Goal: Task Accomplishment & Management: Manage account settings

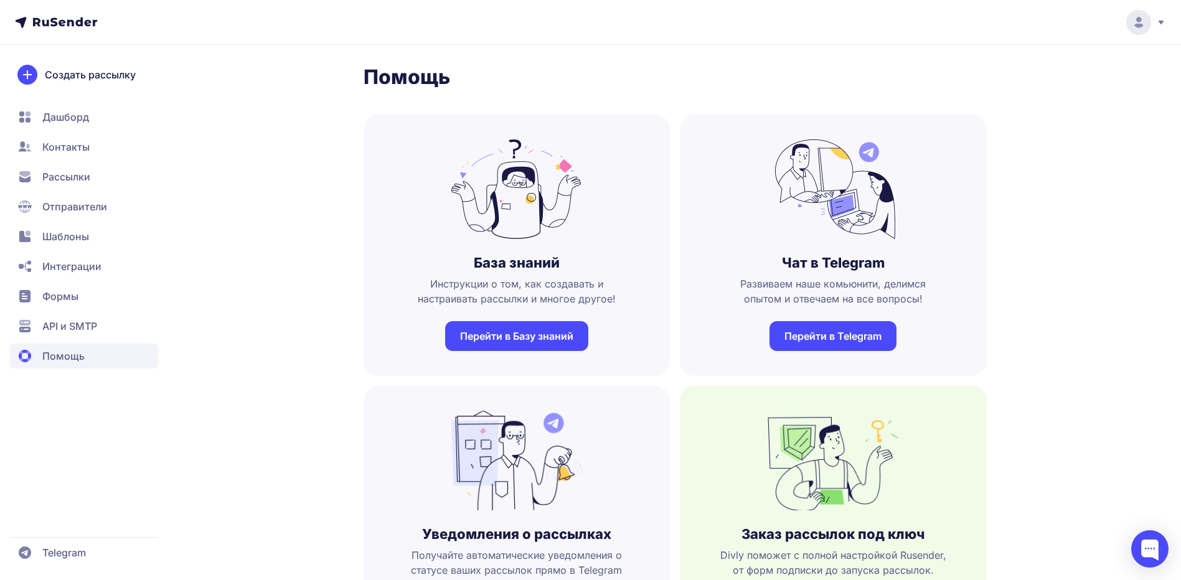
scroll to position [125, 0]
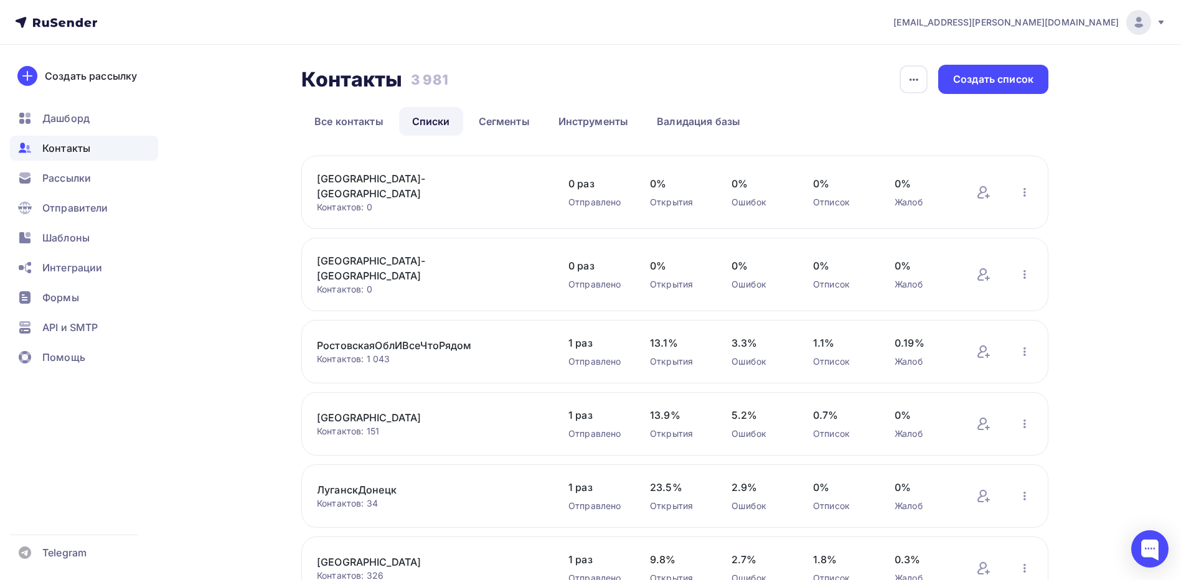
click at [445, 121] on link "Списки" at bounding box center [431, 121] width 64 height 29
click at [979, 77] on div "Создать список" at bounding box center [993, 79] width 80 height 14
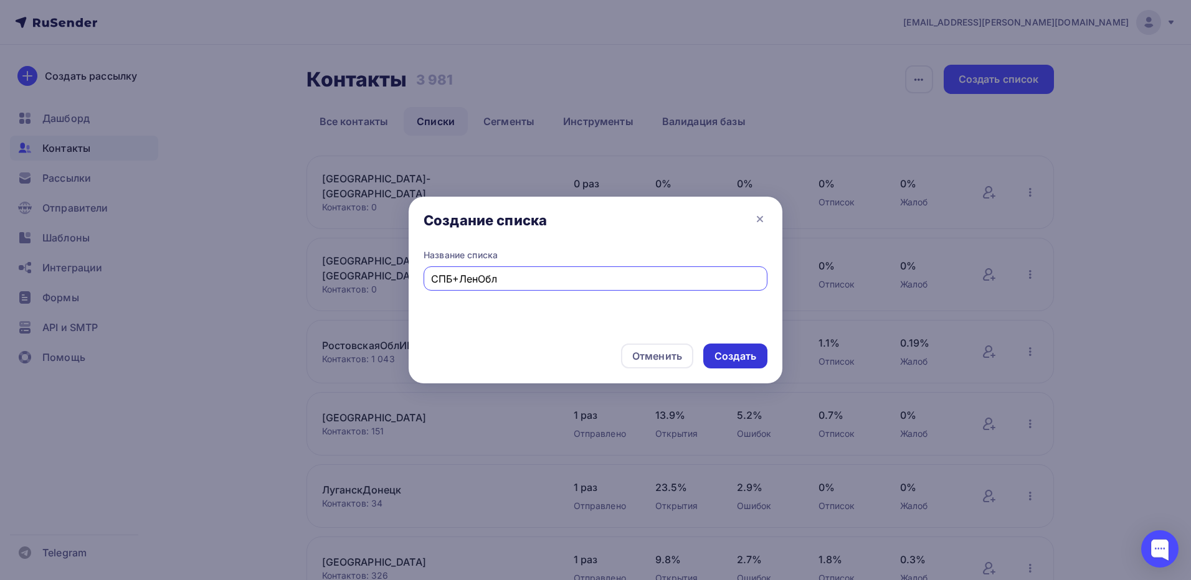
type input "СПБ+ЛенОбл"
click at [735, 355] on div "Создать" at bounding box center [735, 356] width 42 height 14
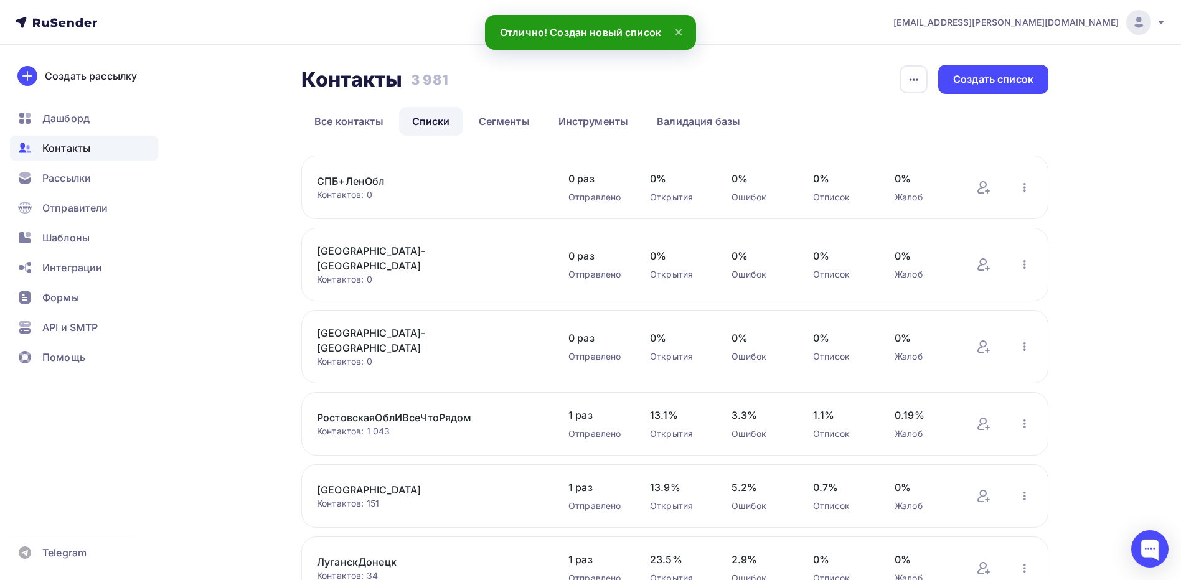
click at [390, 181] on link "СПБ+ЛенОбл" at bounding box center [423, 181] width 212 height 15
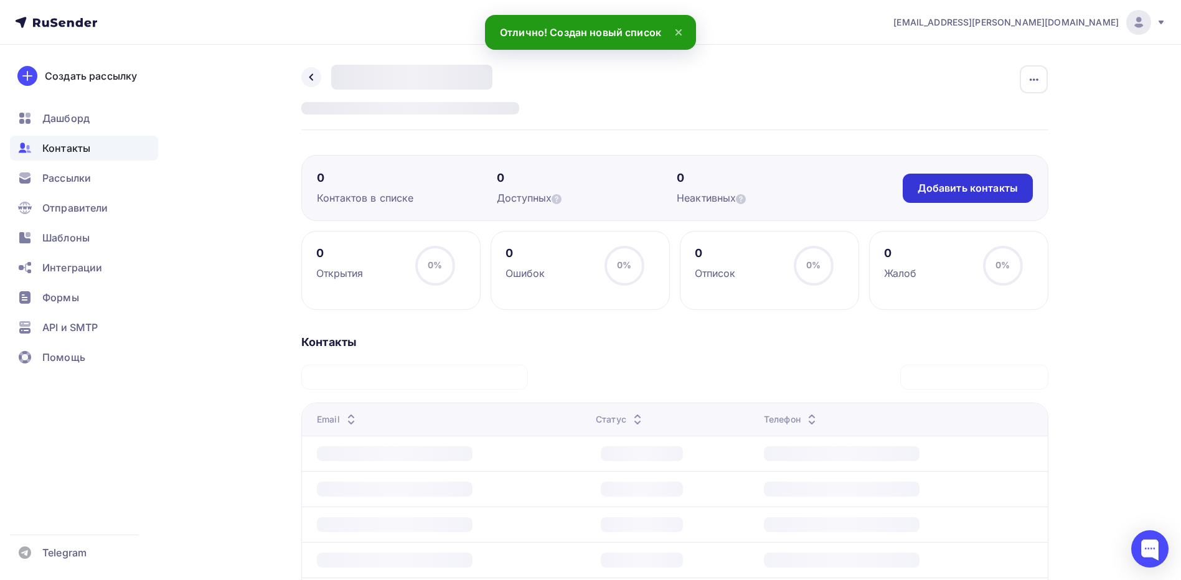
click at [997, 189] on div "Добавить контакты" at bounding box center [968, 188] width 100 height 14
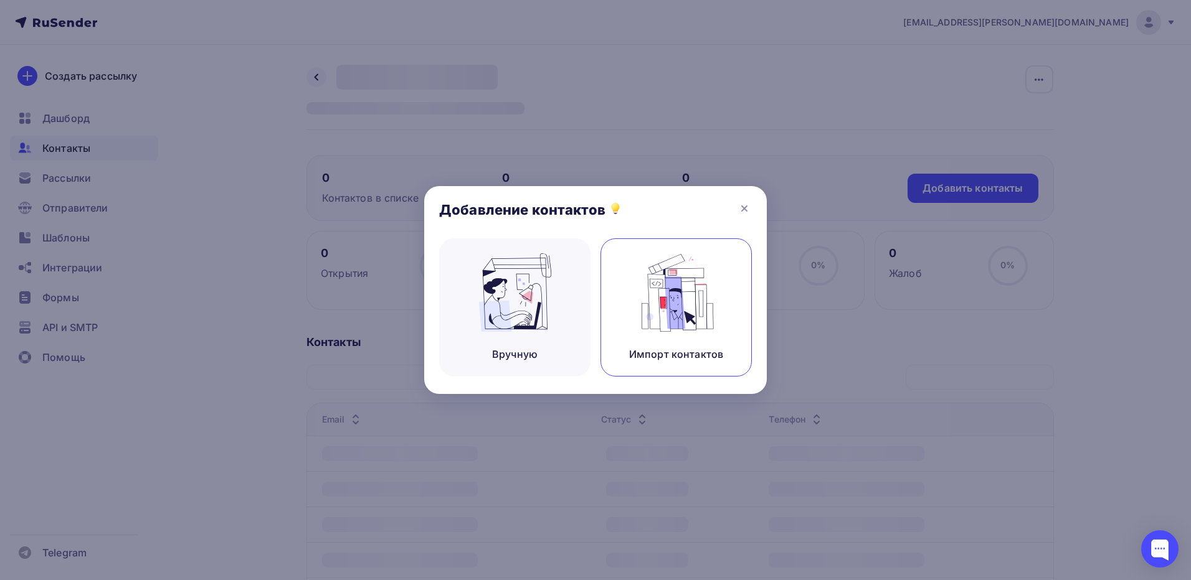
click at [683, 290] on img at bounding box center [676, 292] width 83 height 78
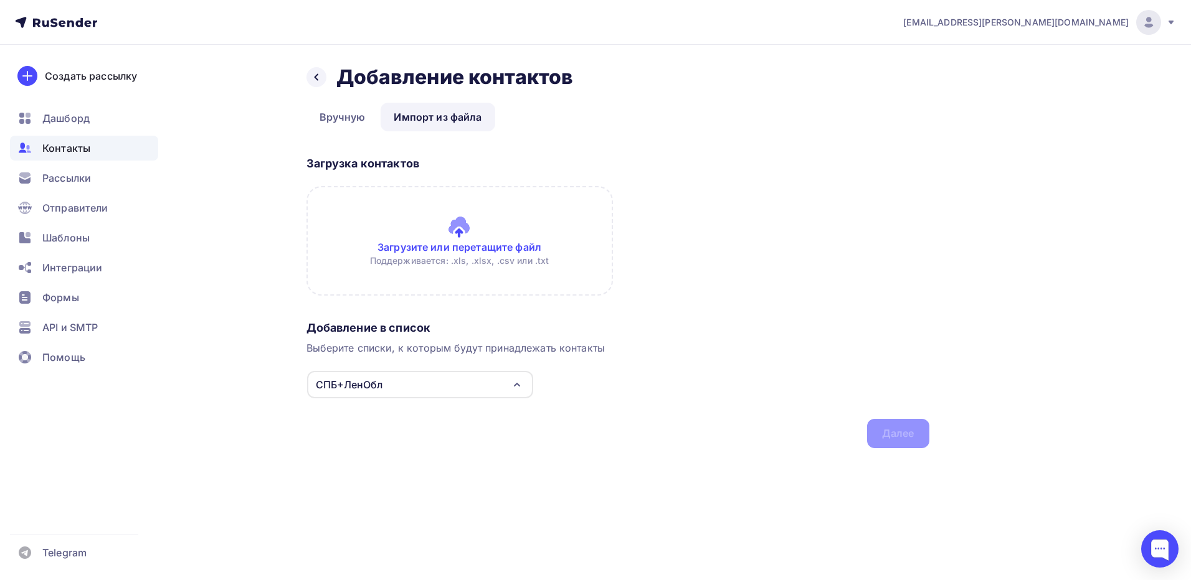
click at [471, 237] on input "file" at bounding box center [459, 241] width 306 height 110
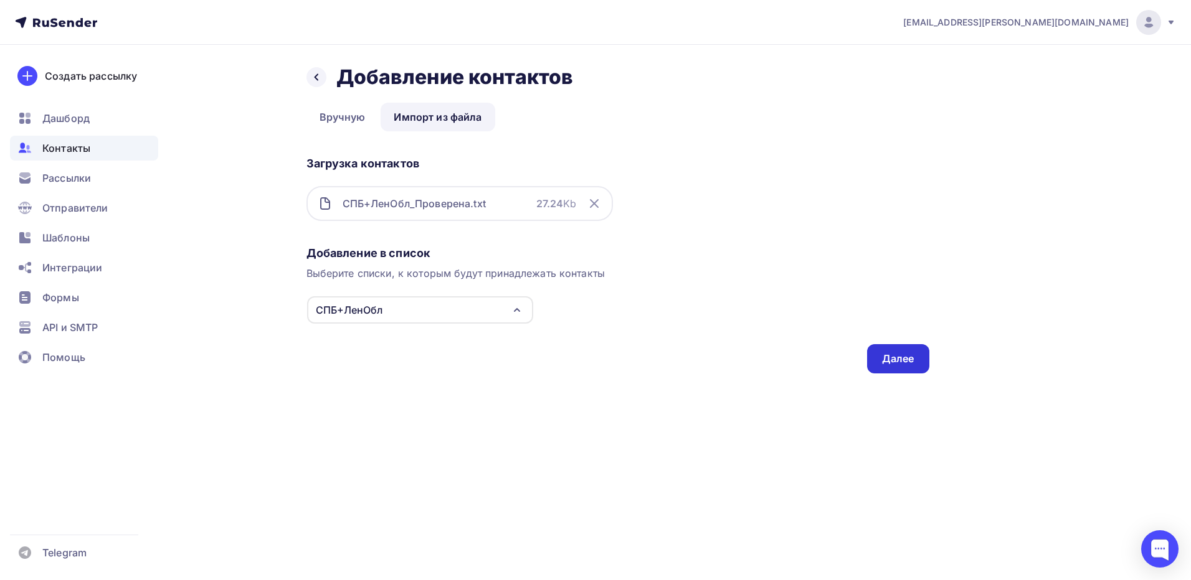
click at [895, 361] on div "Далее" at bounding box center [898, 359] width 32 height 14
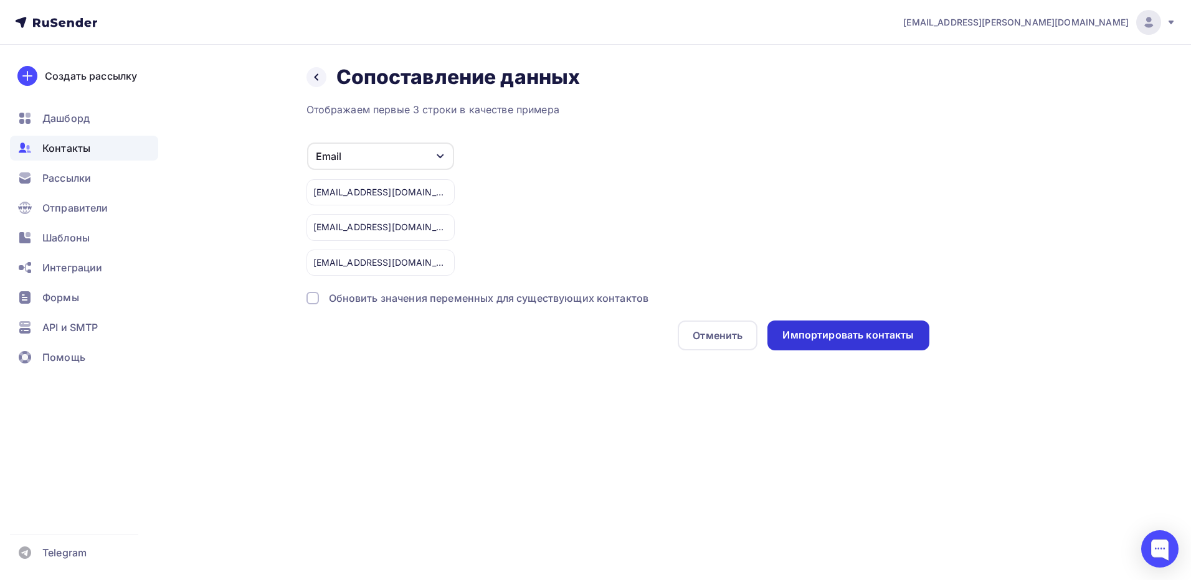
click at [860, 331] on div "Импортировать контакты" at bounding box center [847, 335] width 131 height 14
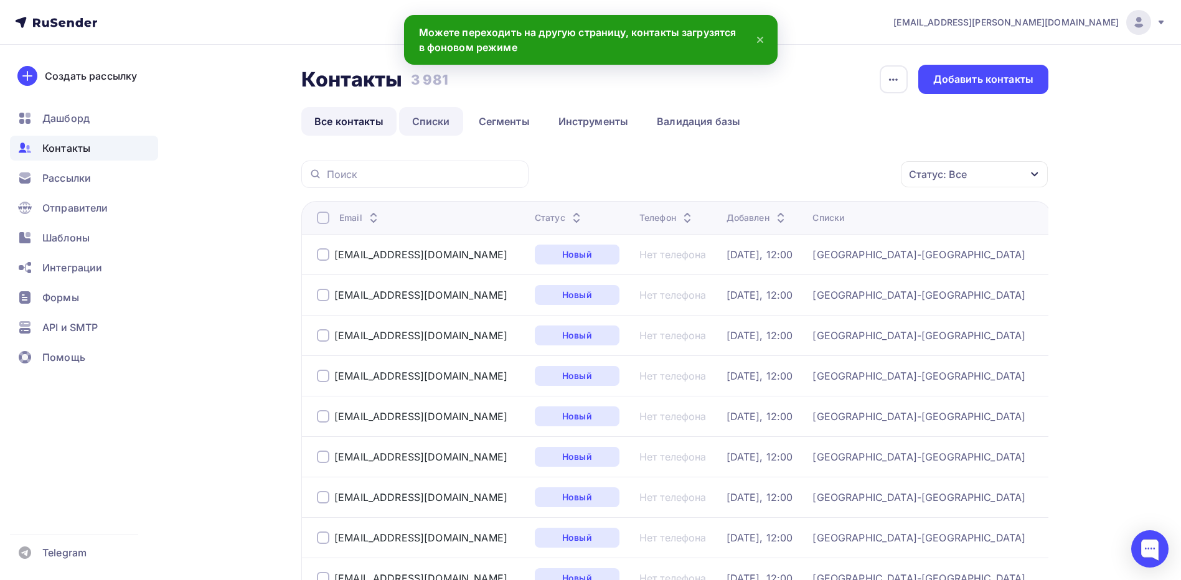
click at [443, 125] on link "Списки" at bounding box center [431, 121] width 64 height 29
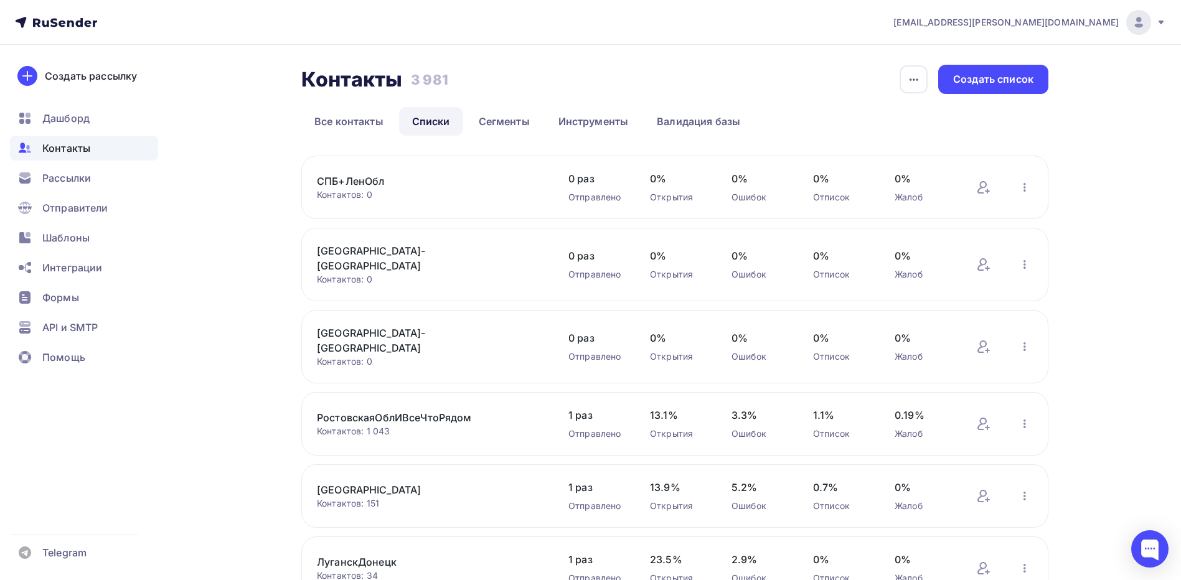
click at [80, 149] on span "Контакты" at bounding box center [66, 148] width 48 height 15
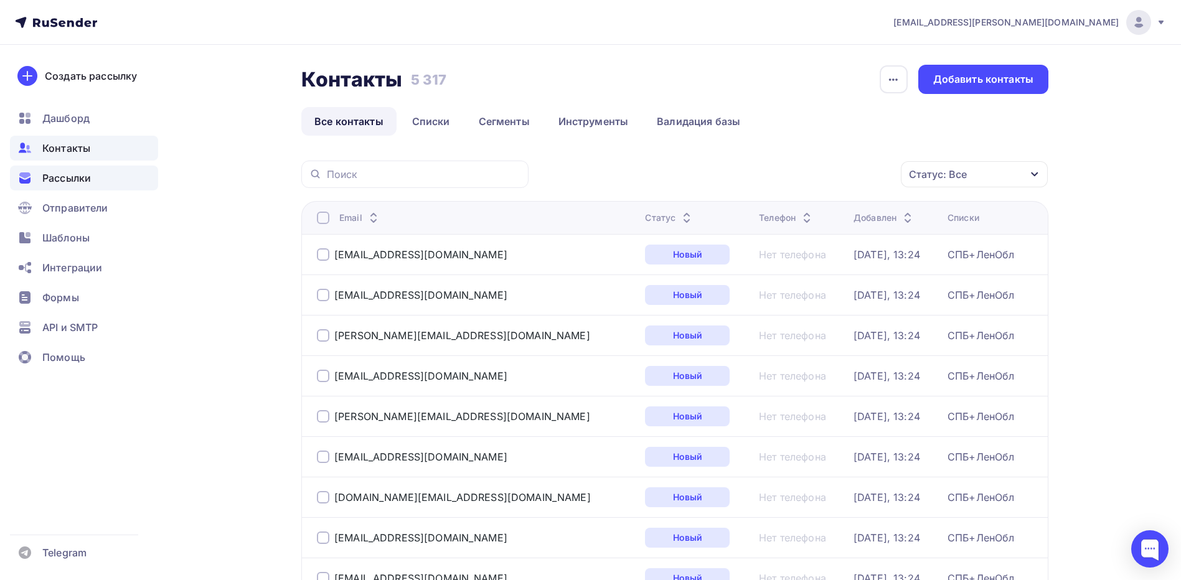
click at [73, 177] on span "Рассылки" at bounding box center [66, 178] width 49 height 15
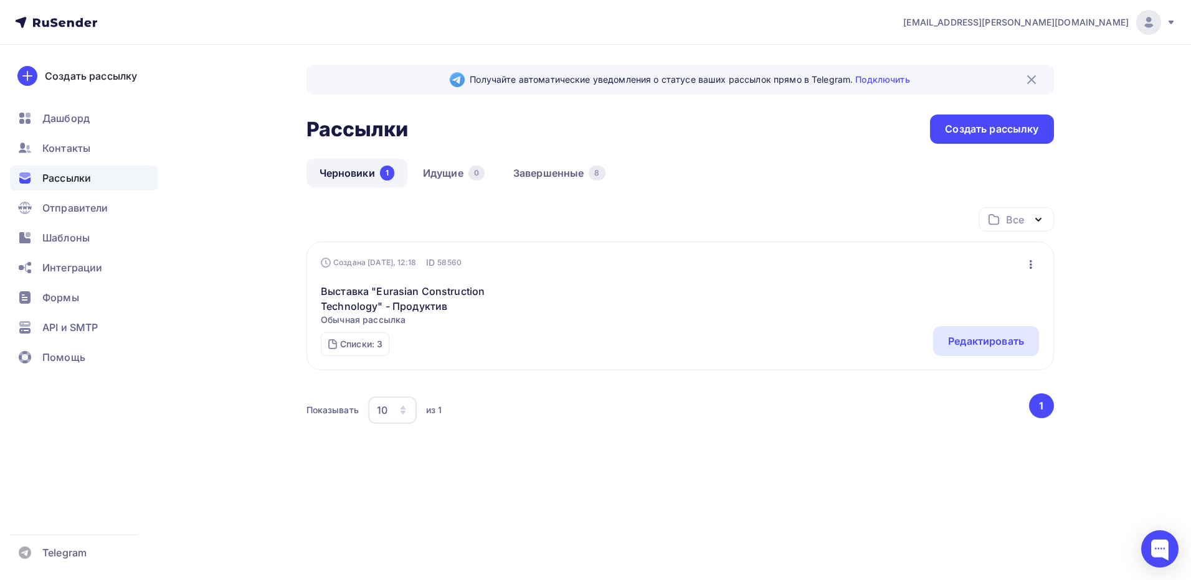
click at [1027, 262] on icon "button" at bounding box center [1030, 264] width 15 height 15
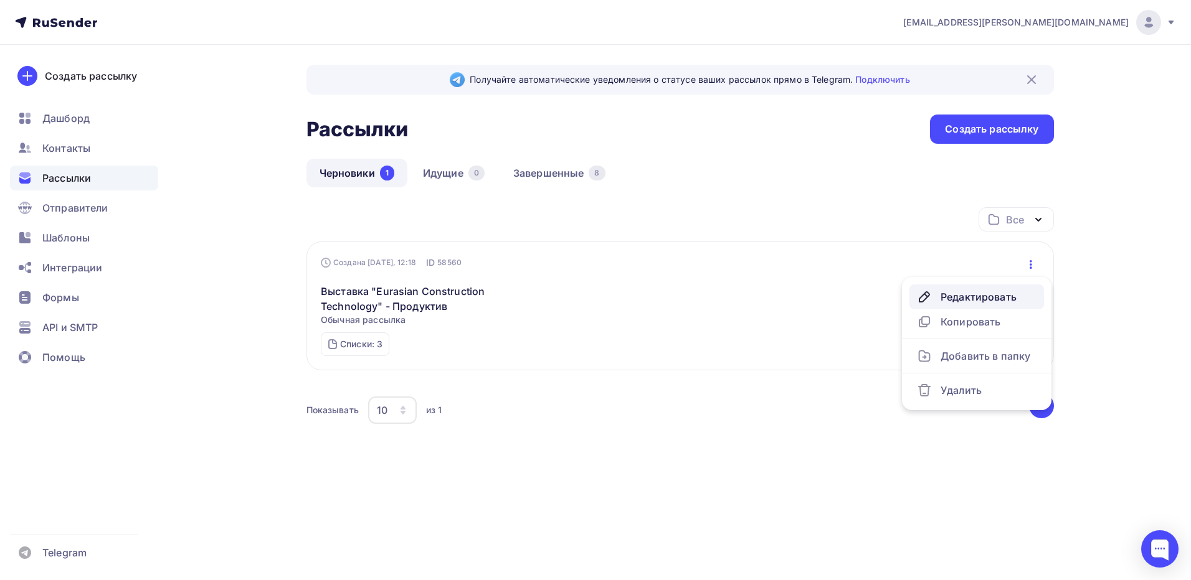
click at [993, 290] on div "Редактировать" at bounding box center [977, 297] width 120 height 15
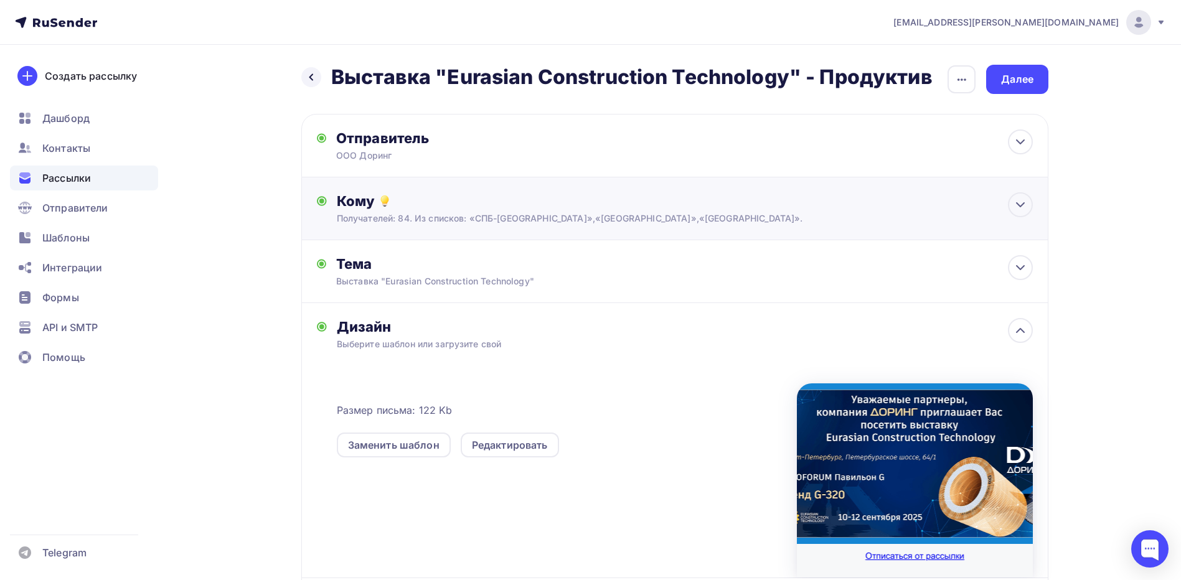
click at [472, 213] on div "Получателей: 84. Из списков: «СПБ-[GEOGRAPHIC_DATA]»,«[GEOGRAPHIC_DATA]»,«[GEOG…" at bounding box center [650, 218] width 627 height 12
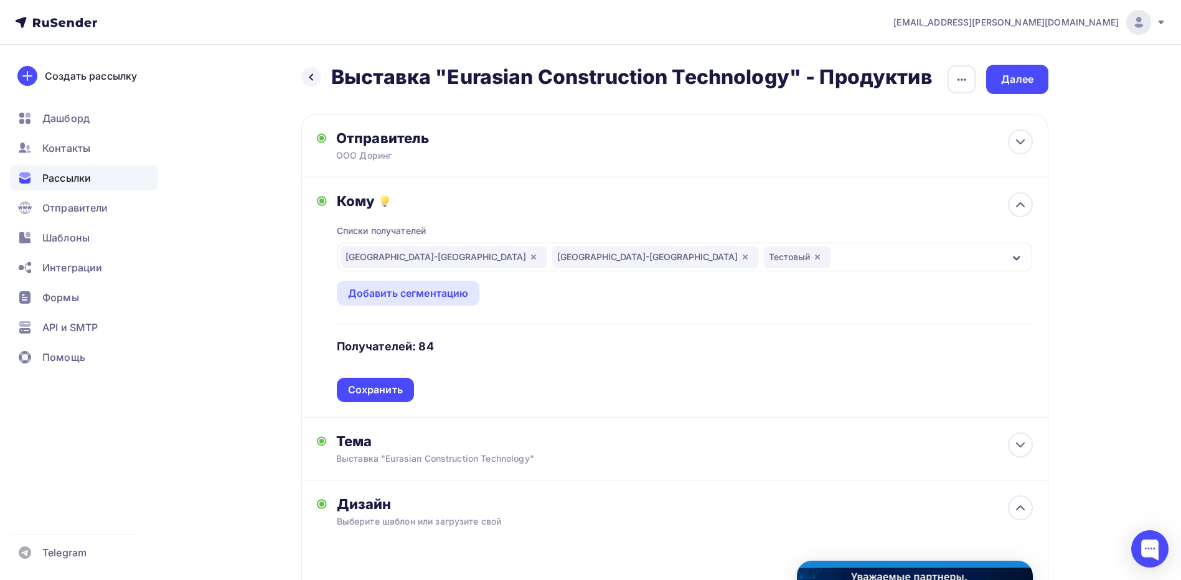
click at [1013, 255] on icon "button" at bounding box center [1017, 258] width 10 height 10
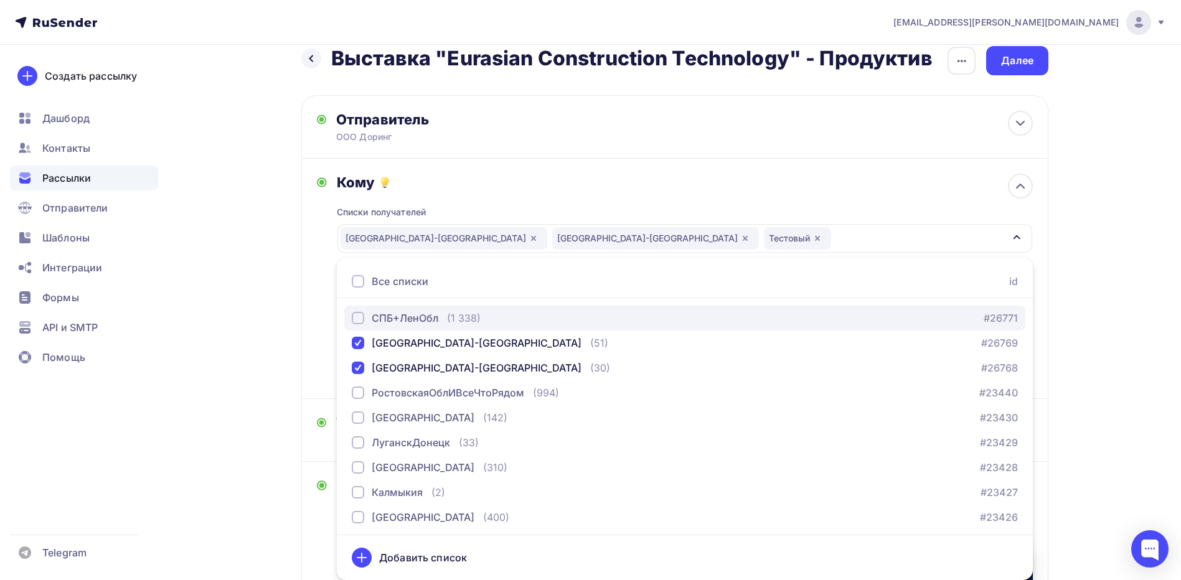
click at [356, 314] on div "button" at bounding box center [358, 318] width 12 height 12
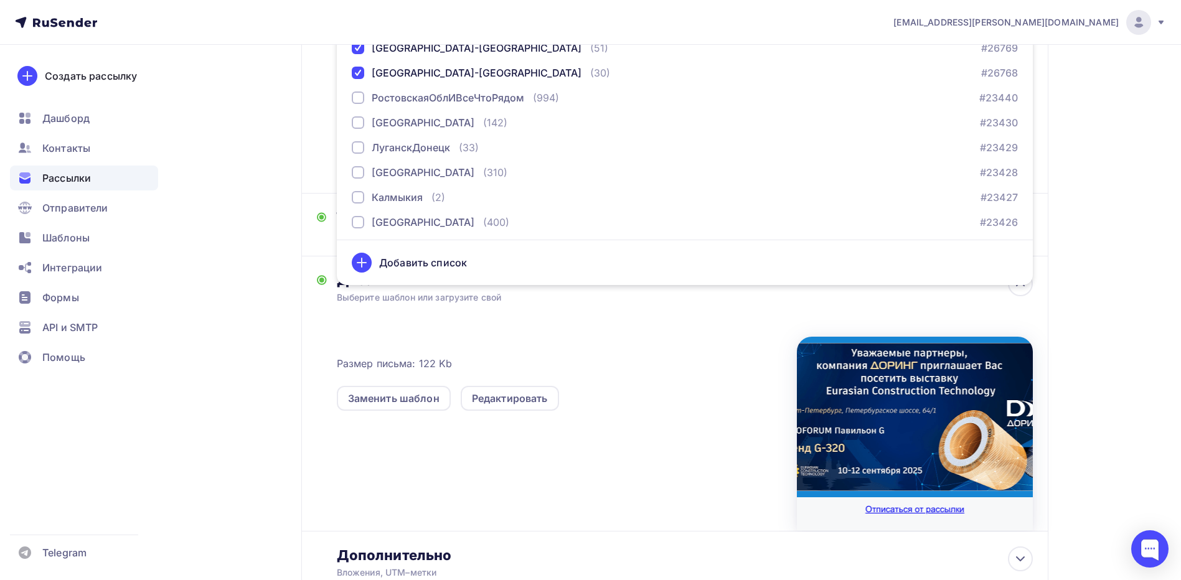
scroll to position [330, 0]
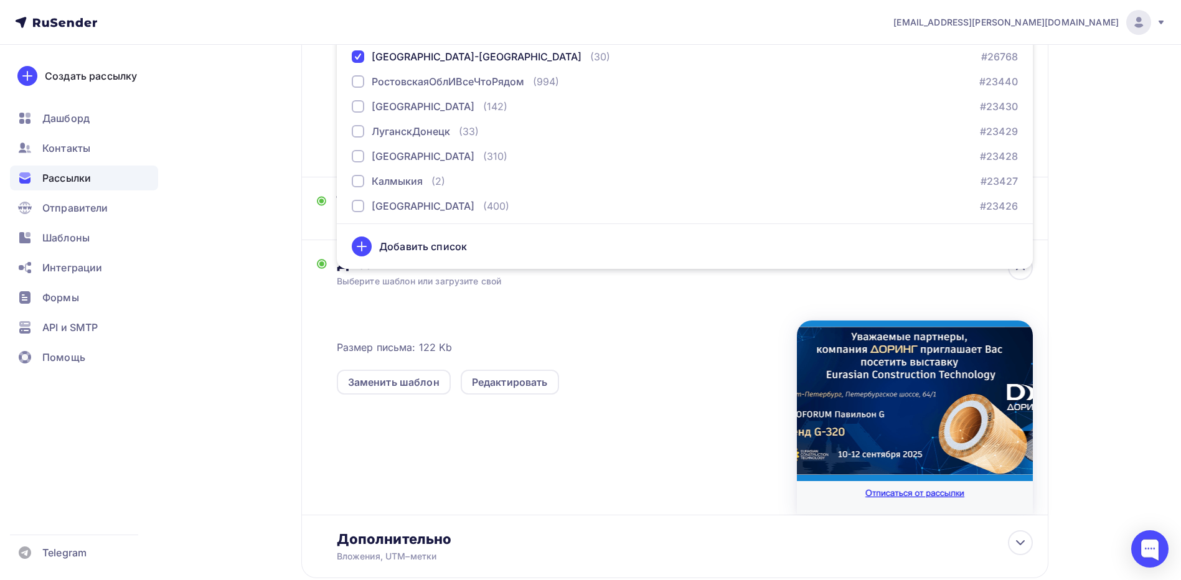
click at [192, 294] on div "Назад Выставка "Eurasian Construction Technology" - Продуктив Выставка "Eurasia…" at bounding box center [590, 187] width 1021 height 944
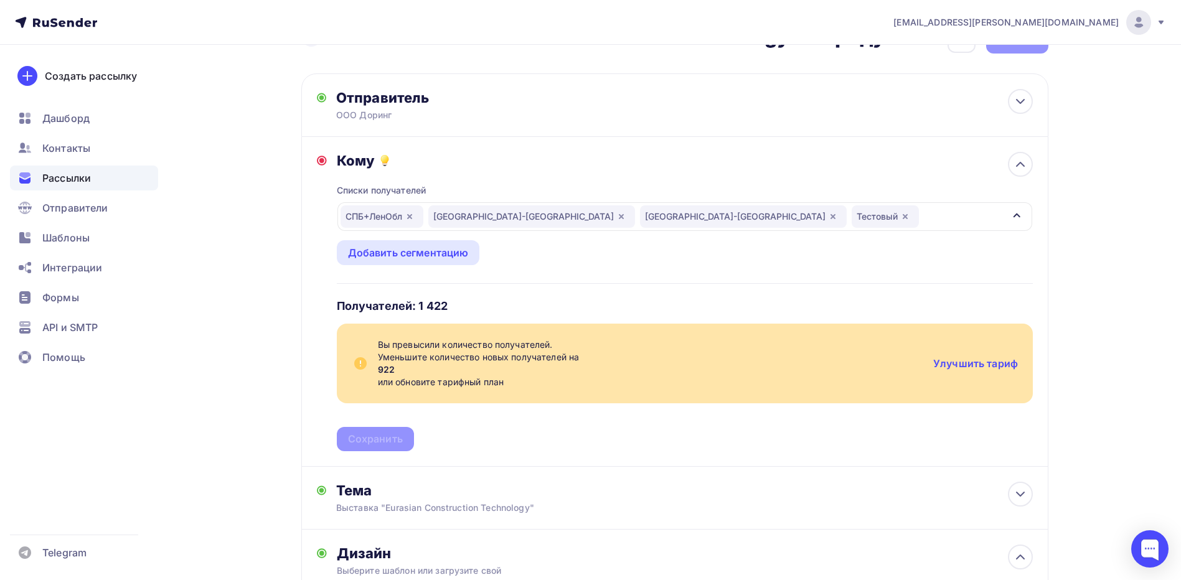
scroll to position [19, 0]
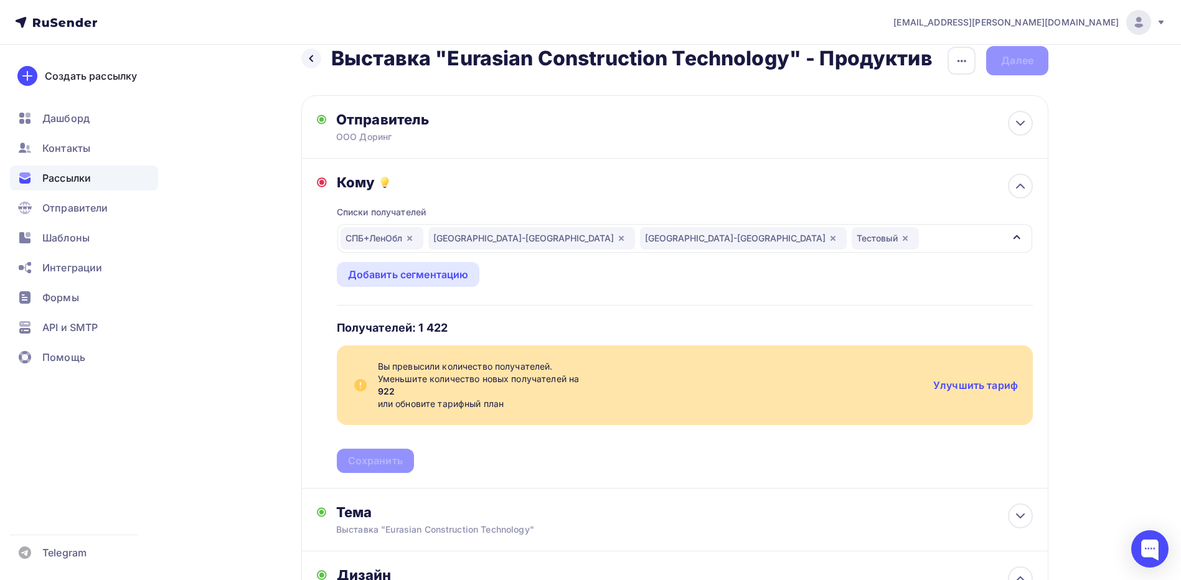
click at [275, 387] on div "Назад Выставка "Eurasian Construction Technology" - Продуктив Выставка "Eurasia…" at bounding box center [590, 498] width 1021 height 944
click at [990, 385] on link "Улучшить тариф" at bounding box center [976, 385] width 85 height 12
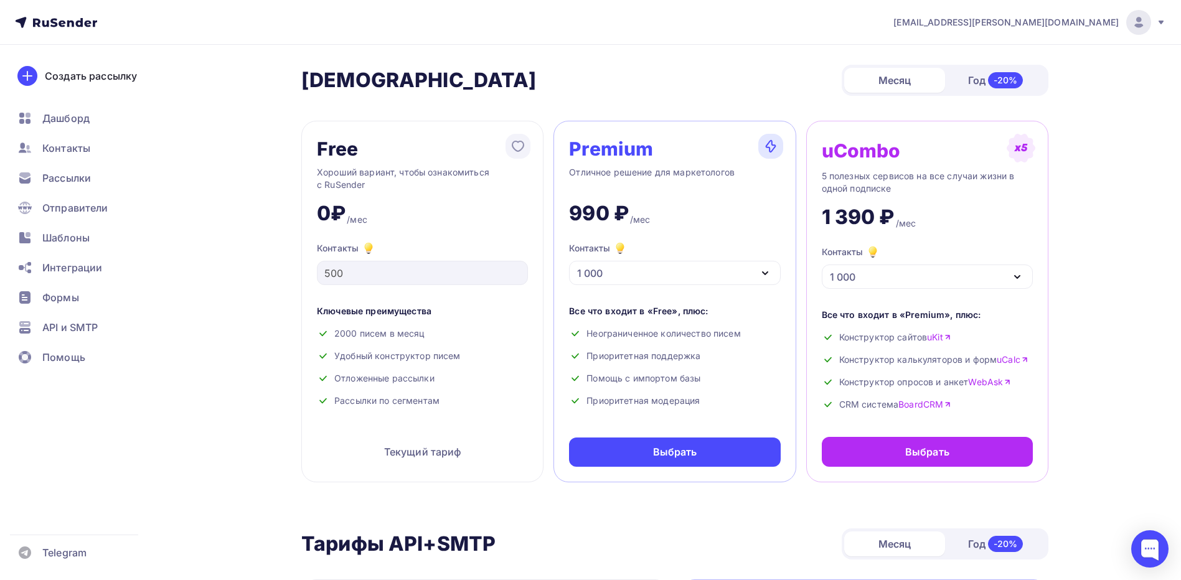
click at [651, 276] on div "1 000" at bounding box center [674, 273] width 211 height 24
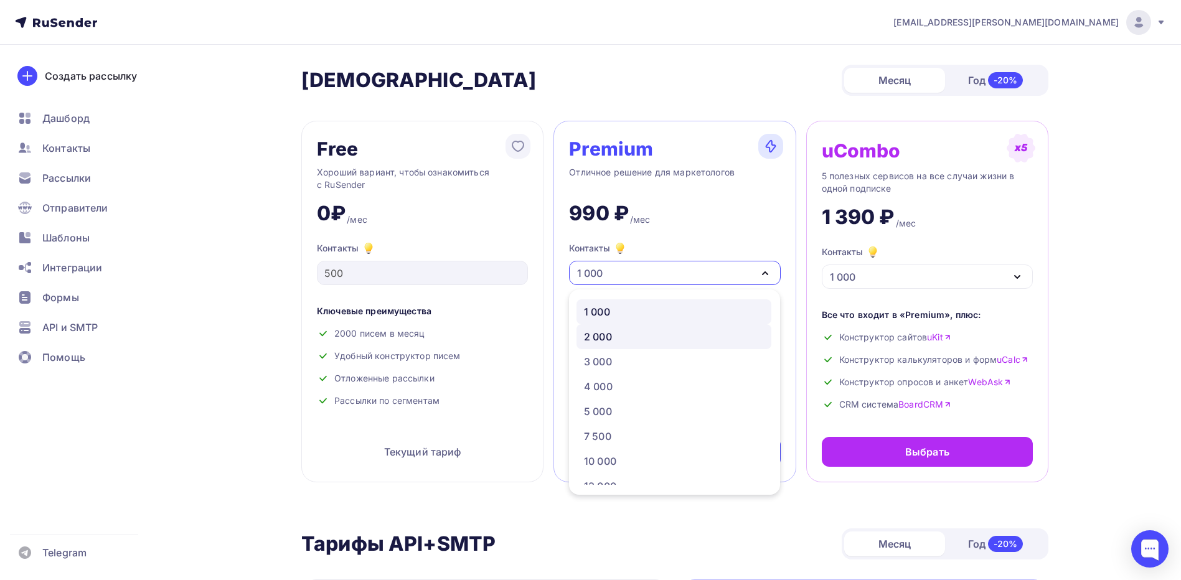
click at [627, 329] on div "2 000" at bounding box center [674, 336] width 180 height 15
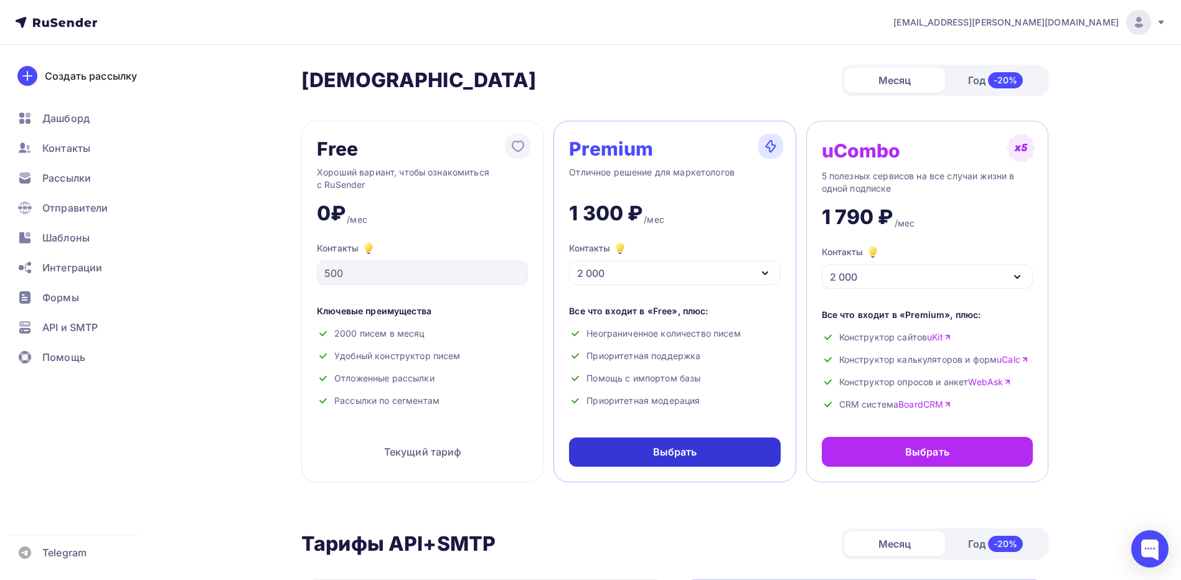
click at [667, 448] on div "Выбрать" at bounding box center [675, 452] width 44 height 14
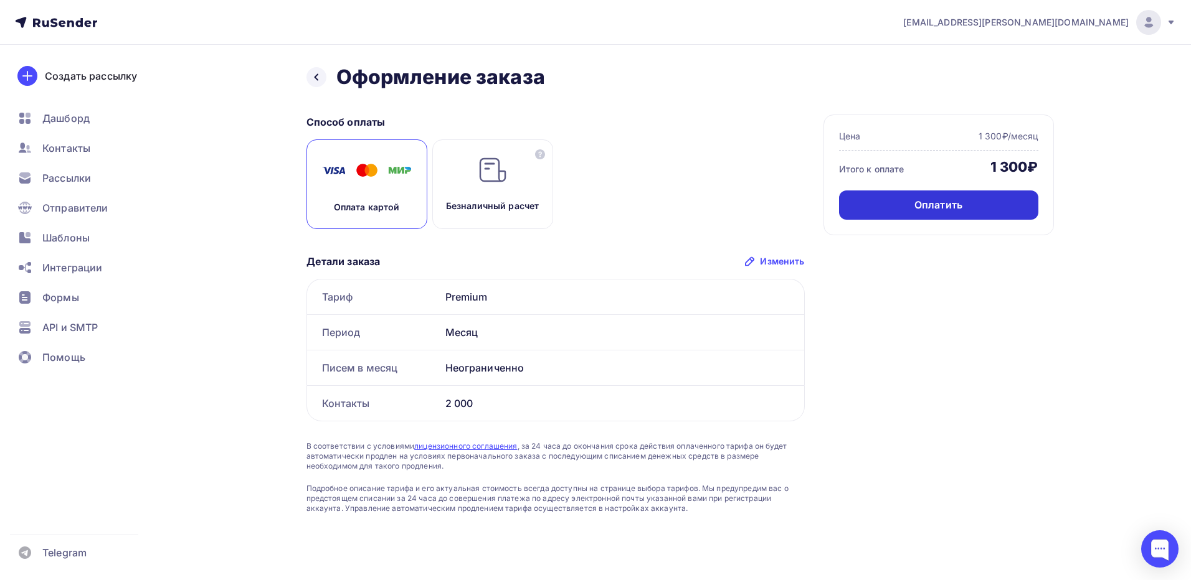
click at [949, 207] on div "Оплатить" at bounding box center [938, 205] width 48 height 14
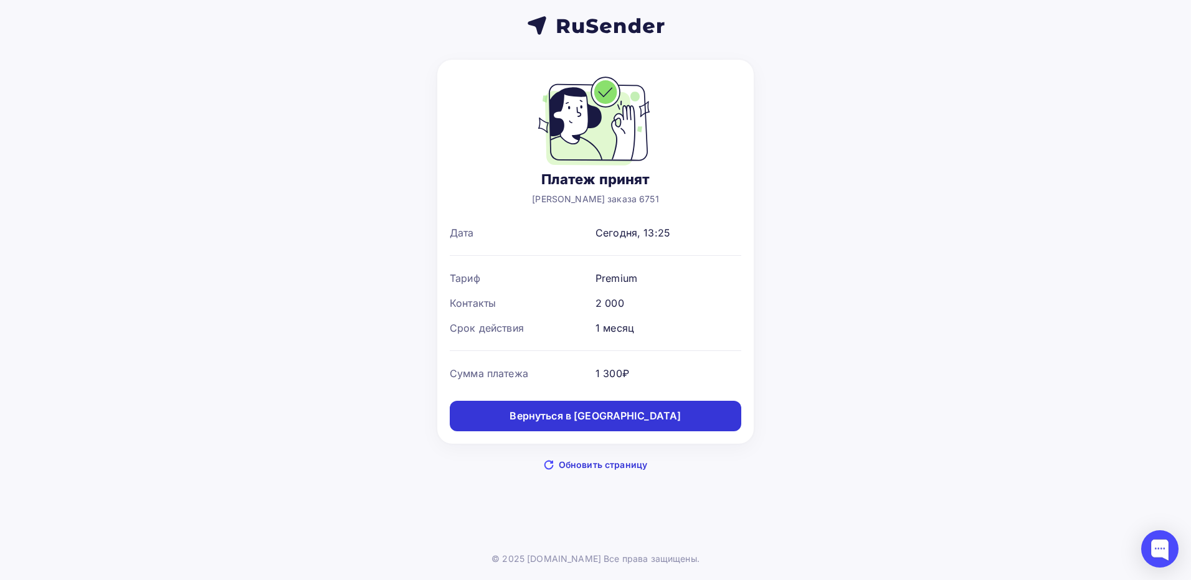
click at [646, 416] on div "Вернуться в дашборд" at bounding box center [594, 416] width 171 height 14
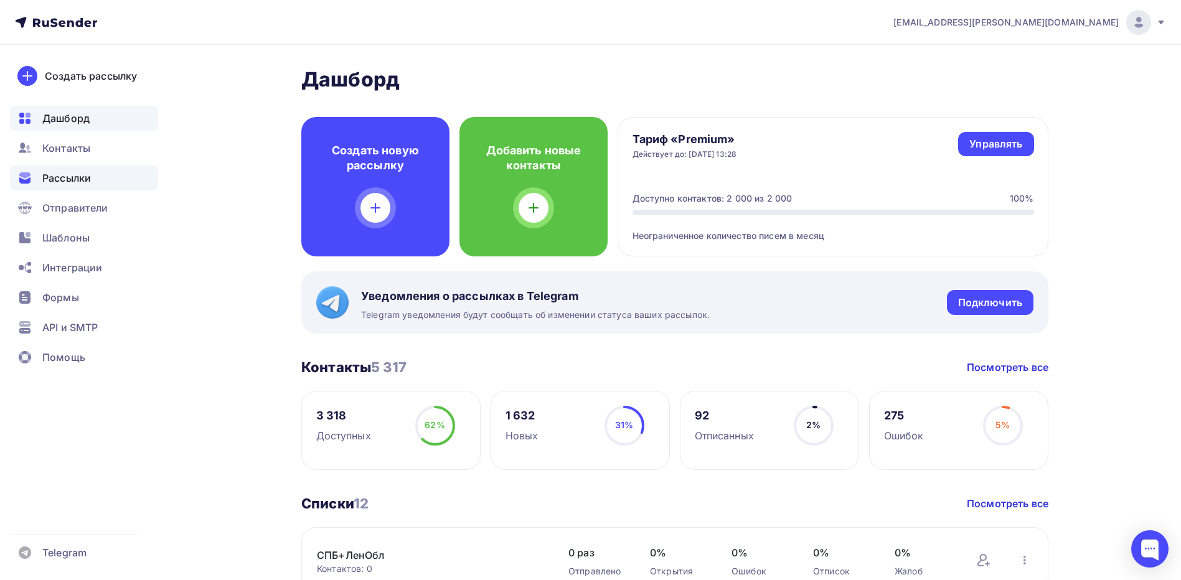
click at [82, 176] on span "Рассылки" at bounding box center [66, 178] width 49 height 15
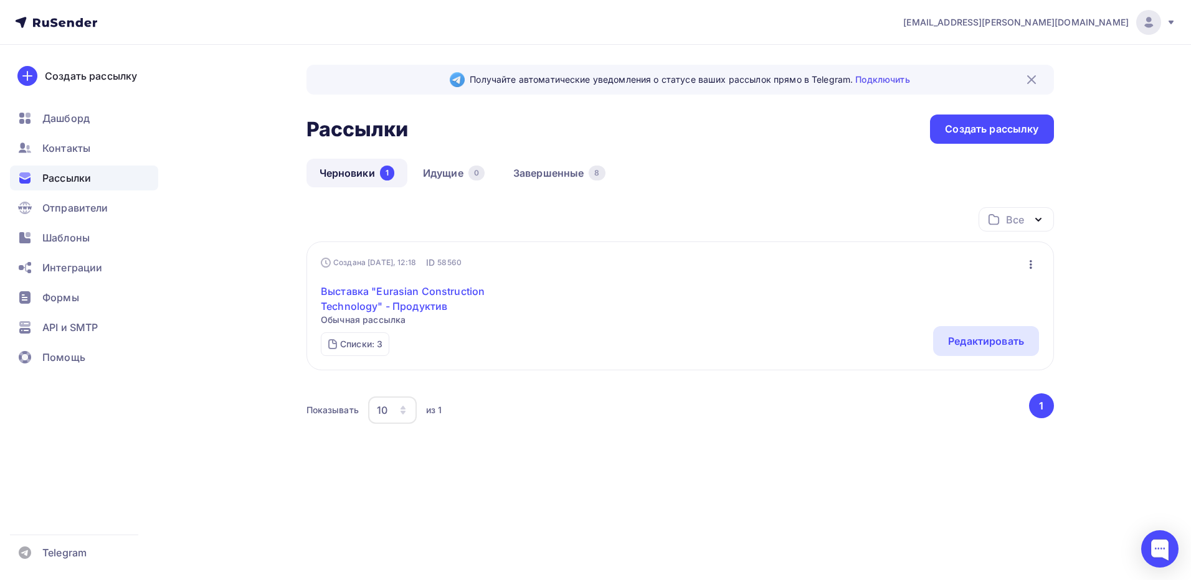
click at [416, 299] on link "Выставка "Eurasian Construction Technology" - Продуктив" at bounding box center [428, 299] width 214 height 30
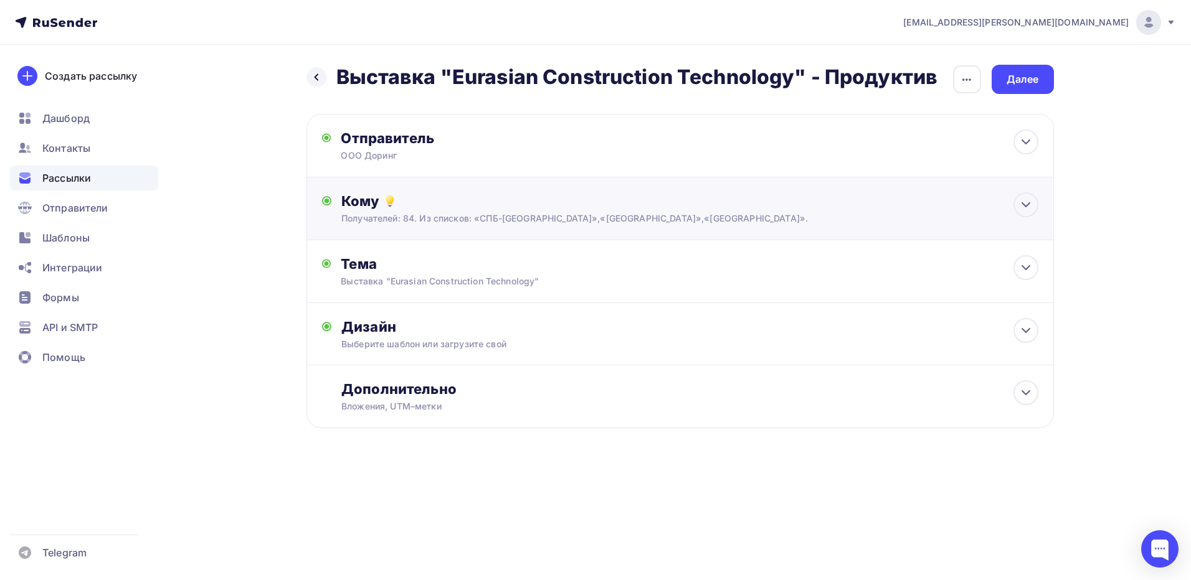
click at [610, 207] on div "Кому" at bounding box center [689, 200] width 696 height 17
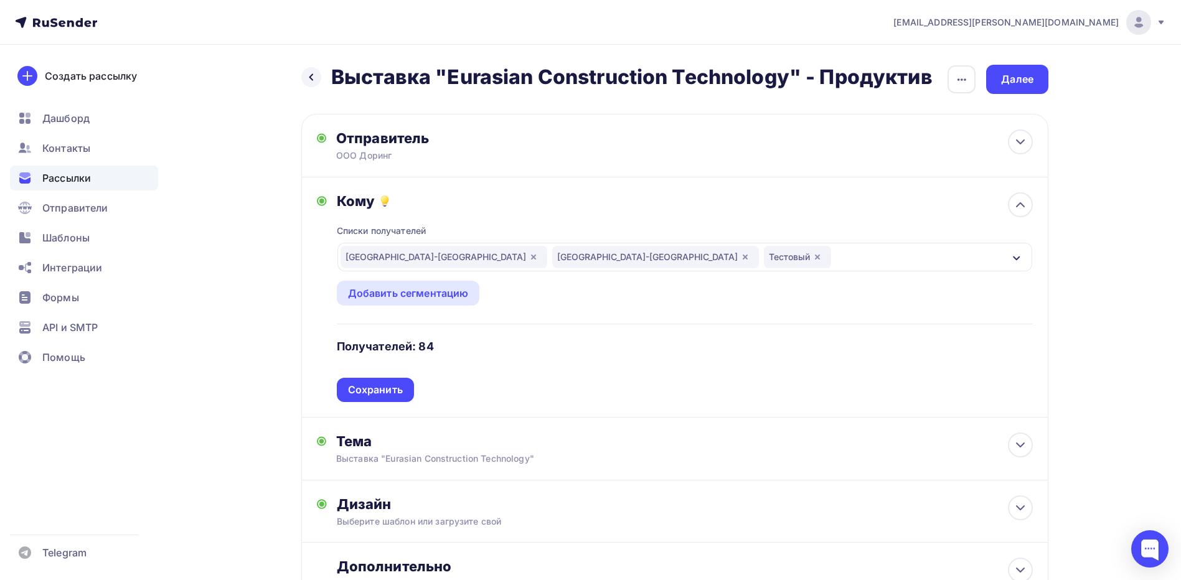
click at [1022, 257] on div "СПБ-Псковская обл СПБ-Новгородская обл Тестовый" at bounding box center [685, 257] width 695 height 29
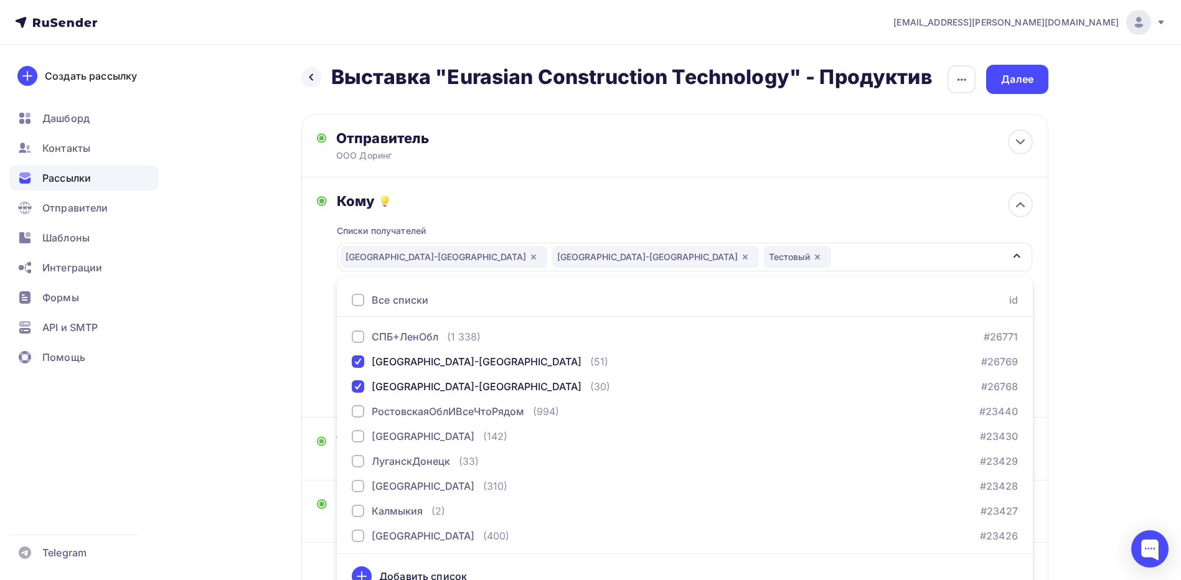
scroll to position [19, 0]
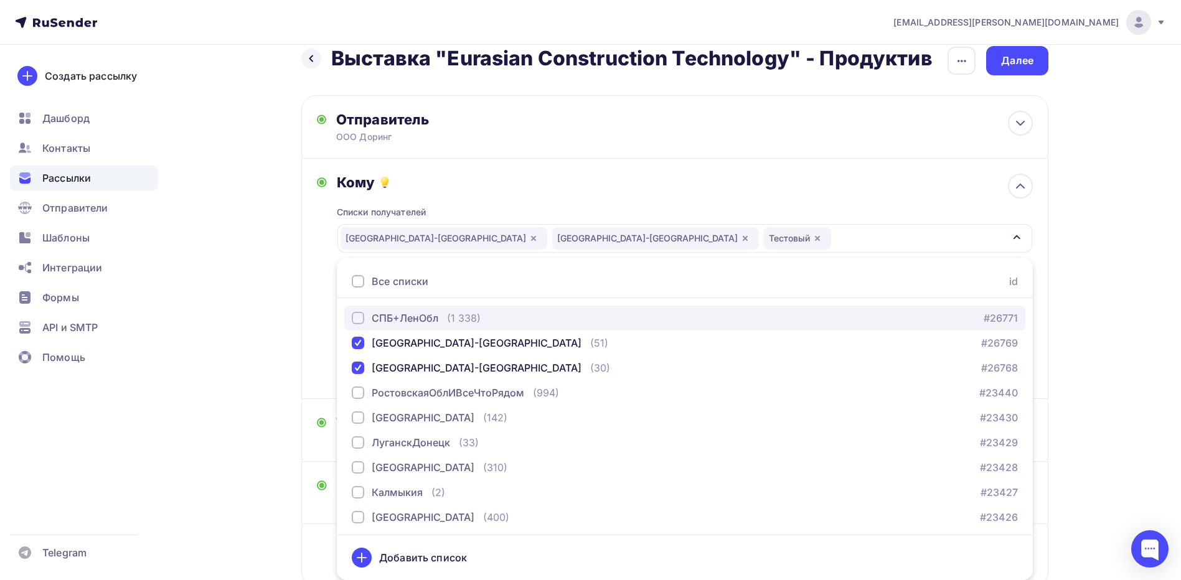
click at [361, 318] on div "button" at bounding box center [358, 318] width 12 height 12
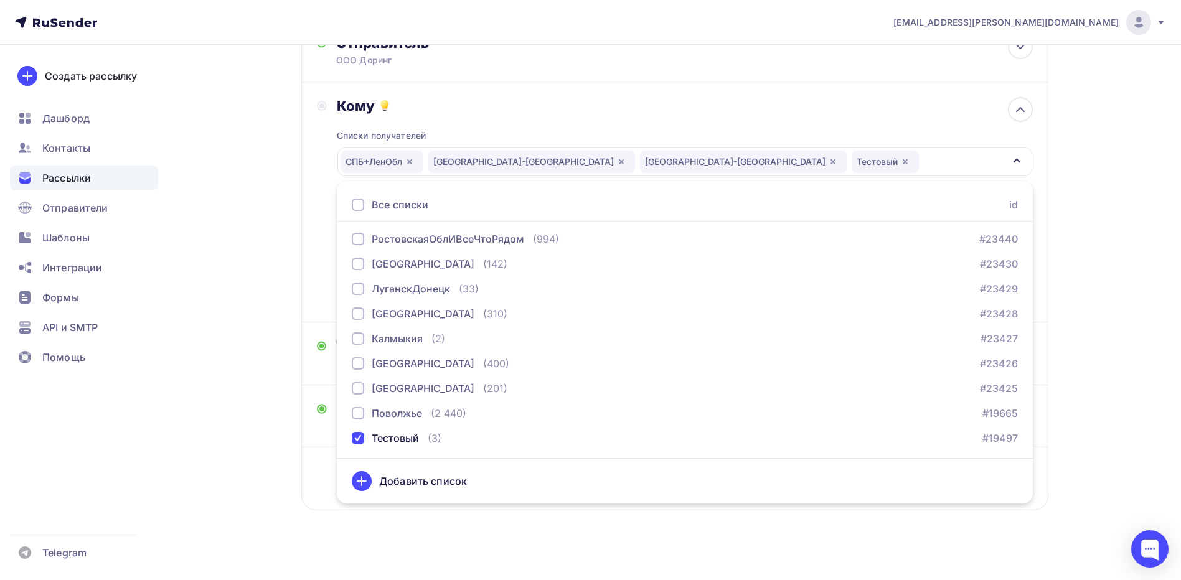
scroll to position [106, 0]
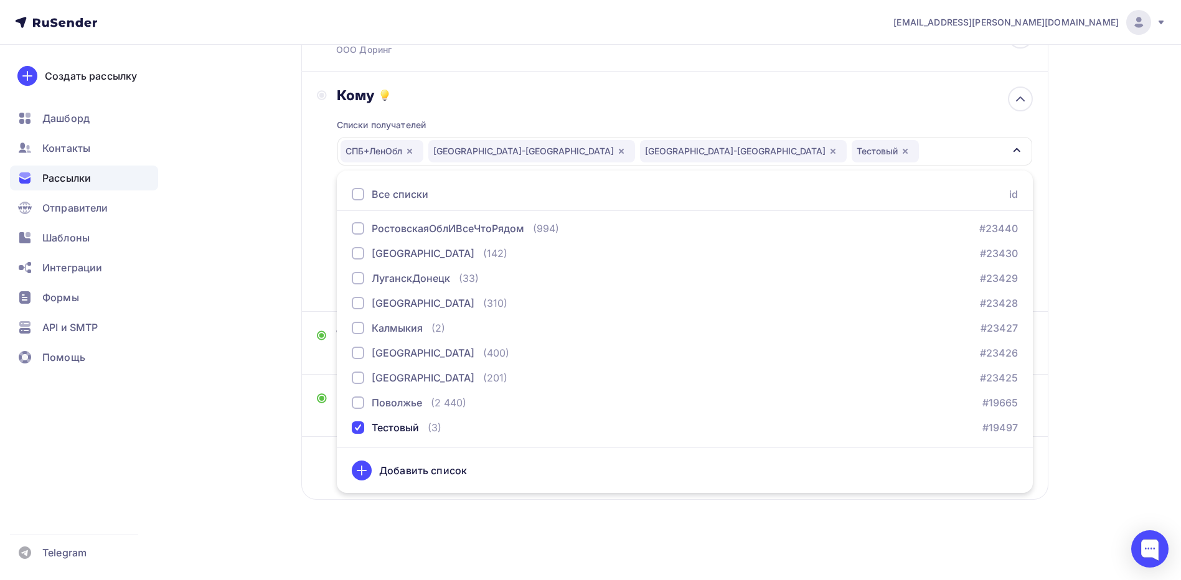
click at [1107, 422] on div "gulidov@doring.ru Аккаунт Тарифы Выйти Создать рассылку Дашборд Контакты Рассыл…" at bounding box center [590, 237] width 1181 height 686
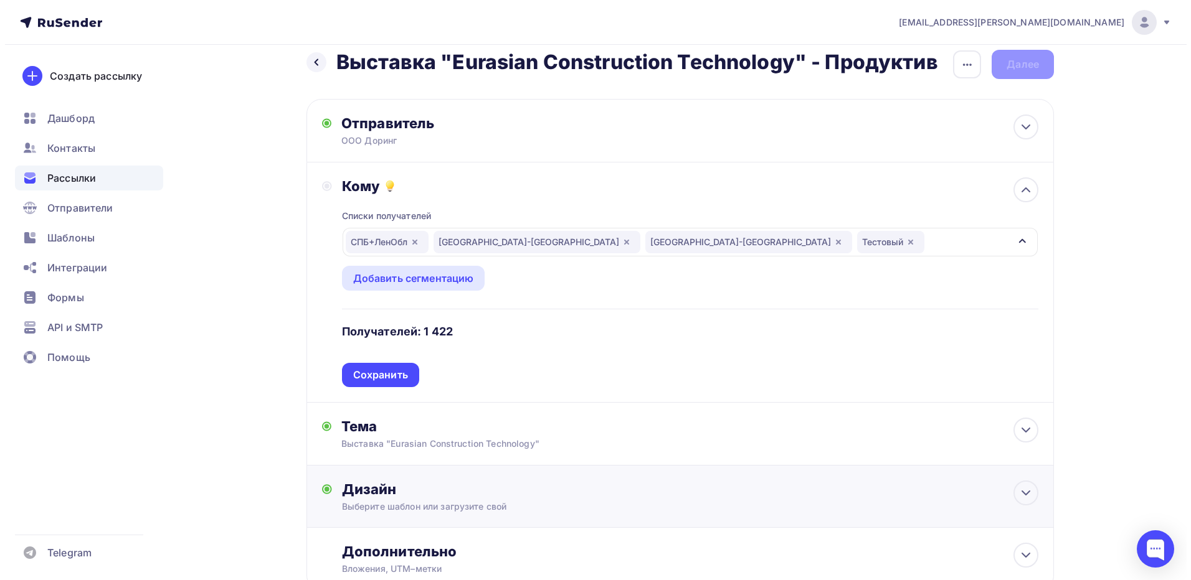
scroll to position [0, 0]
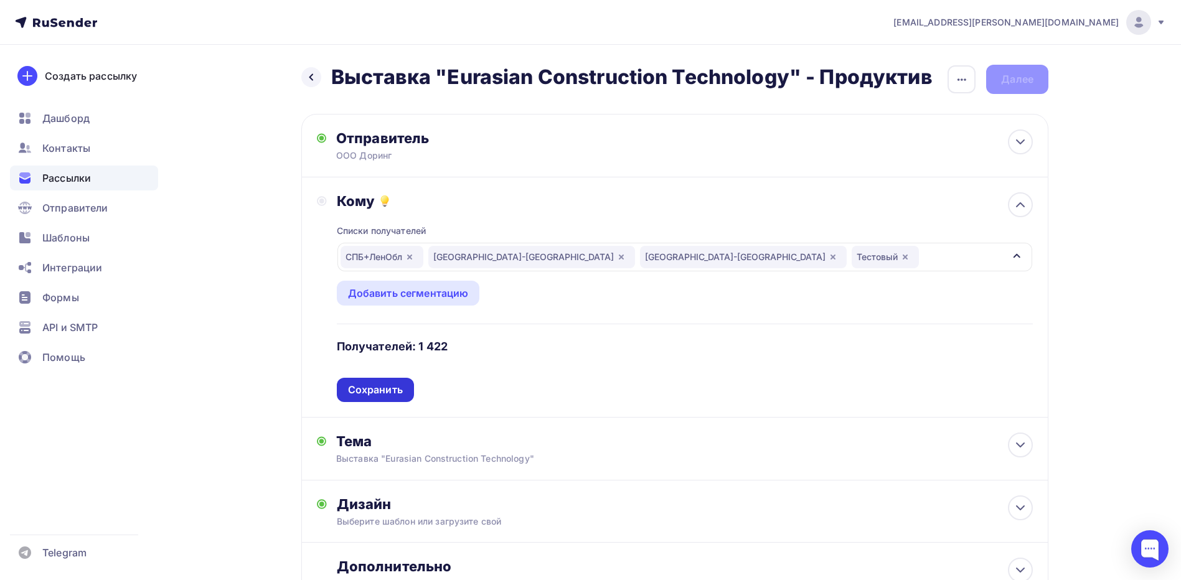
click at [369, 382] on div "Сохранить" at bounding box center [375, 390] width 77 height 24
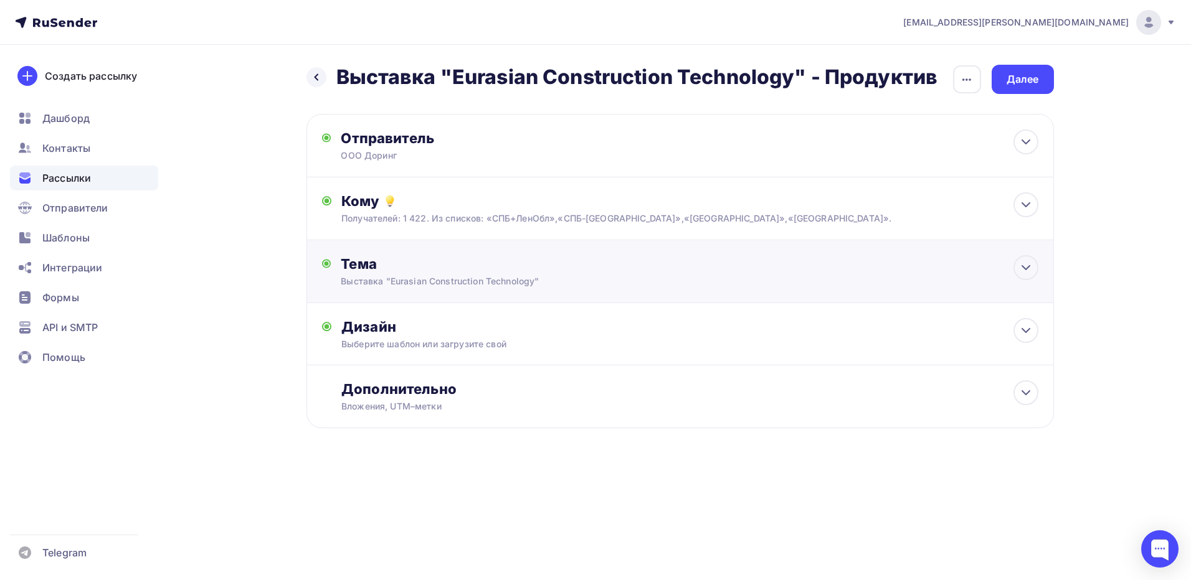
click at [526, 269] on div "Тема" at bounding box center [464, 263] width 246 height 17
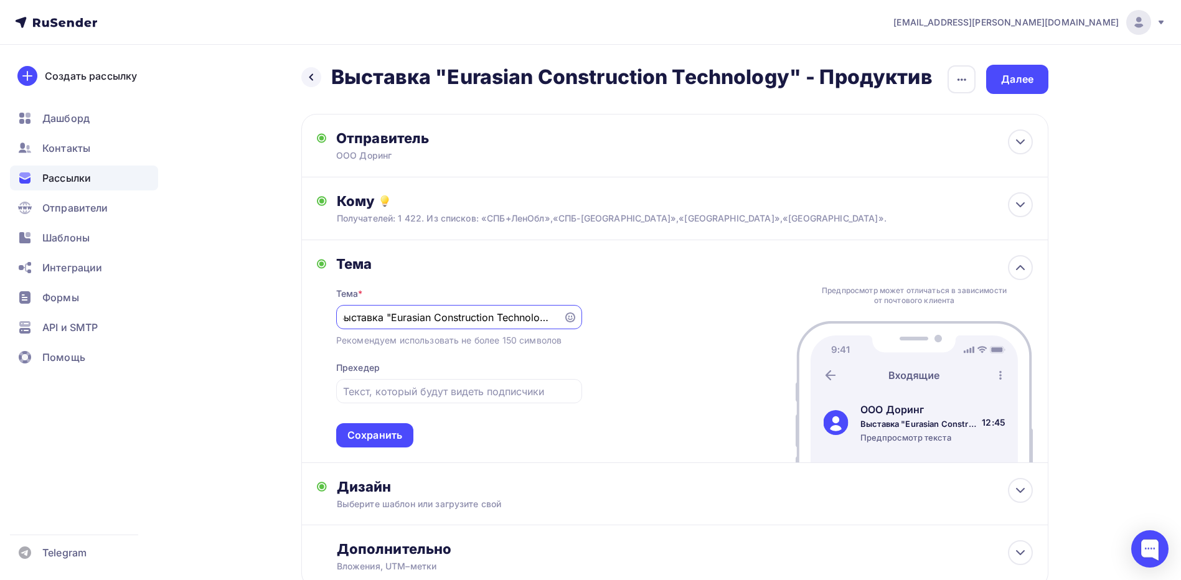
click at [521, 317] on input "Выставка "Eurasian Construction Technology"" at bounding box center [449, 317] width 213 height 15
click at [556, 319] on input "Выставка "Eurasian Construction Technology"" at bounding box center [449, 317] width 213 height 15
type input "Выставка "Eurasian Construction Technology" в Санкт-Петербурге"
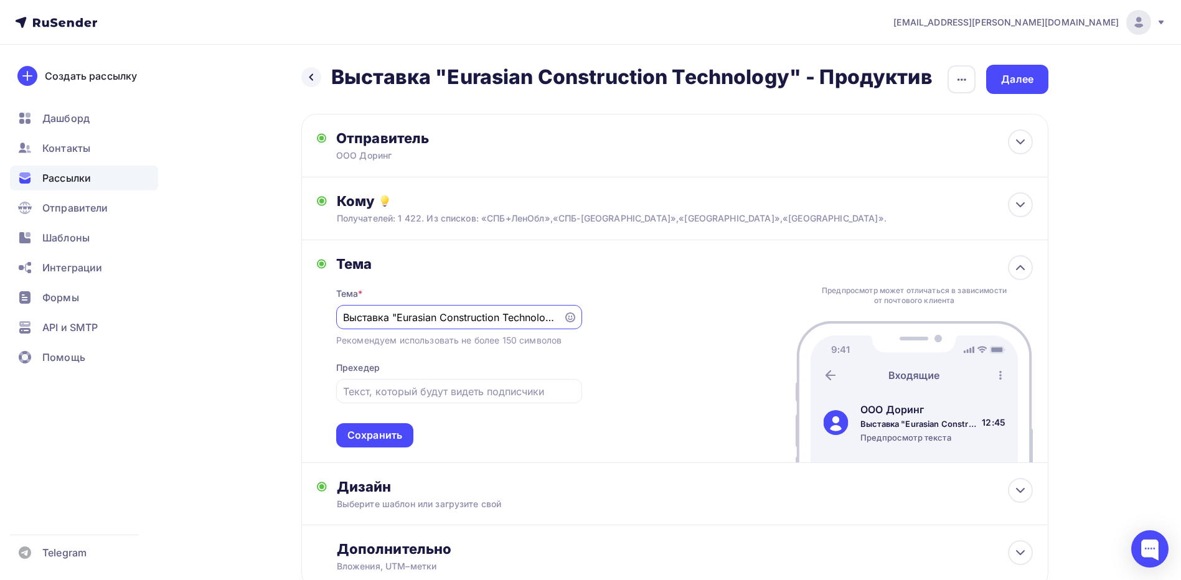
click at [499, 310] on input "Выставка "Eurasian Construction Technology" в [GEOGRAPHIC_DATA]" at bounding box center [449, 317] width 213 height 15
drag, startPoint x: 504, startPoint y: 314, endPoint x: 664, endPoint y: 313, distance: 159.4
click at [664, 313] on div "Тема Тема * Выставка "Eurasian Construction Technology" в Санкт-Петербурге Реко…" at bounding box center [674, 351] width 747 height 223
click at [511, 315] on input "Выставка "Eurasian Construction Technology" в [GEOGRAPHIC_DATA]" at bounding box center [449, 317] width 213 height 15
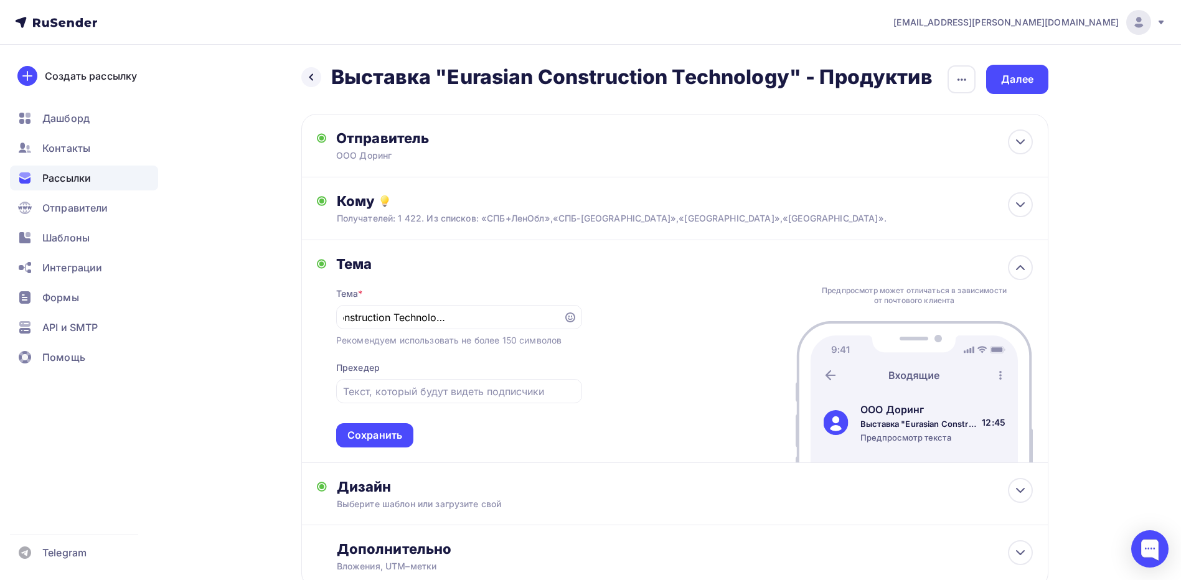
click at [633, 339] on div "Тема Тема * Выставка "Eurasian Construction Technology" в Санкт-Петербурге Реко…" at bounding box center [674, 351] width 747 height 223
click at [377, 437] on div "Сохранить" at bounding box center [375, 435] width 55 height 14
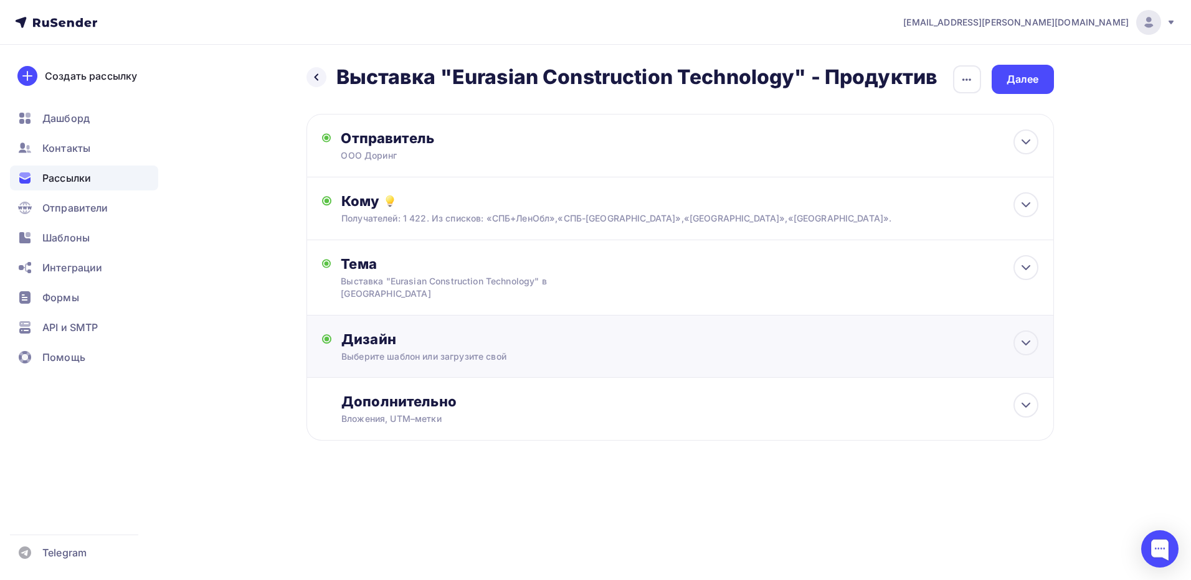
click at [438, 338] on div "Дизайн" at bounding box center [689, 339] width 696 height 17
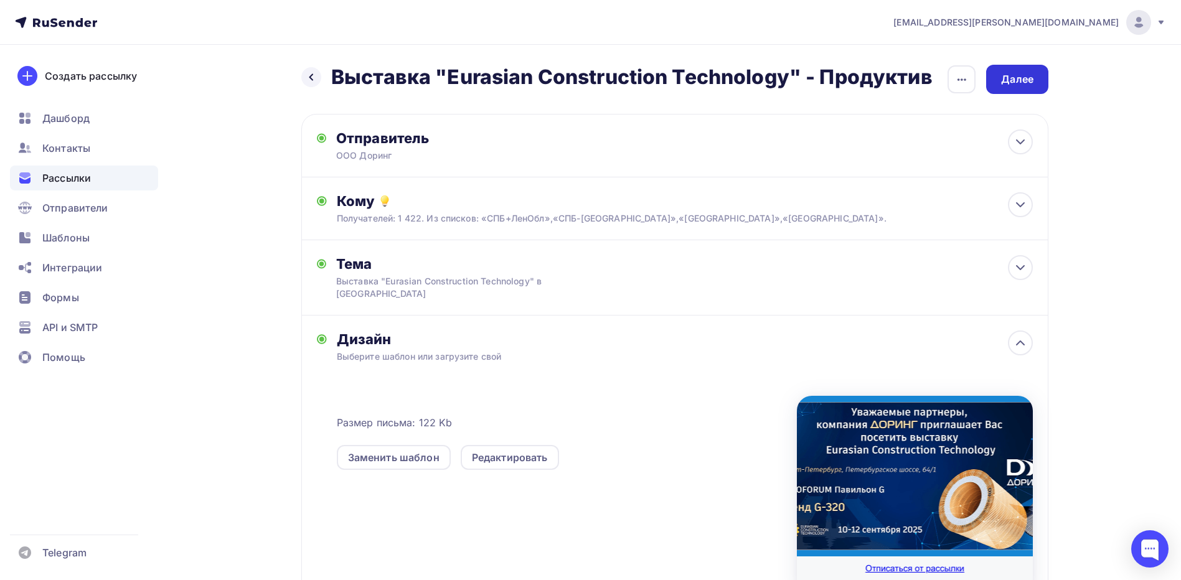
click at [1011, 76] on div "Далее" at bounding box center [1017, 79] width 32 height 14
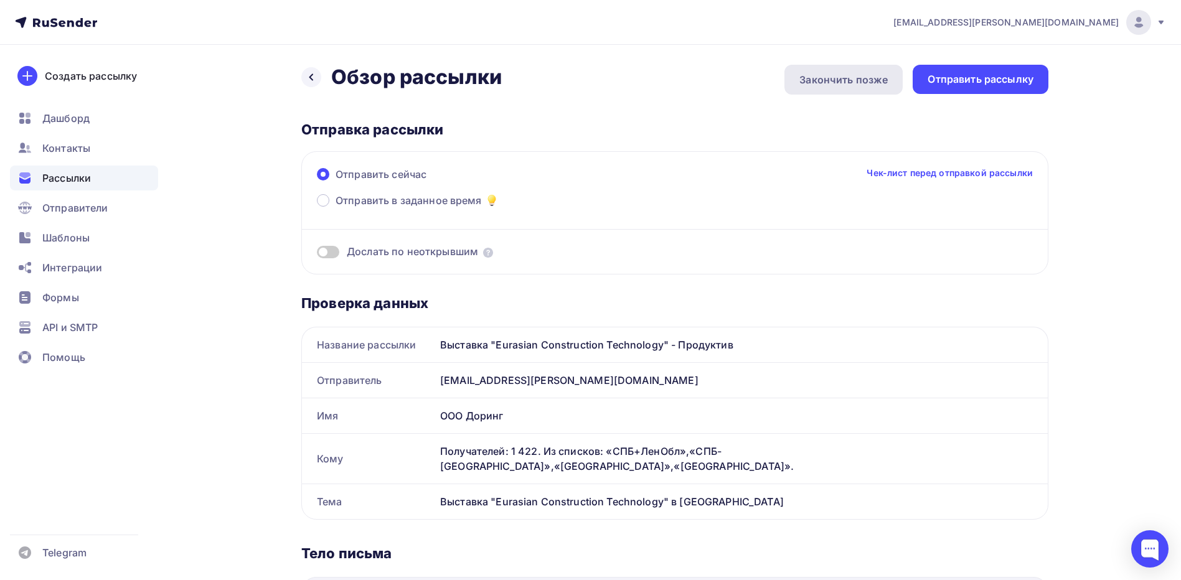
click at [817, 77] on div "Закончить позже" at bounding box center [844, 79] width 88 height 15
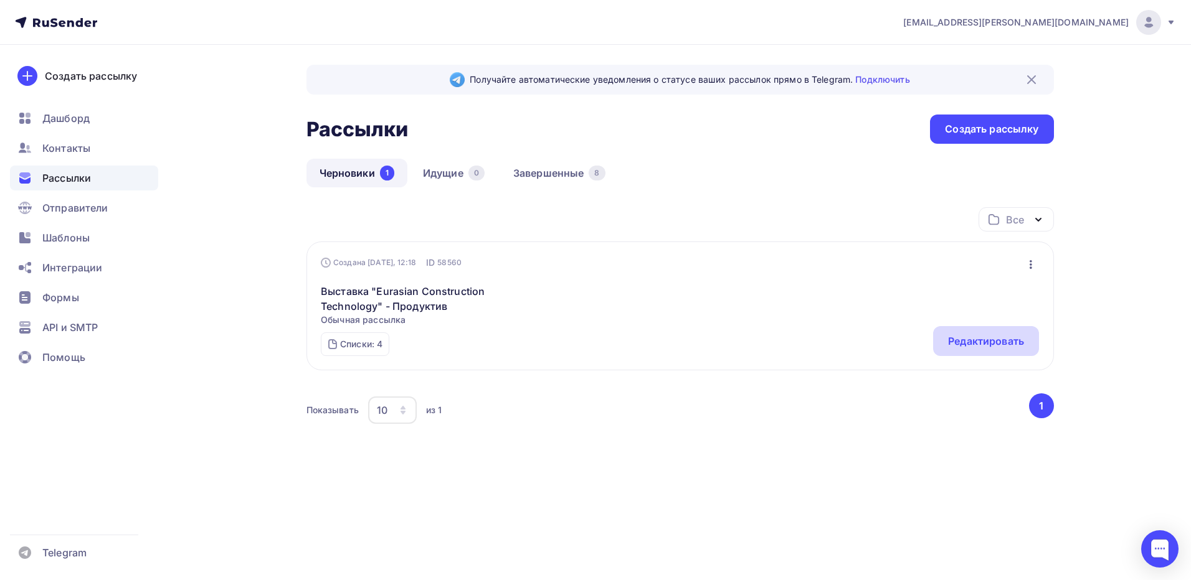
click at [984, 346] on div "Редактировать" at bounding box center [986, 341] width 76 height 15
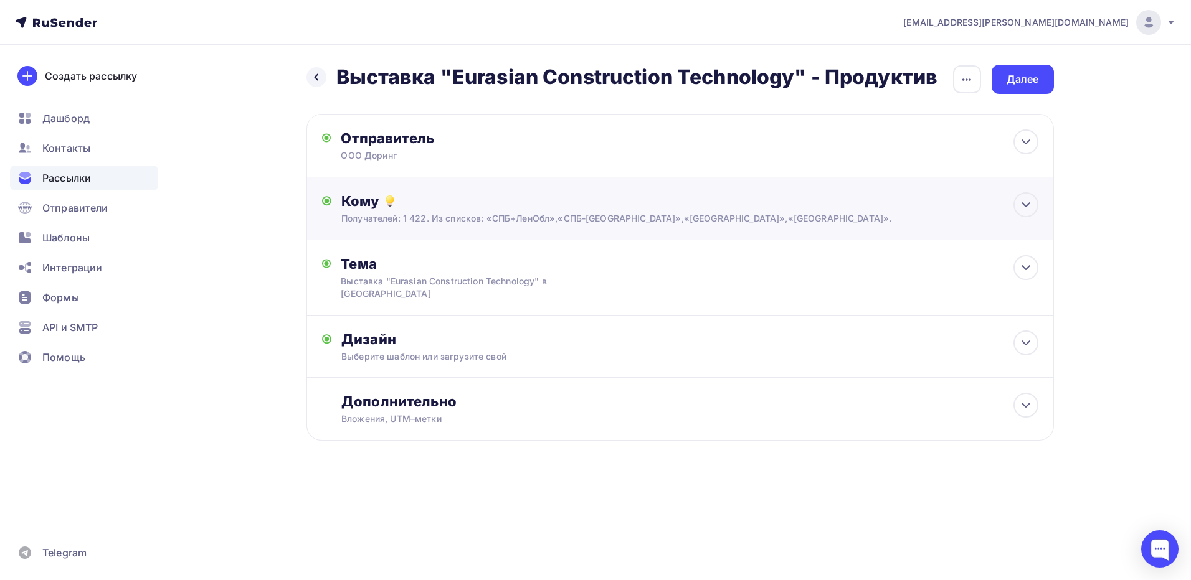
click at [590, 215] on div "Получателей: 1 422. Из списков: «СПБ+ЛенОбл»,«СПБ-Псковская обл»,«СПБ-Новгородс…" at bounding box center [654, 218] width 627 height 12
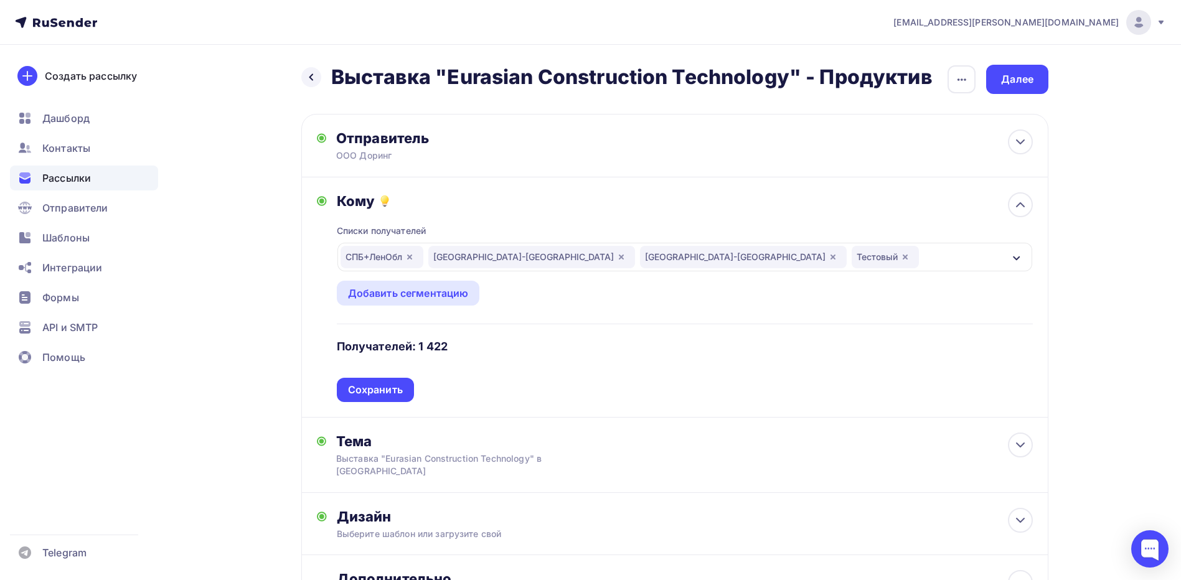
click at [852, 254] on div "Тестовый" at bounding box center [885, 257] width 67 height 22
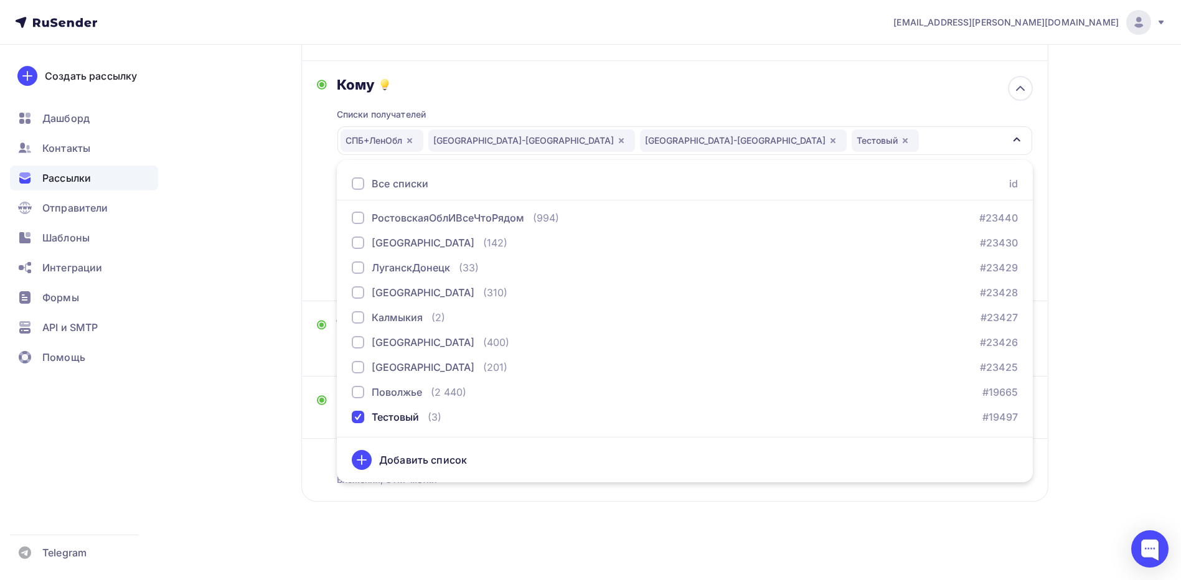
scroll to position [118, 0]
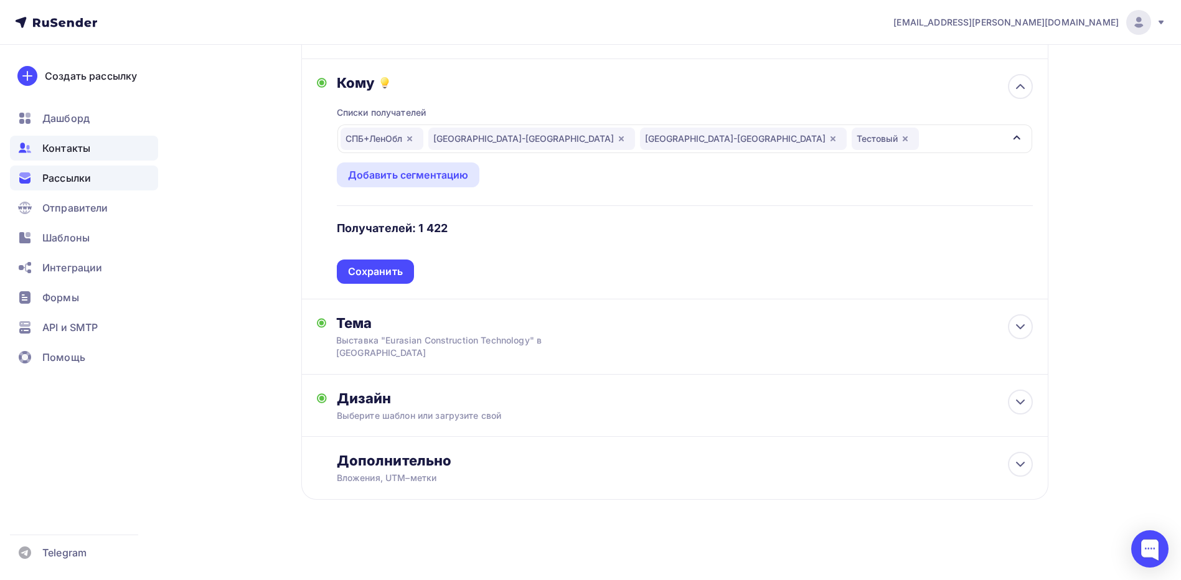
click at [80, 140] on div "Контакты" at bounding box center [84, 148] width 148 height 25
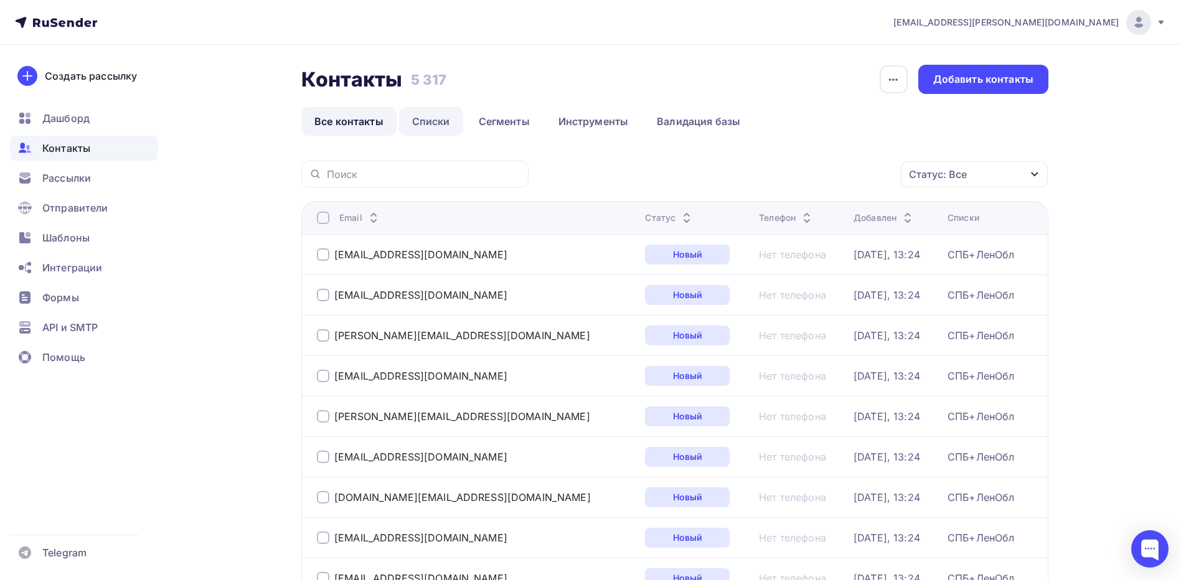
click at [436, 119] on link "Списки" at bounding box center [431, 121] width 64 height 29
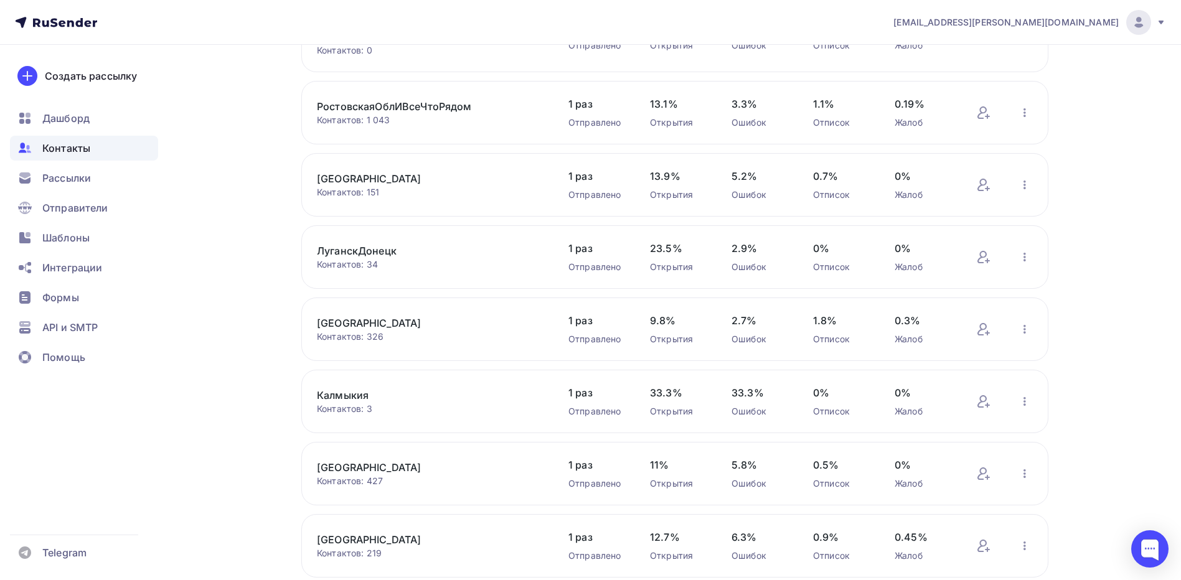
scroll to position [385, 0]
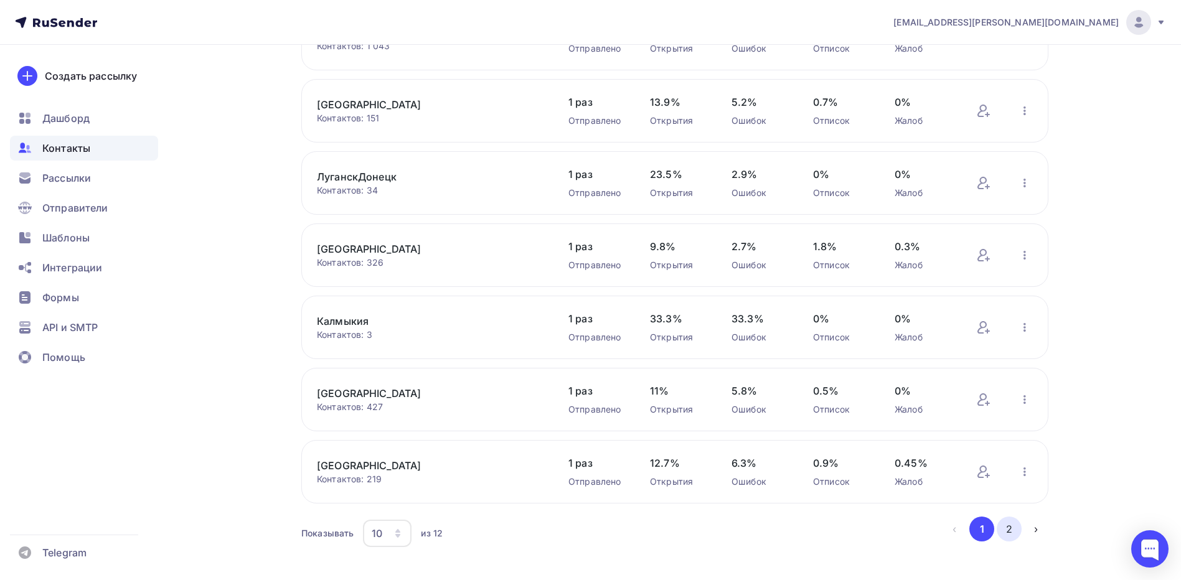
click at [1019, 517] on button "2" at bounding box center [1009, 529] width 25 height 25
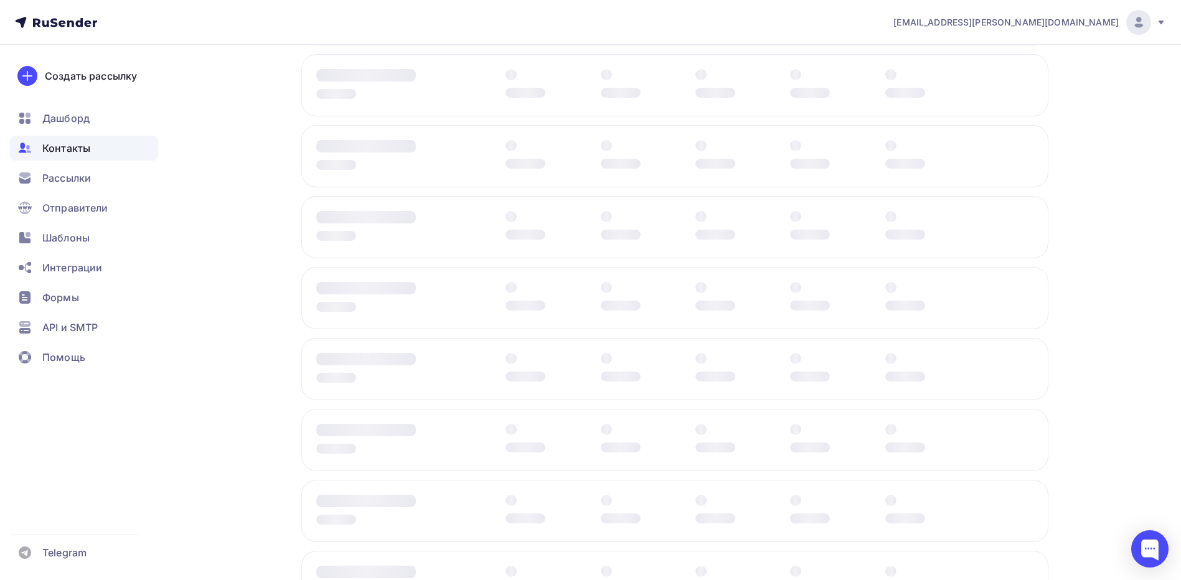
scroll to position [0, 0]
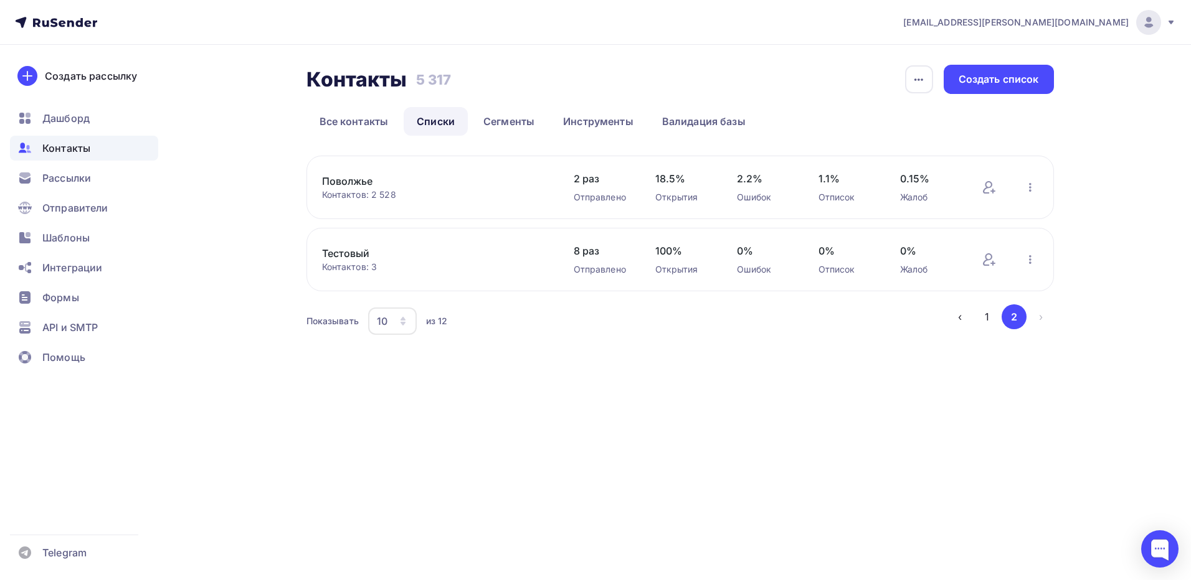
click at [350, 252] on link "Тестовый" at bounding box center [428, 253] width 212 height 15
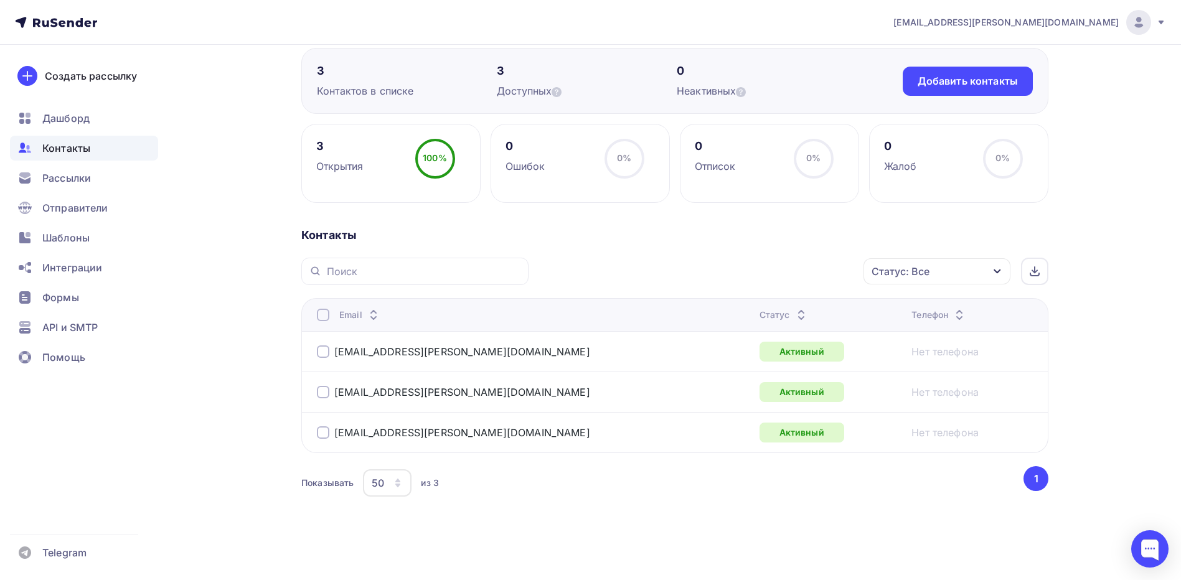
scroll to position [107, 0]
click at [85, 146] on span "Контакты" at bounding box center [66, 148] width 48 height 15
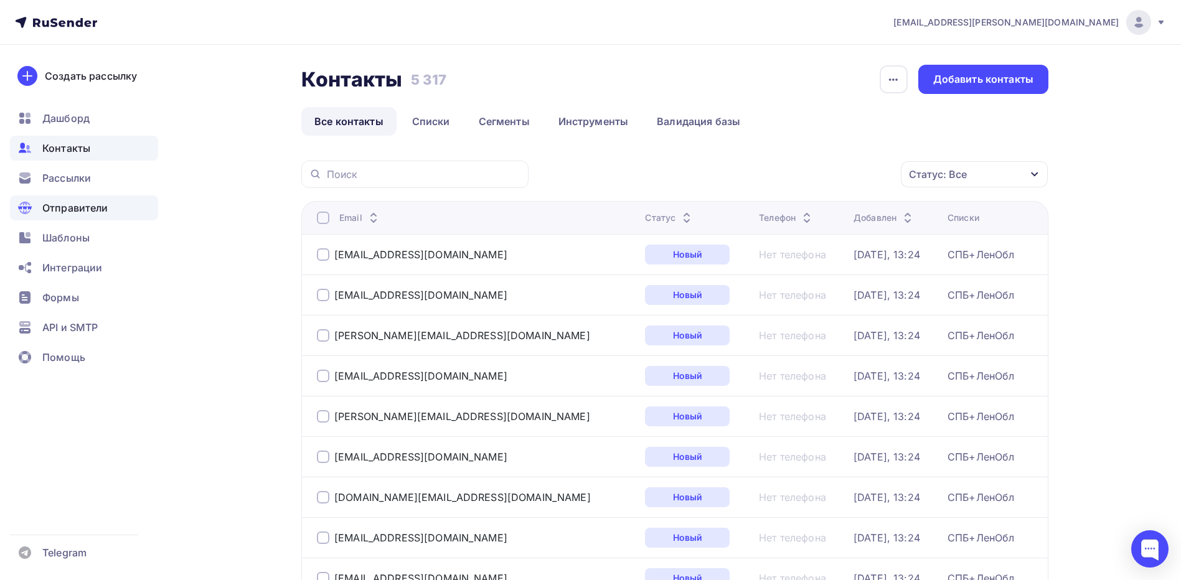
click at [65, 214] on span "Отправители" at bounding box center [75, 208] width 66 height 15
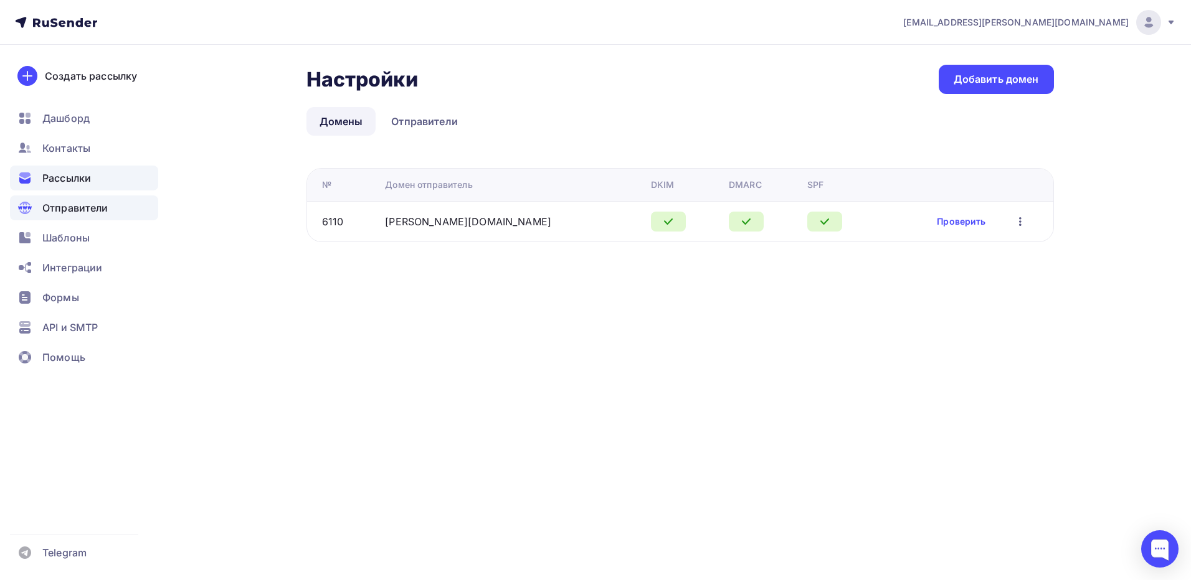
click at [70, 179] on span "Рассылки" at bounding box center [66, 178] width 49 height 15
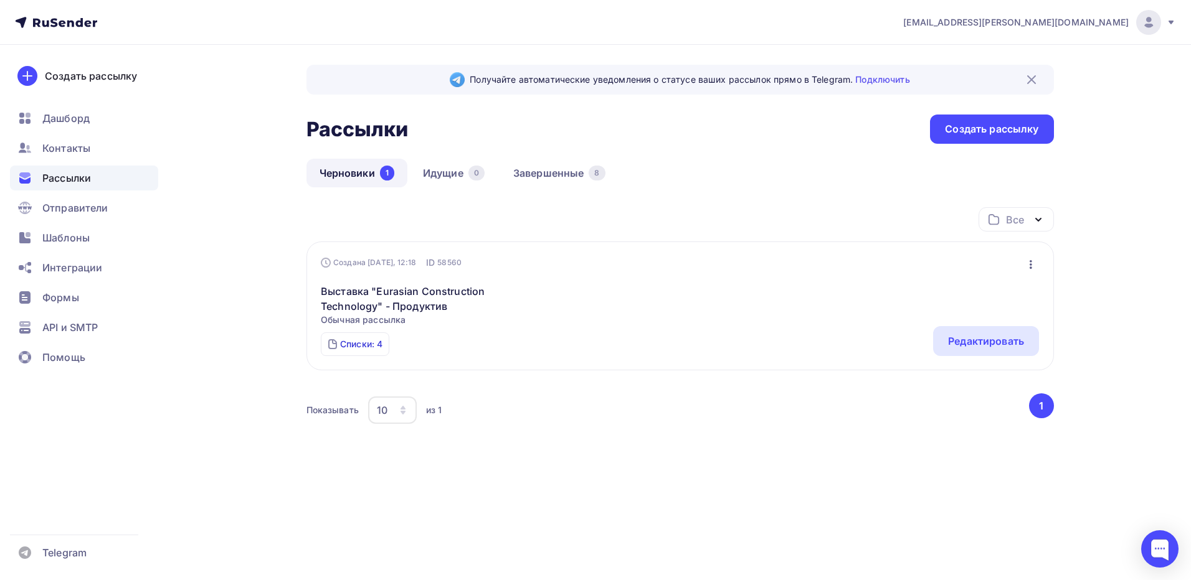
click at [363, 341] on div "Списки: 4" at bounding box center [361, 344] width 42 height 12
click at [691, 337] on div "Списки: 4 СПБ+ЛенОбл (1338) СПБ-Псковская обл (51) СПБ-Новгородская обл (30) Те…" at bounding box center [680, 341] width 718 height 30
click at [969, 338] on div "Редактировать" at bounding box center [986, 341] width 76 height 15
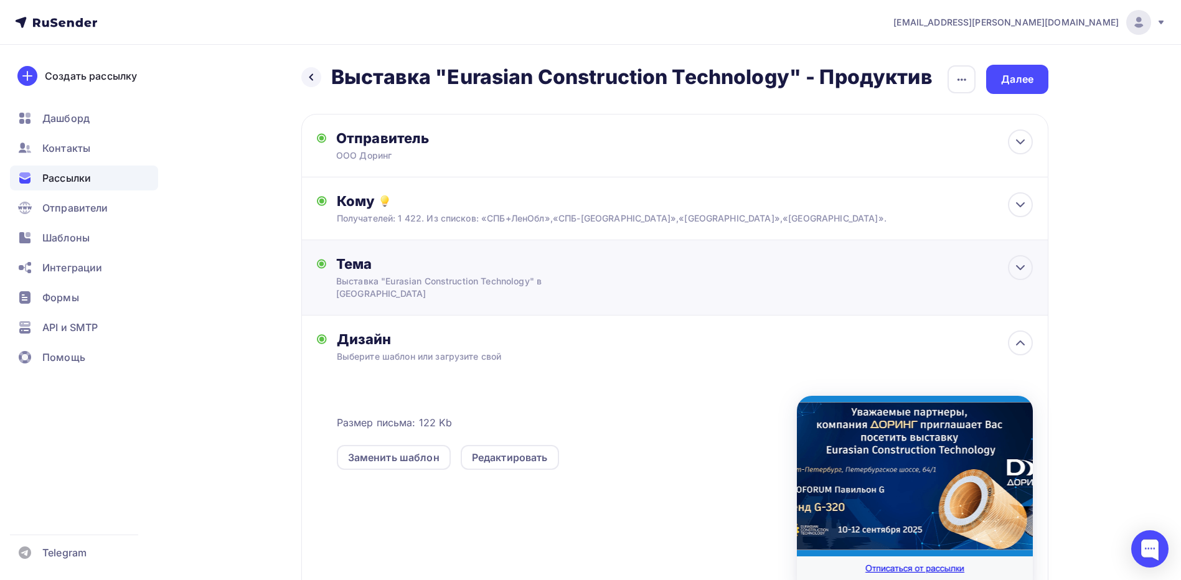
click at [575, 277] on div "Тема Выставка "Eurasian Construction Technology" в Санкт-Петербурге Тема * Выст…" at bounding box center [459, 277] width 246 height 45
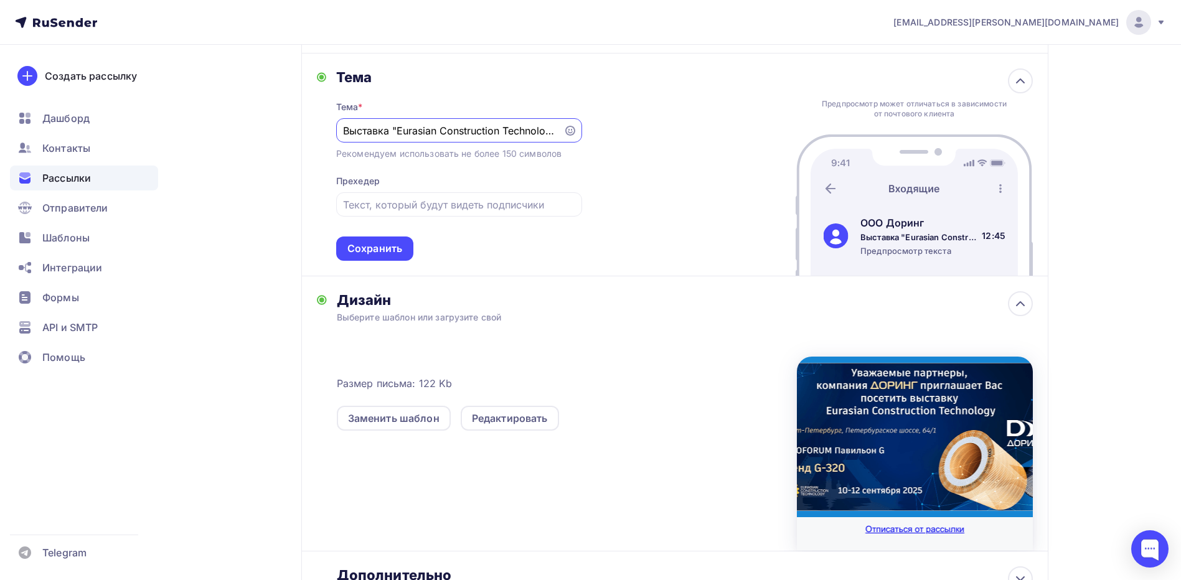
drag, startPoint x: 397, startPoint y: 137, endPoint x: 301, endPoint y: 132, distance: 96.0
click at [301, 132] on div "Тема Тема * Выставка "Eurasian Construction Technology" в Санкт-Петербурге Реко…" at bounding box center [674, 165] width 747 height 223
click at [455, 126] on input "Выставка "Eurasian Construction Technology" в [GEOGRAPHIC_DATA]" at bounding box center [449, 130] width 213 height 15
drag, startPoint x: 441, startPoint y: 129, endPoint x: 503, endPoint y: 131, distance: 61.7
click at [503, 131] on input "Выставка "Eurasian Construction Technology" в [GEOGRAPHIC_DATA]" at bounding box center [449, 130] width 213 height 15
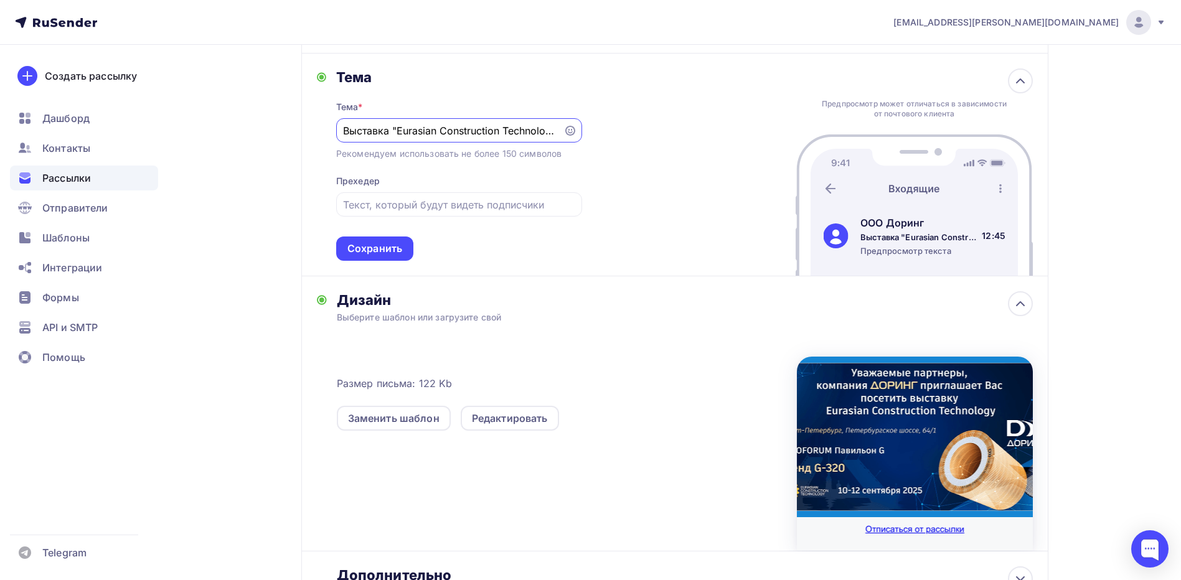
click at [514, 131] on input "Выставка "Eurasian Construction Technology" в [GEOGRAPHIC_DATA]" at bounding box center [449, 130] width 213 height 15
click at [391, 252] on div "Сохранить" at bounding box center [375, 249] width 55 height 14
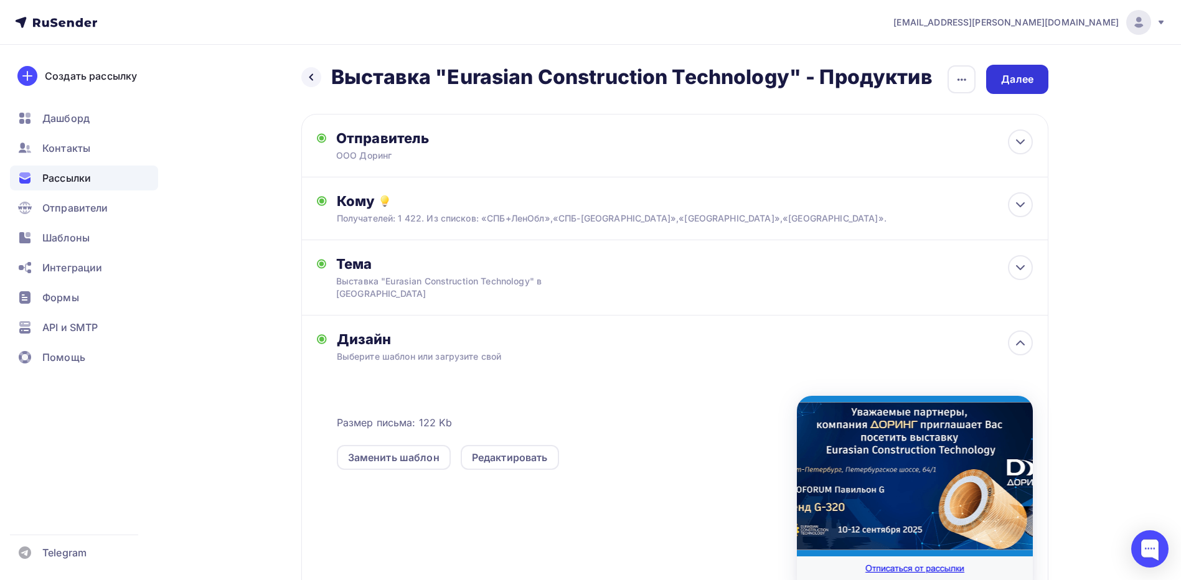
click at [1034, 78] on div "Далее" at bounding box center [1017, 79] width 62 height 29
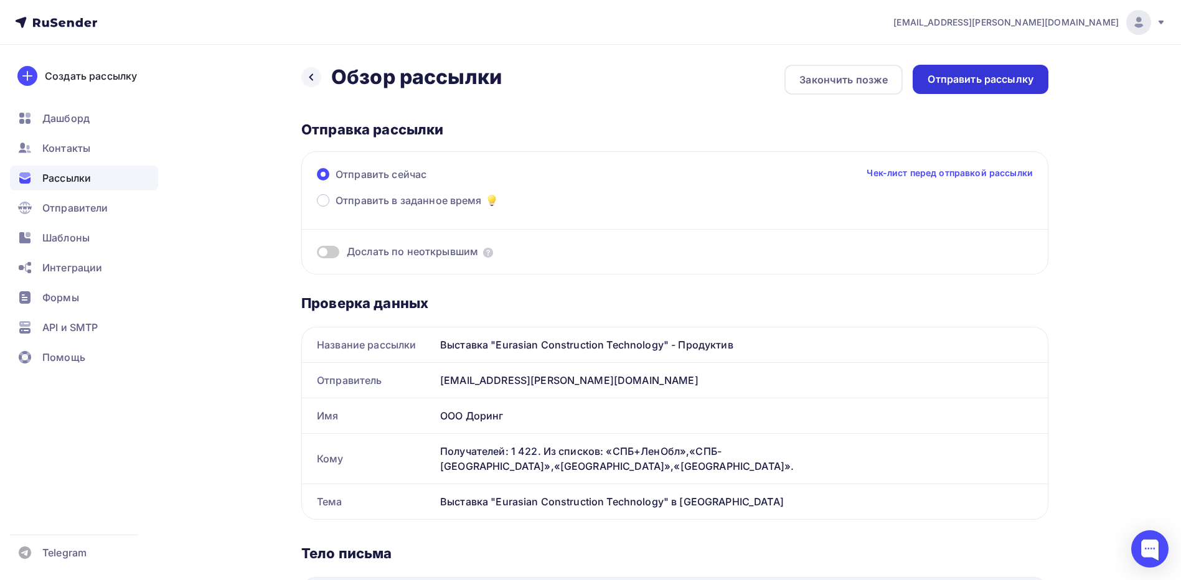
click at [989, 72] on div "Отправить рассылку" at bounding box center [981, 79] width 106 height 14
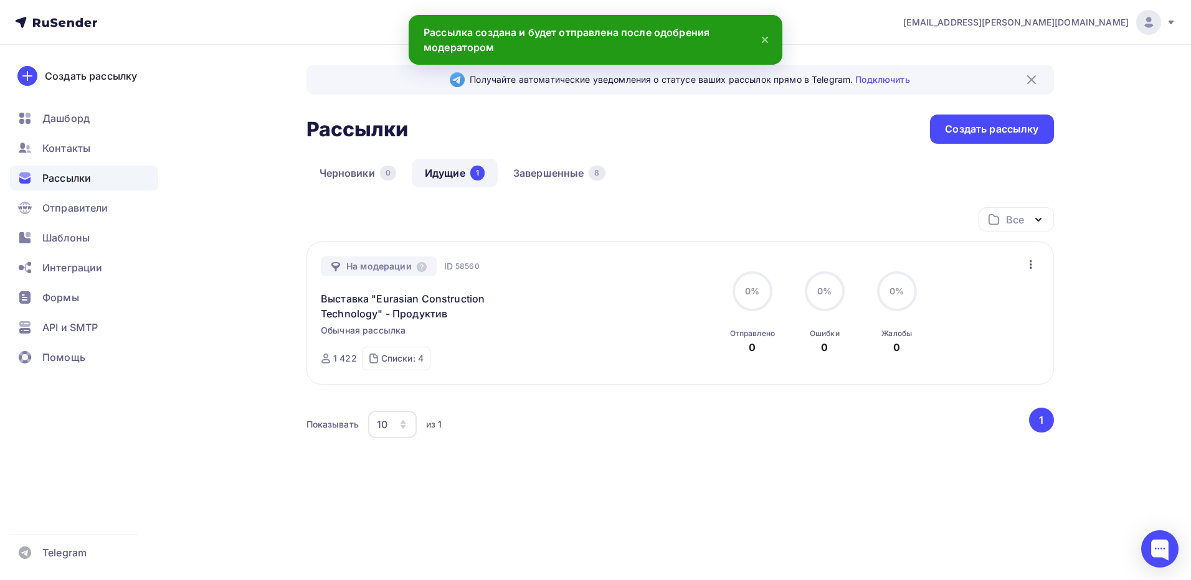
click at [63, 176] on span "Рассылки" at bounding box center [66, 178] width 49 height 15
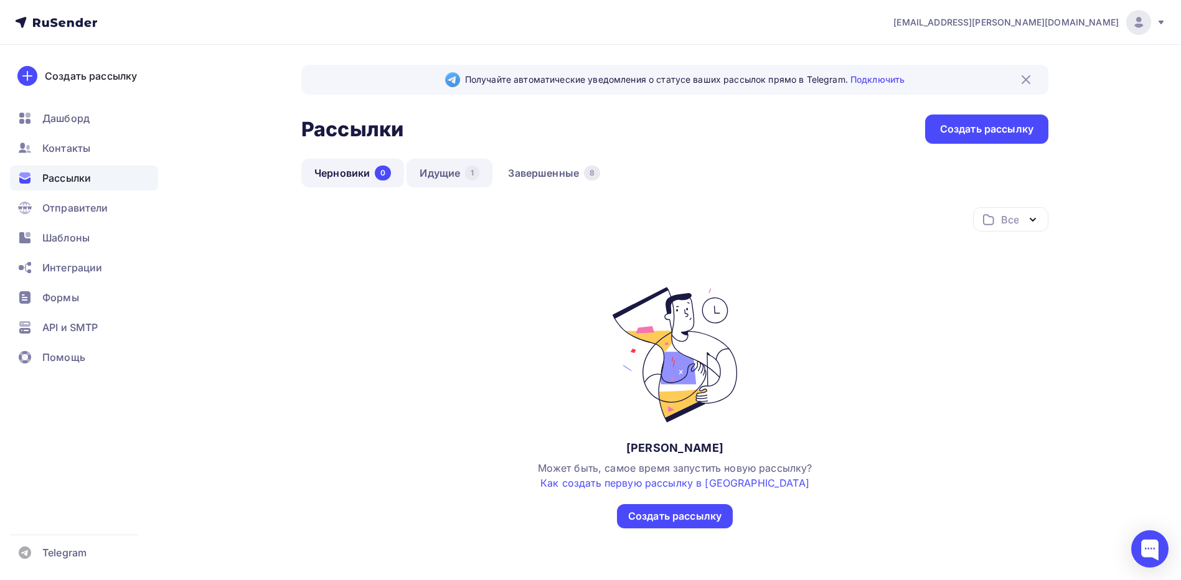
click at [447, 179] on link "Идущие 1" at bounding box center [450, 173] width 86 height 29
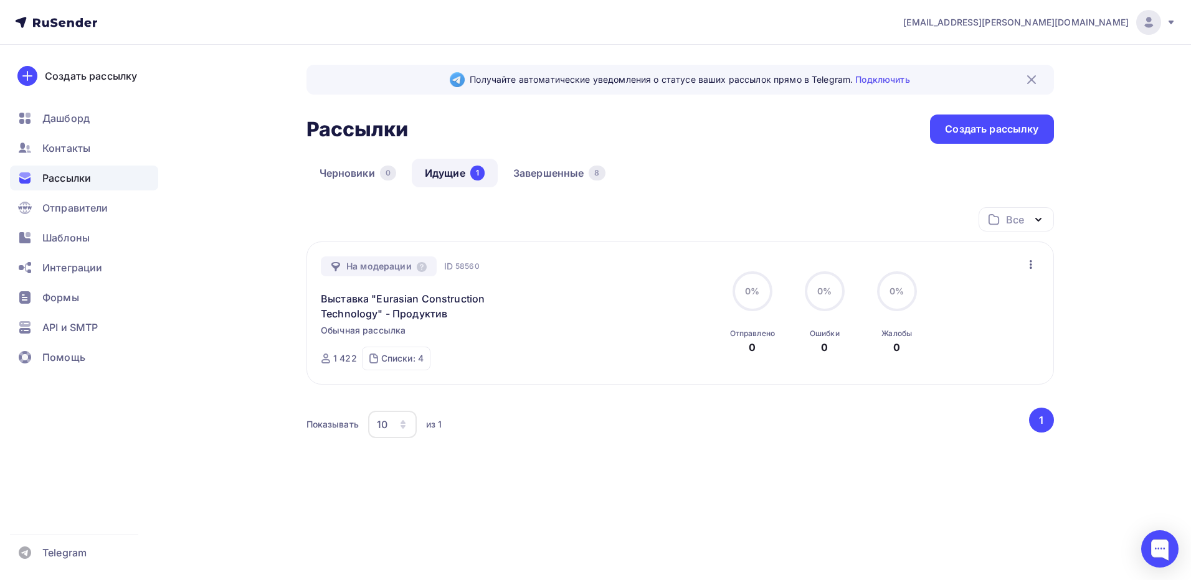
click at [60, 178] on span "Рассылки" at bounding box center [66, 178] width 49 height 15
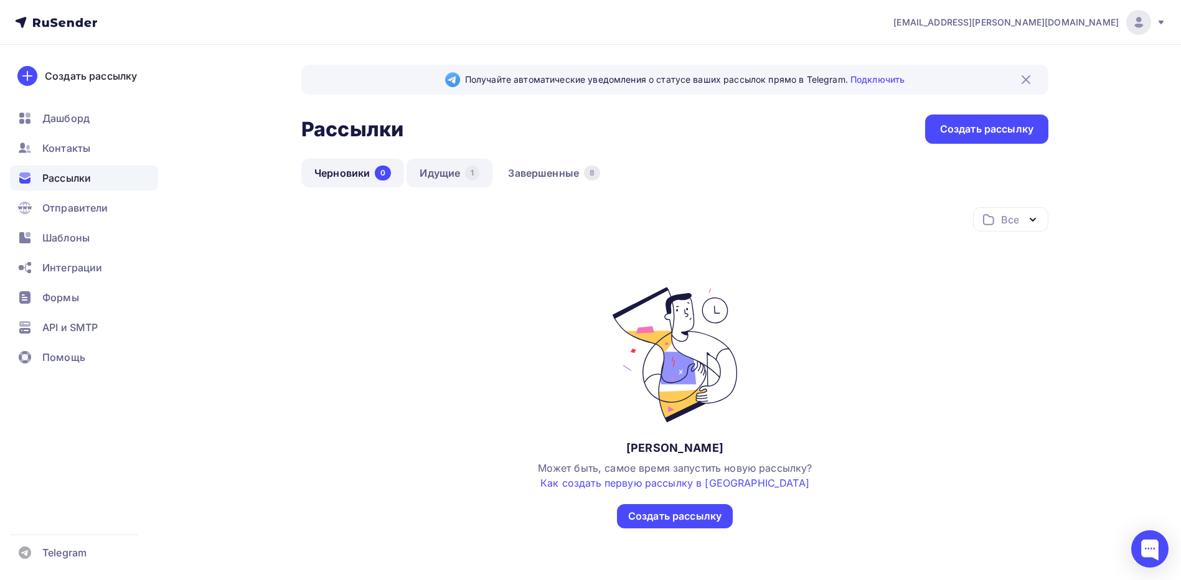
click at [439, 176] on link "Идущие 1" at bounding box center [450, 173] width 86 height 29
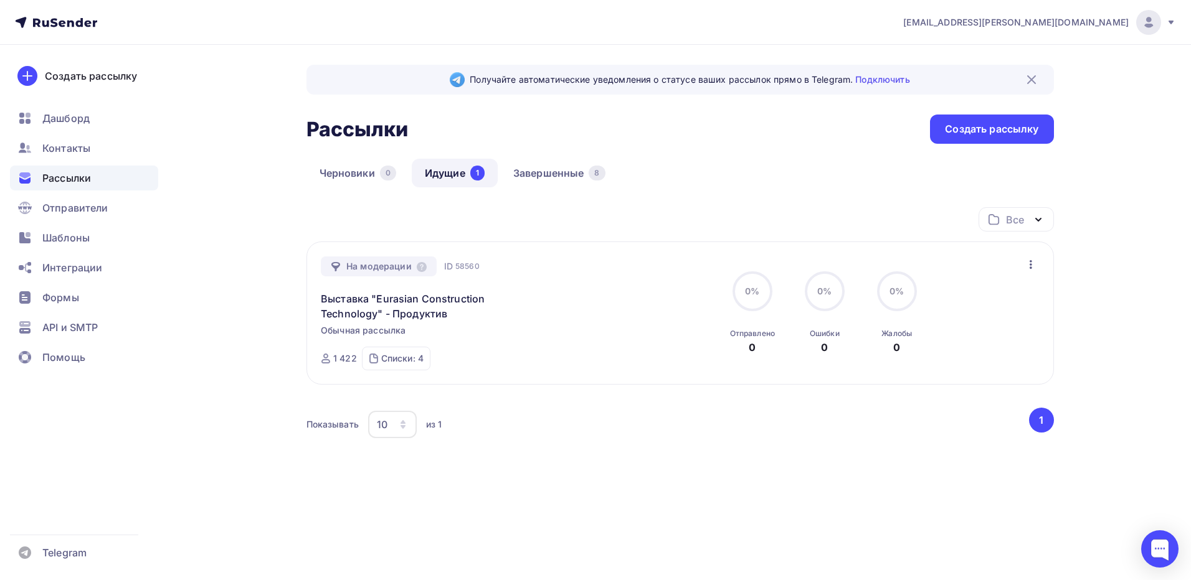
click at [440, 173] on link "Идущие 1" at bounding box center [455, 173] width 86 height 29
click at [440, 176] on link "Идущие 1" at bounding box center [455, 173] width 86 height 29
click at [81, 189] on div "Рассылки" at bounding box center [84, 178] width 148 height 25
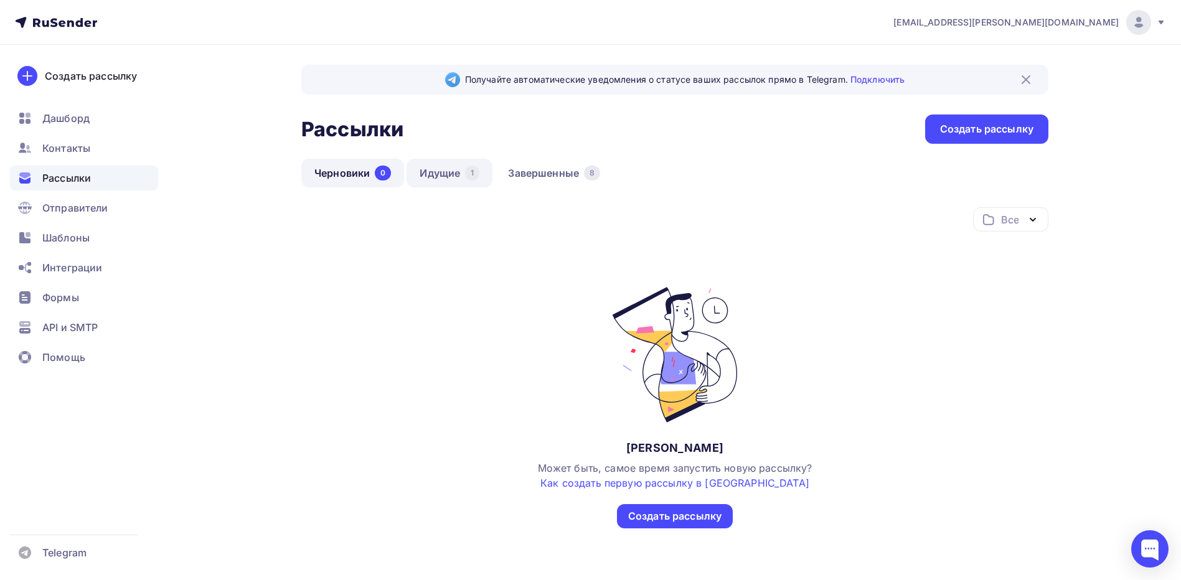
click at [452, 182] on link "Идущие 1" at bounding box center [450, 173] width 86 height 29
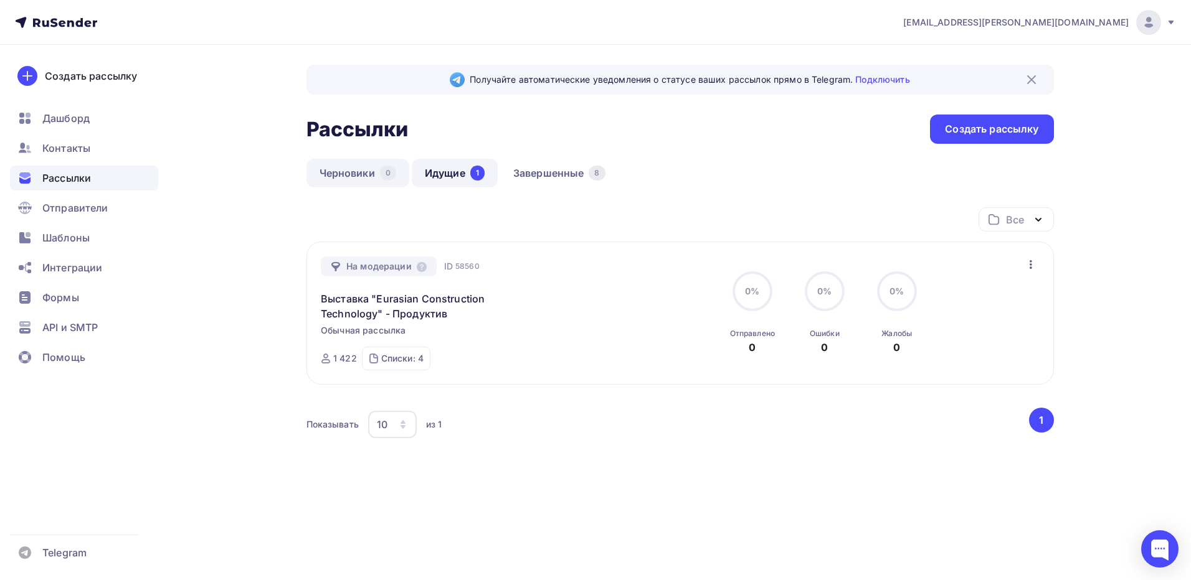
click at [360, 174] on link "Черновики 0" at bounding box center [357, 173] width 103 height 29
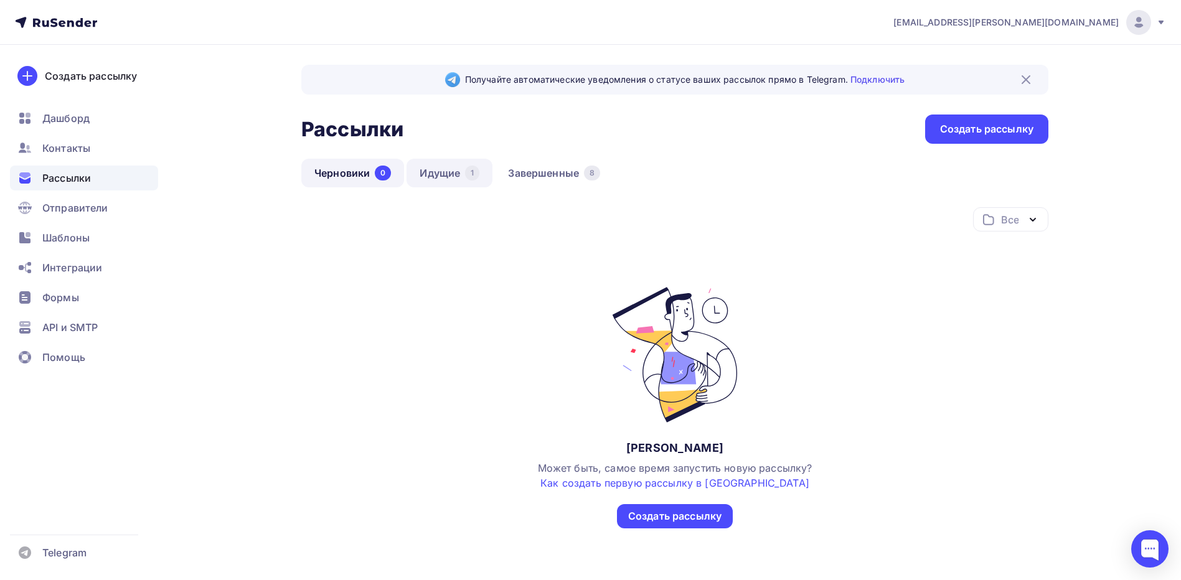
click at [447, 173] on link "Идущие 1" at bounding box center [450, 173] width 86 height 29
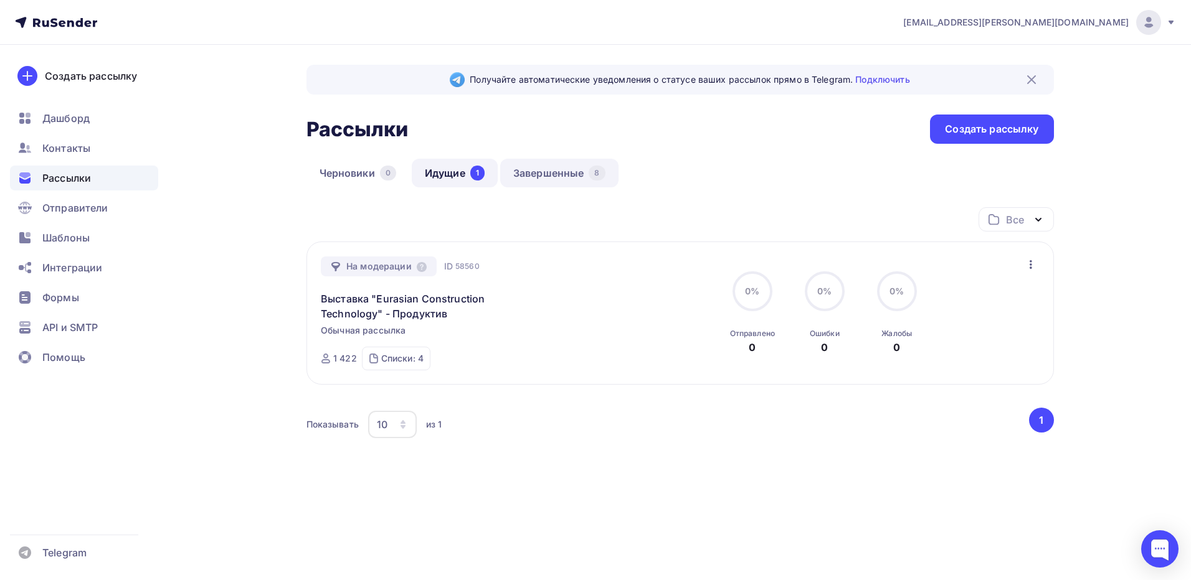
click at [544, 176] on link "Завершенные 8" at bounding box center [559, 173] width 118 height 29
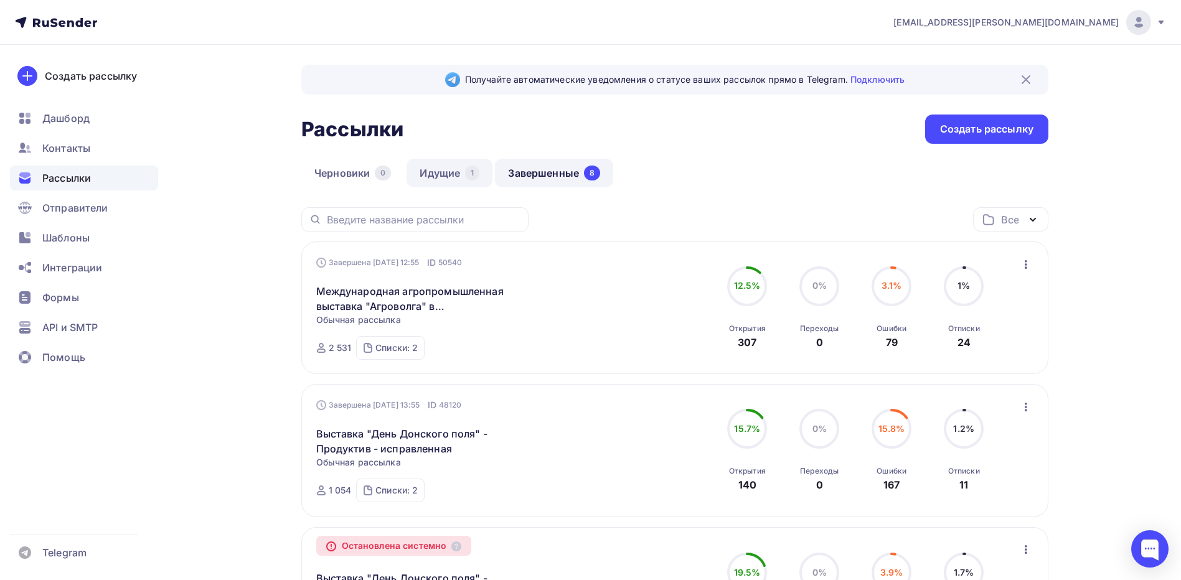
click at [447, 168] on link "Идущие 1" at bounding box center [450, 173] width 86 height 29
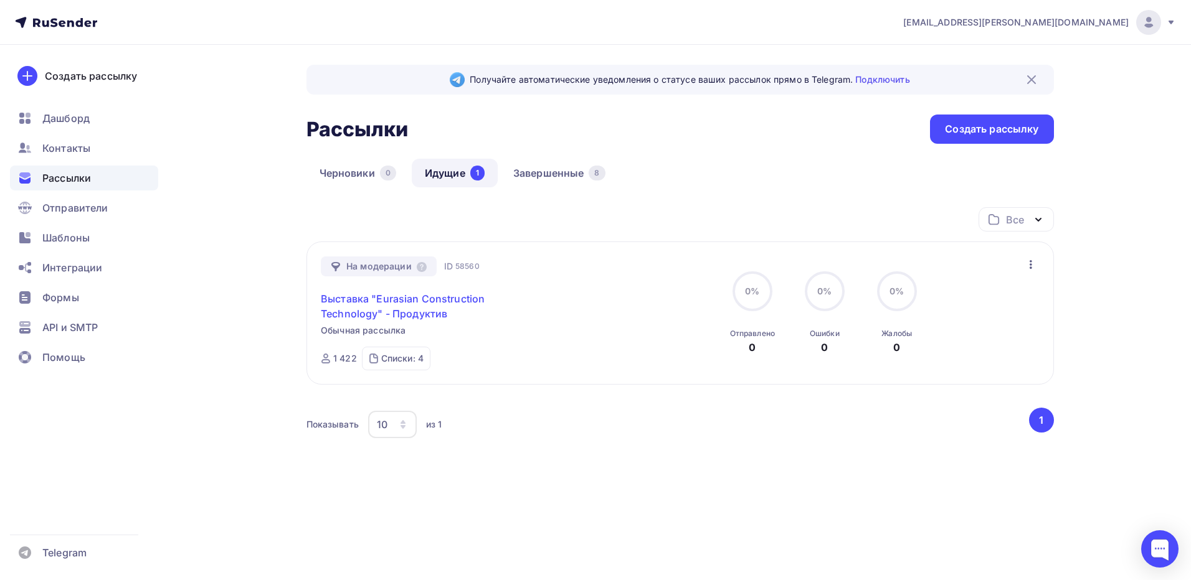
click at [402, 296] on link "Выставка "Eurasian Construction Technology" - Продуктив" at bounding box center [428, 306] width 214 height 30
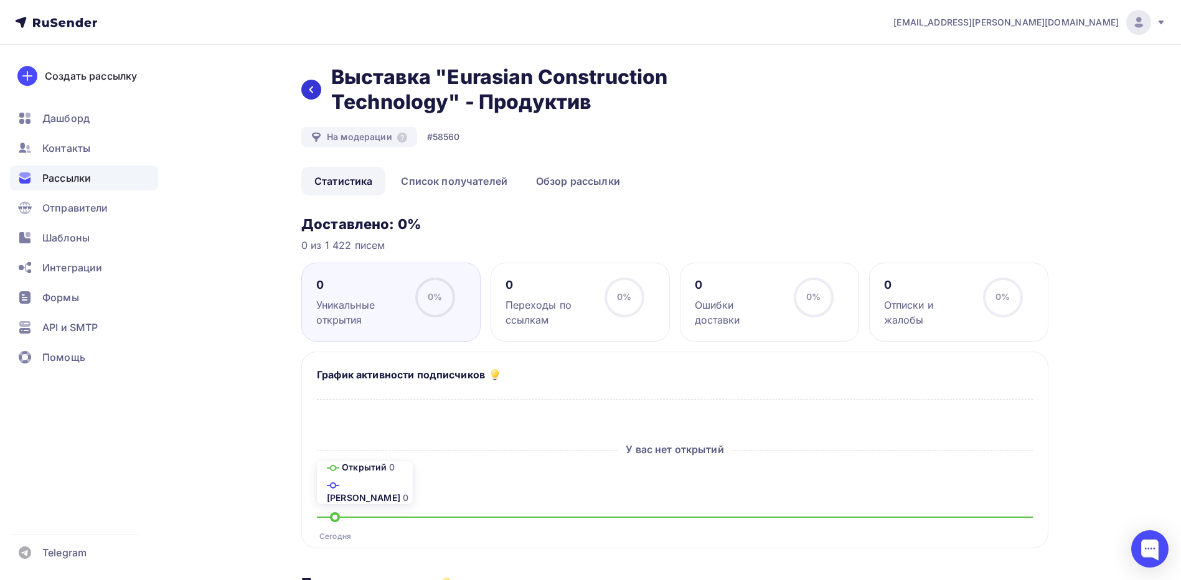
click at [316, 96] on div at bounding box center [311, 90] width 20 height 20
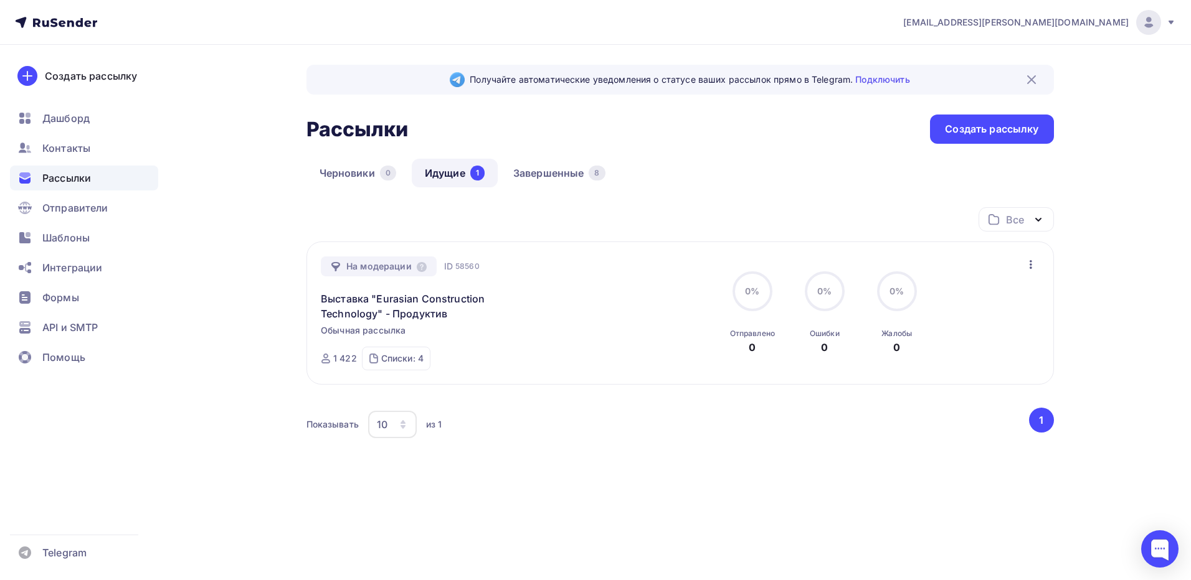
click at [1030, 260] on icon "button" at bounding box center [1030, 264] width 15 height 15
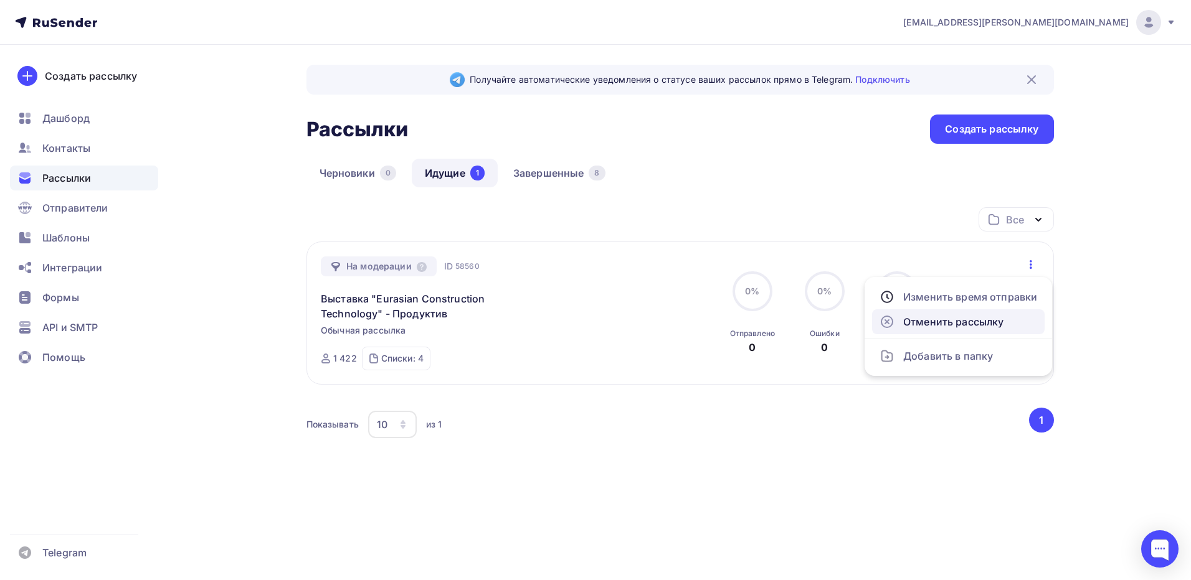
click at [986, 322] on div "Отменить рассылку" at bounding box center [958, 322] width 158 height 15
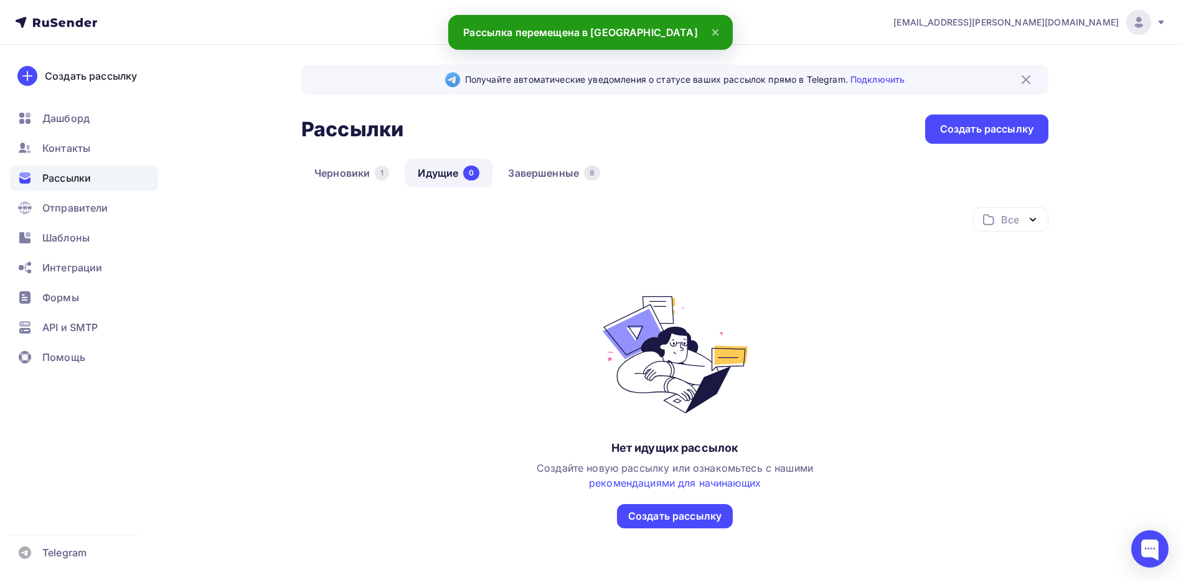
click at [62, 176] on span "Рассылки" at bounding box center [66, 178] width 49 height 15
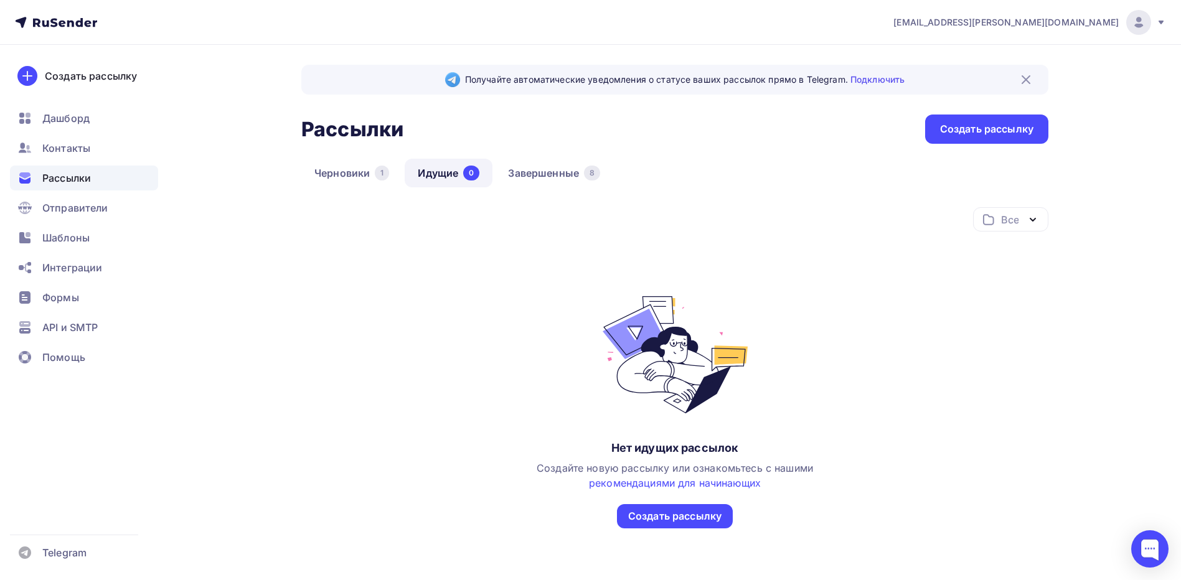
click at [75, 174] on span "Рассылки" at bounding box center [66, 178] width 49 height 15
click at [351, 178] on link "Черновики 1" at bounding box center [351, 173] width 101 height 29
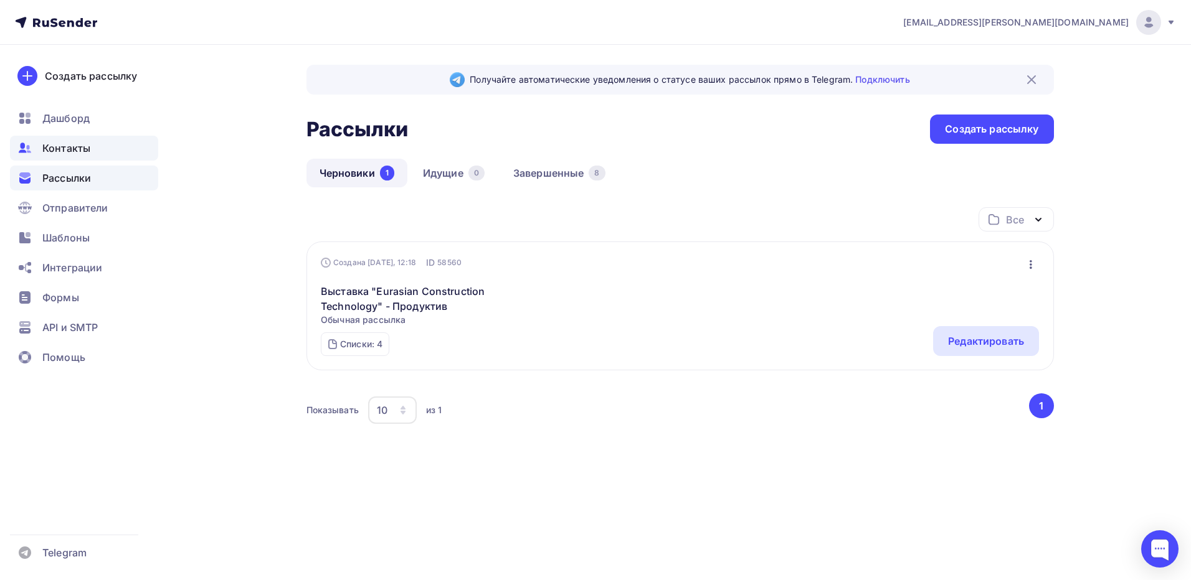
click at [65, 147] on span "Контакты" at bounding box center [66, 148] width 48 height 15
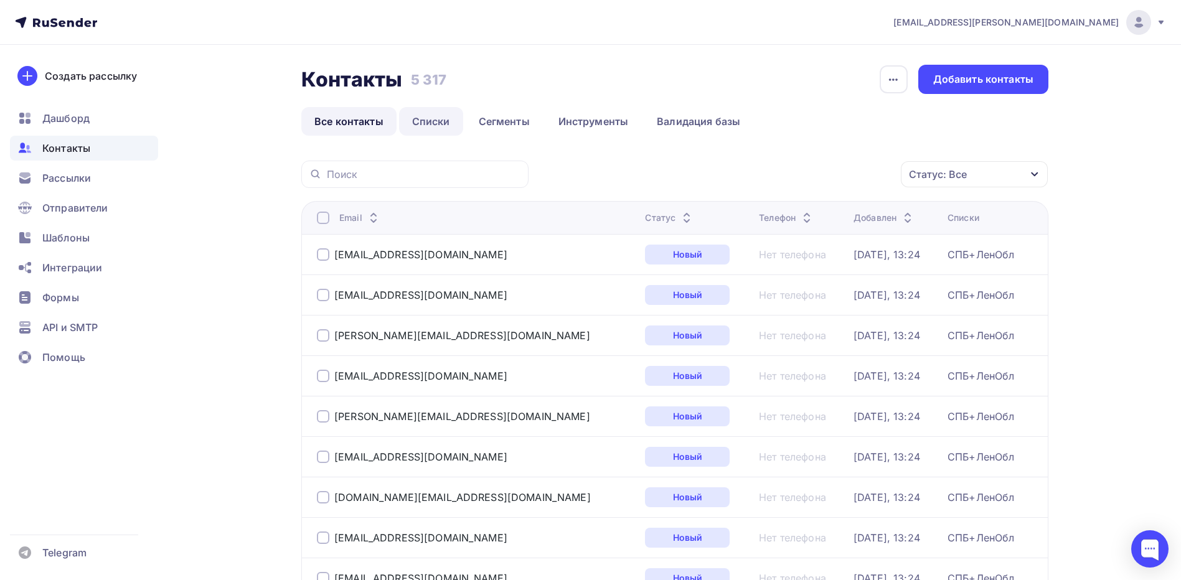
click at [442, 124] on link "Списки" at bounding box center [431, 121] width 64 height 29
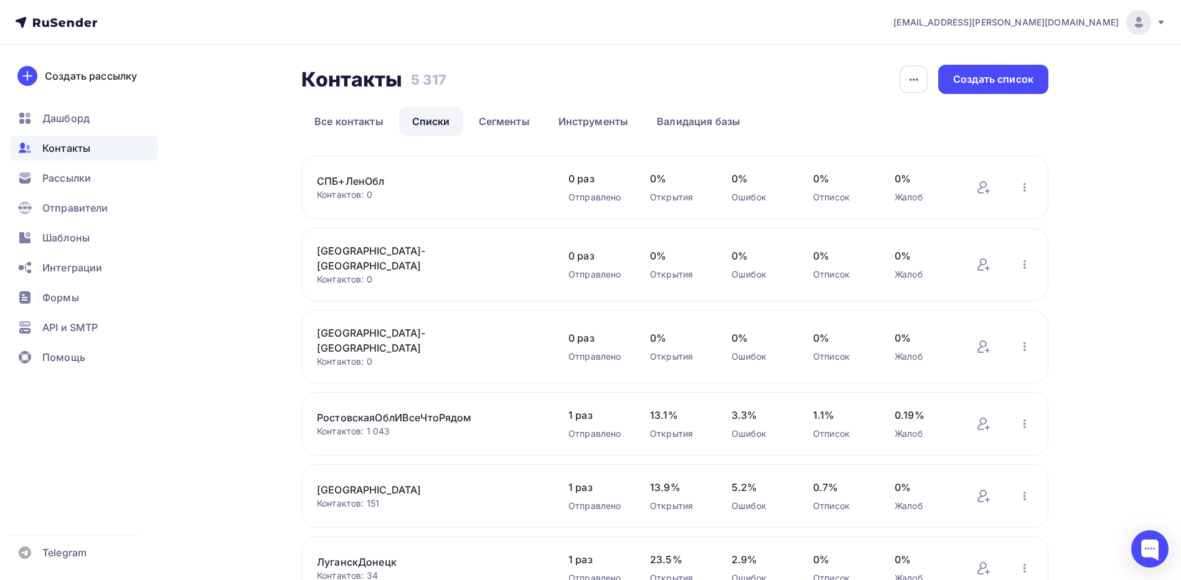
click at [374, 183] on link "СПБ+ЛенОбл" at bounding box center [423, 181] width 212 height 15
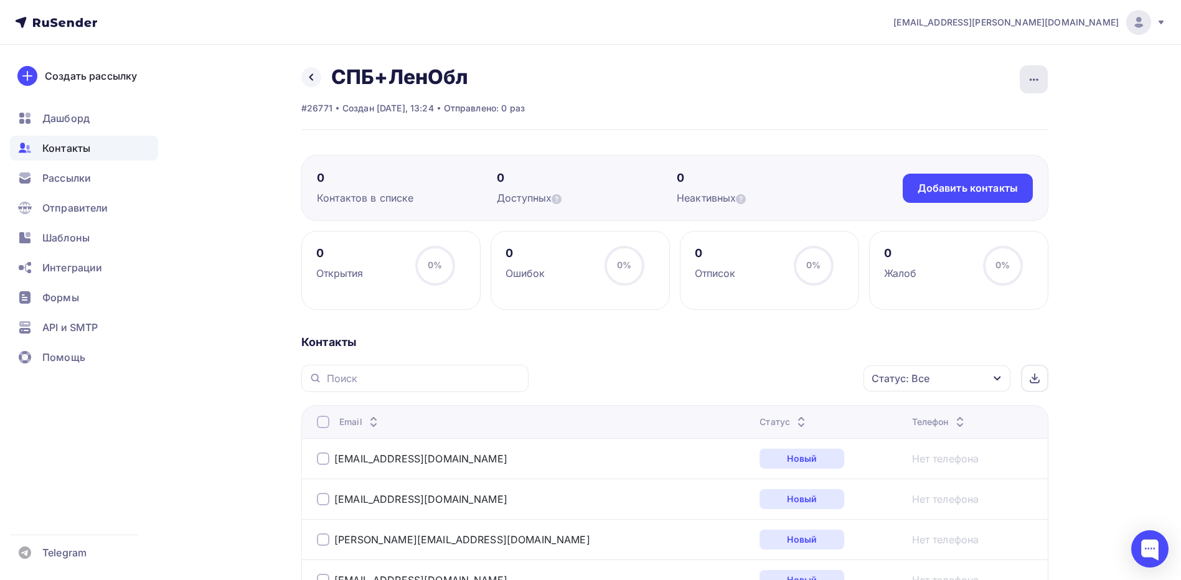
click at [1041, 83] on icon "button" at bounding box center [1034, 79] width 15 height 15
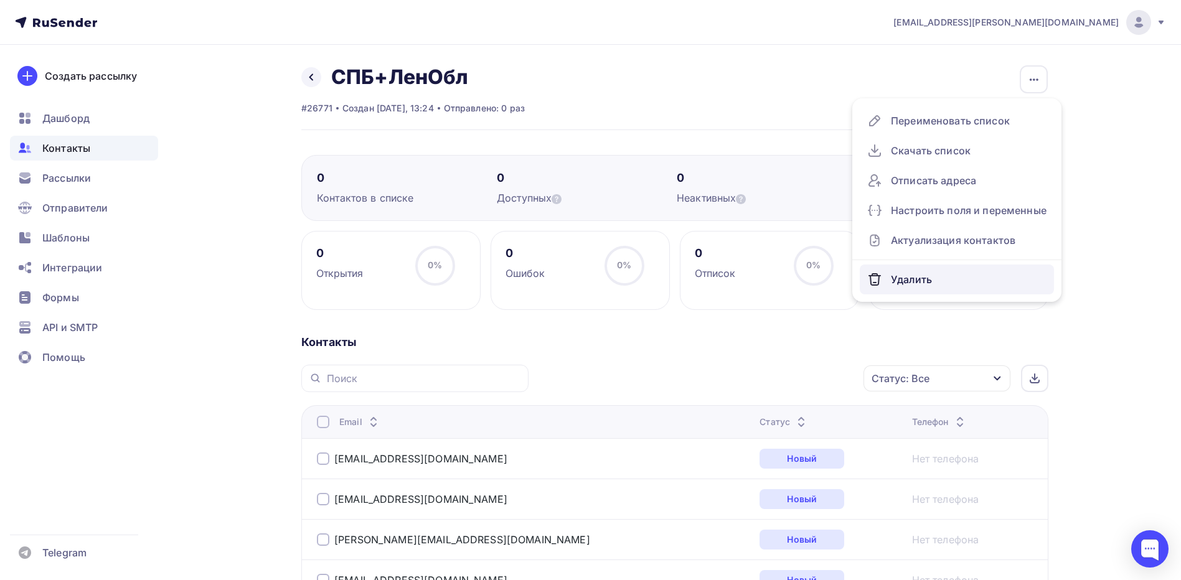
click at [931, 282] on div "Удалить" at bounding box center [957, 280] width 179 height 20
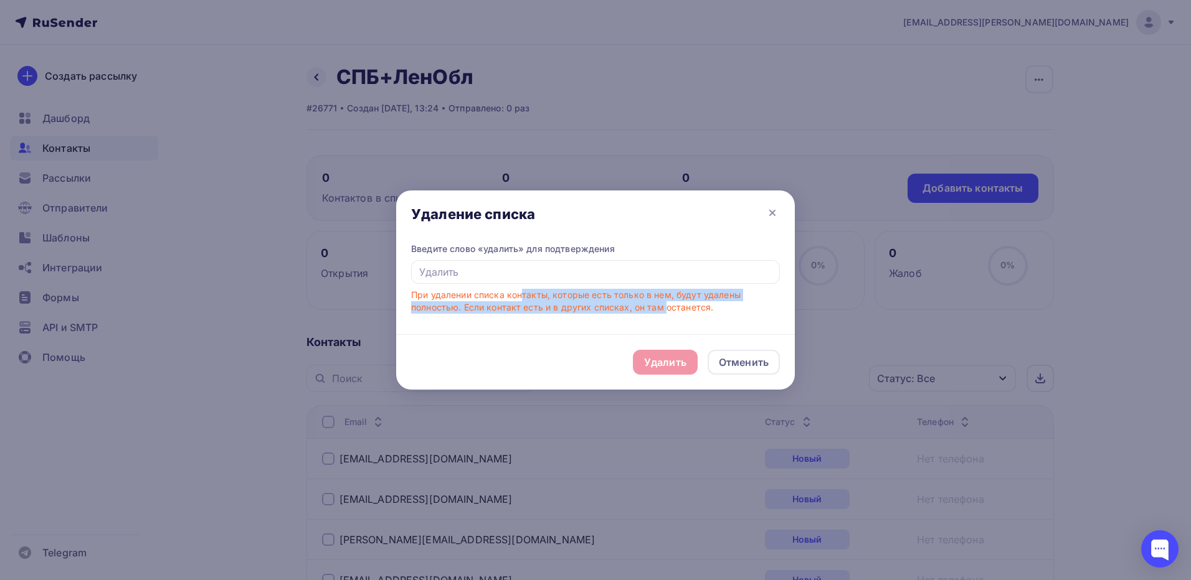
drag, startPoint x: 499, startPoint y: 298, endPoint x: 626, endPoint y: 315, distance: 128.1
click at [626, 315] on div "Введите слово «удалить» для подтверждения При удалении списка контакты, которые…" at bounding box center [595, 289] width 399 height 92
drag, startPoint x: 626, startPoint y: 315, endPoint x: 691, endPoint y: 313, distance: 65.4
click at [691, 313] on div "При удалении списка контакты, которые есть только в нем, будут удалены полность…" at bounding box center [595, 301] width 369 height 25
click at [701, 308] on div "При удалении списка контакты, которые есть только в нем, будут удалены полность…" at bounding box center [595, 301] width 369 height 25
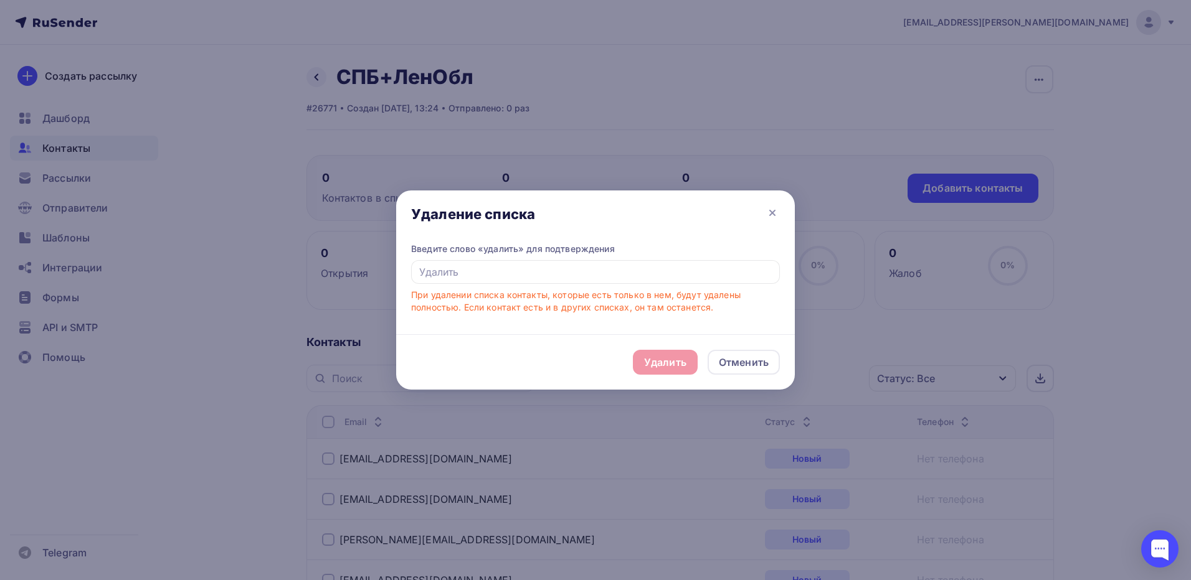
click at [701, 308] on div "При удалении списка контакты, которые есть только в нем, будут удалены полность…" at bounding box center [595, 301] width 369 height 25
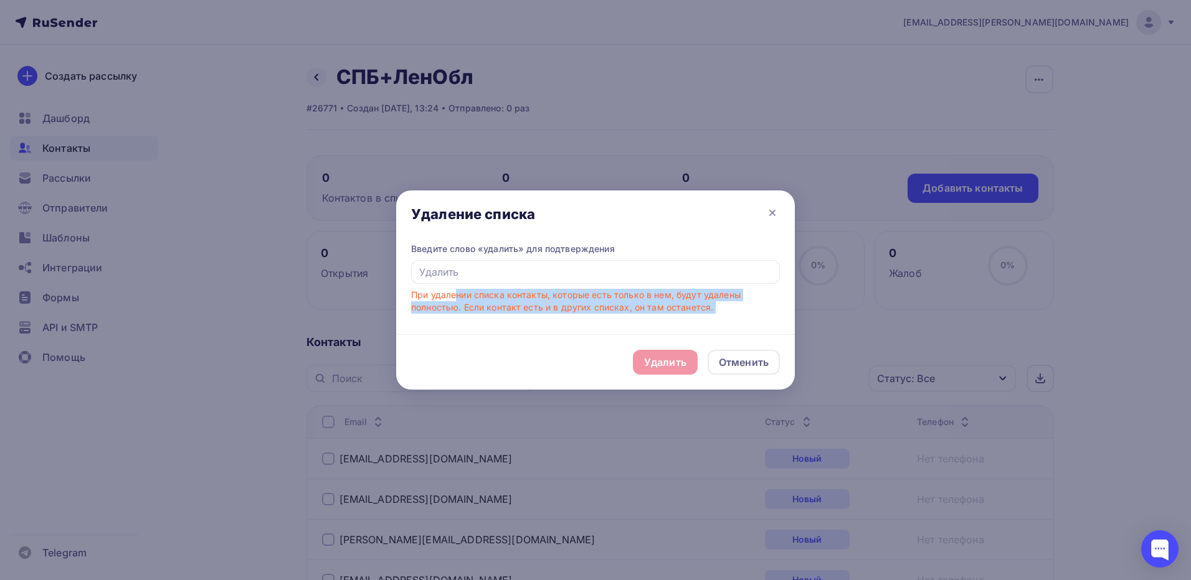
click at [701, 308] on div "При удалении списка контакты, которые есть только в нем, будут удалены полность…" at bounding box center [595, 301] width 369 height 25
drag, startPoint x: 701, startPoint y: 308, endPoint x: 643, endPoint y: 305, distance: 57.4
click at [643, 305] on div "При удалении списка контакты, которые есть только в нем, будут удалены полность…" at bounding box center [595, 301] width 369 height 25
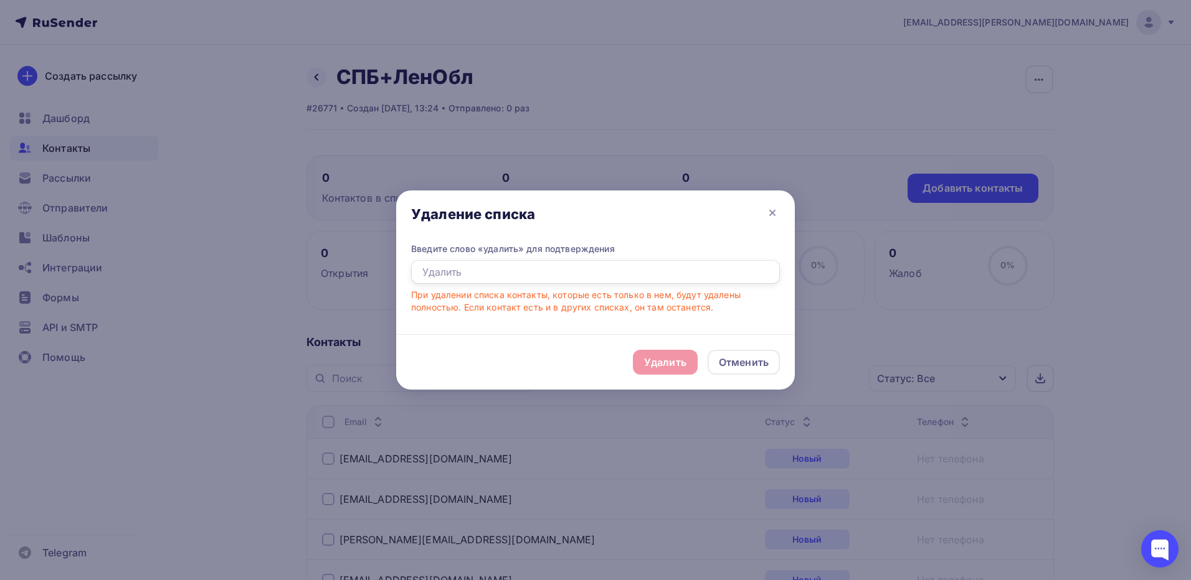
click at [513, 272] on input "text" at bounding box center [595, 272] width 369 height 24
type input "у"
type input "удалить"
click at [678, 365] on div "Удалить" at bounding box center [665, 362] width 42 height 15
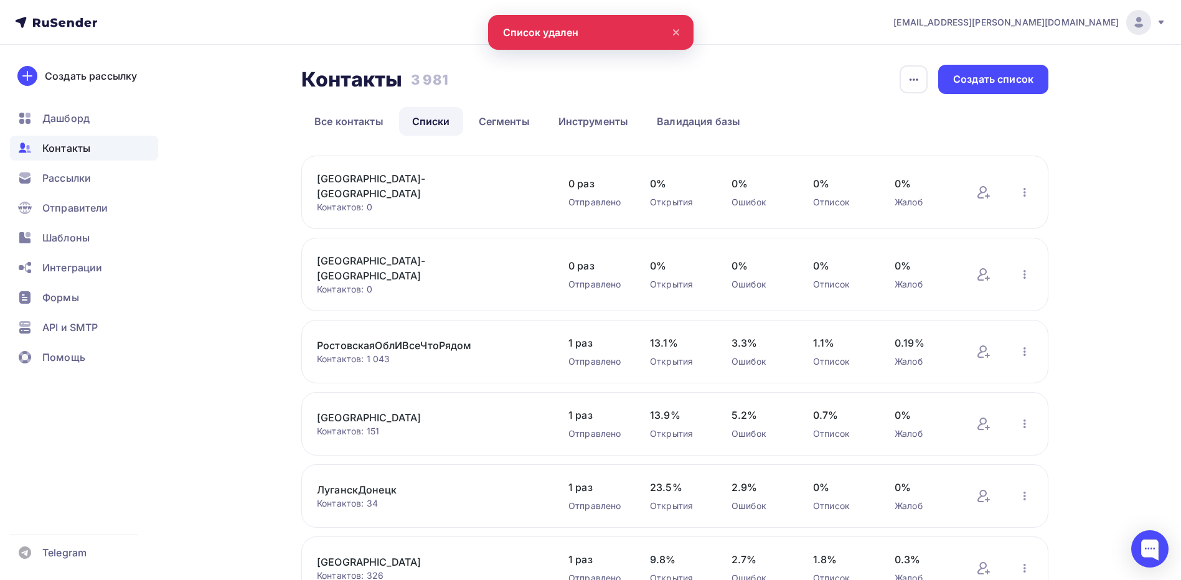
click at [674, 32] on icon at bounding box center [676, 32] width 15 height 15
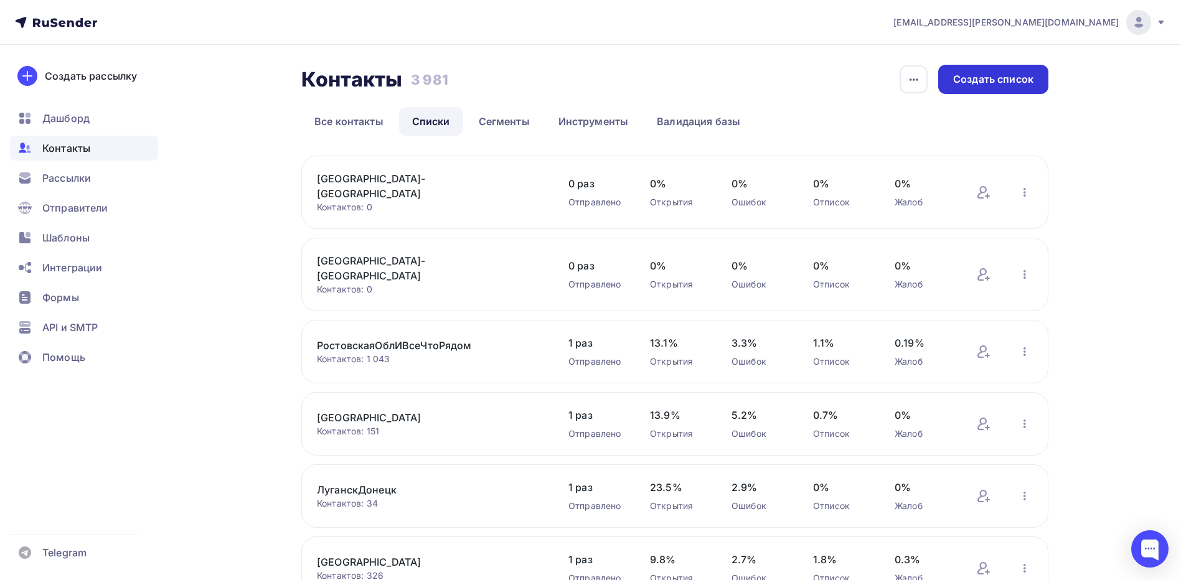
click at [974, 82] on div "Создать список" at bounding box center [993, 79] width 80 height 14
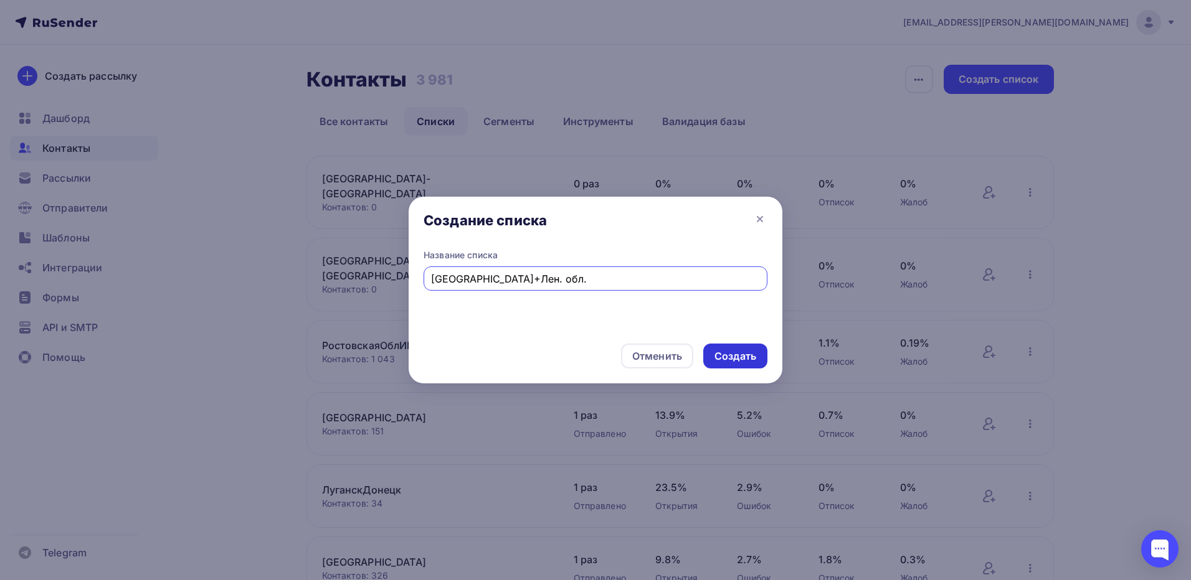
type input "[GEOGRAPHIC_DATA]+Лен. обл."
click at [727, 354] on div "Создать" at bounding box center [735, 356] width 42 height 14
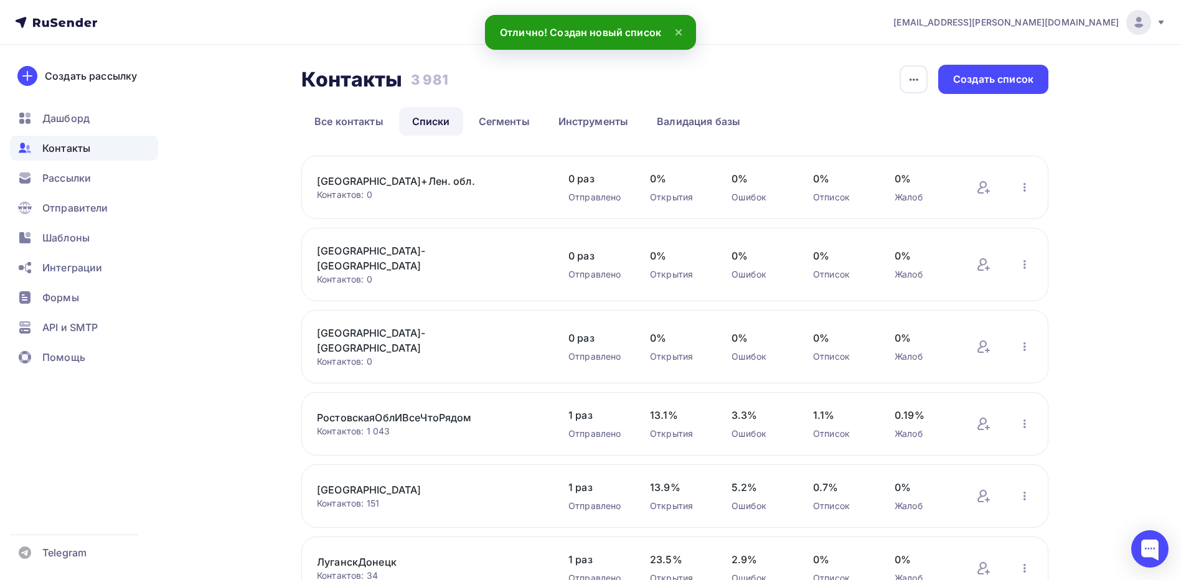
click at [437, 180] on link "[GEOGRAPHIC_DATA]+Лен. обл." at bounding box center [423, 181] width 212 height 15
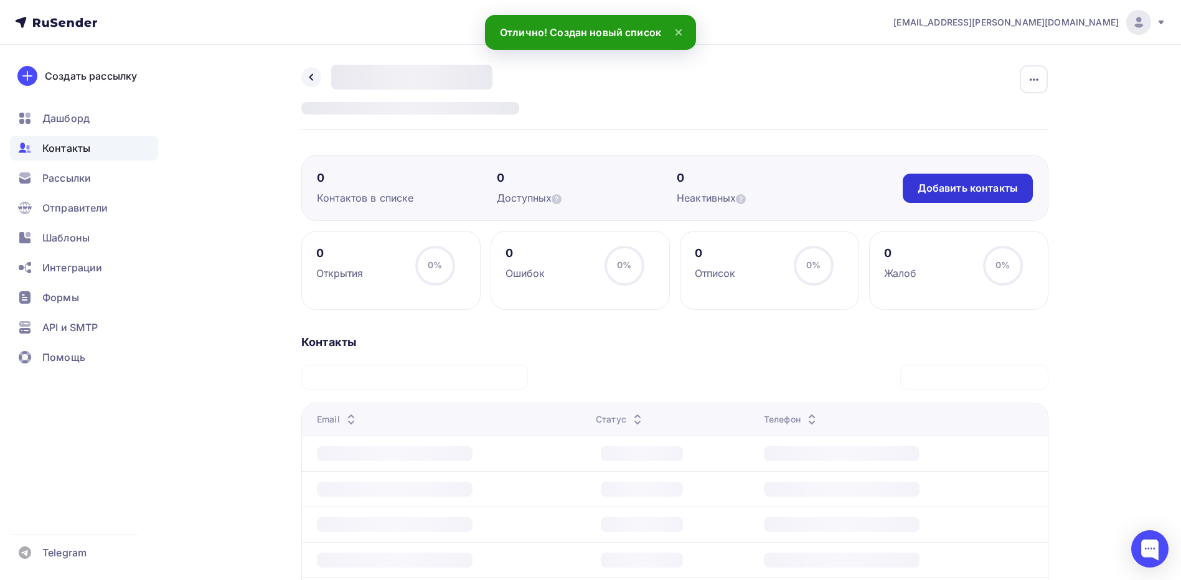
click at [956, 190] on div "Добавить контакты" at bounding box center [968, 188] width 100 height 14
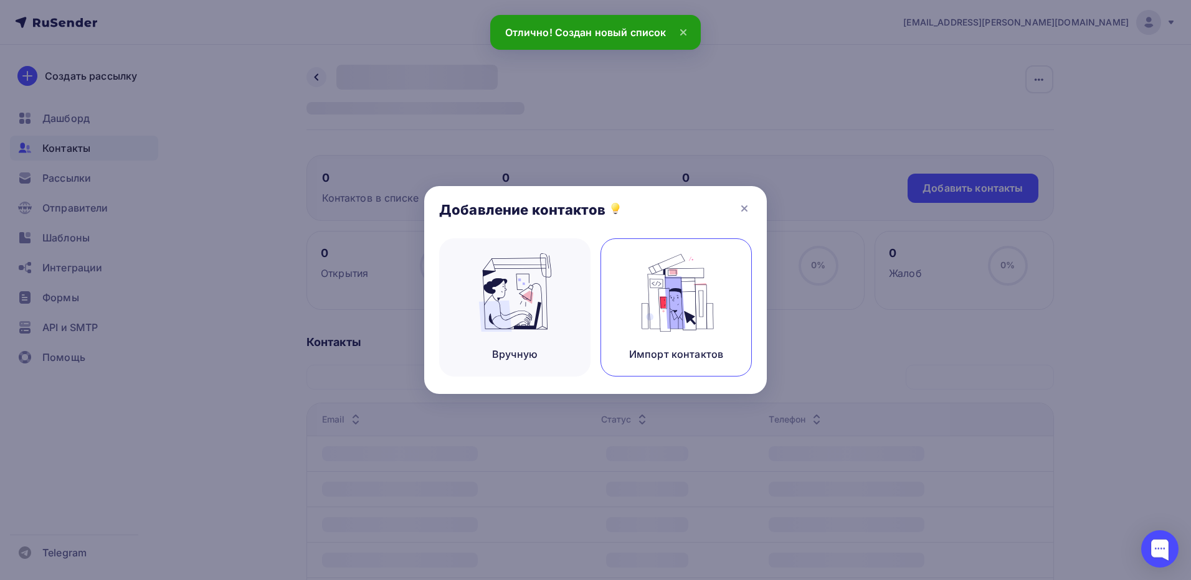
click at [666, 303] on img at bounding box center [676, 292] width 83 height 78
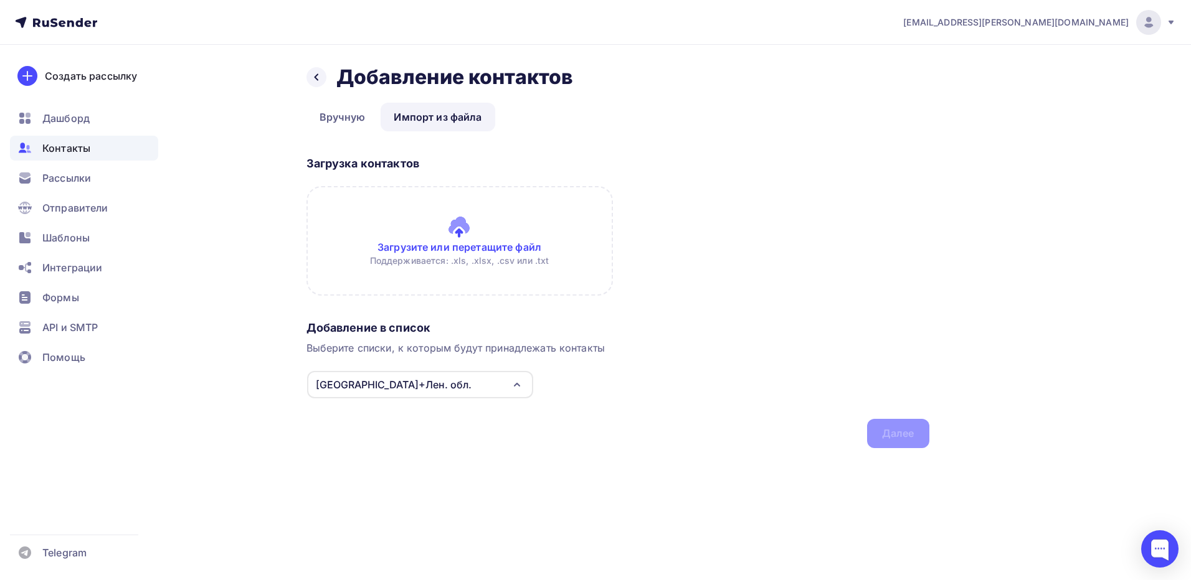
click at [463, 229] on input "file" at bounding box center [459, 241] width 306 height 110
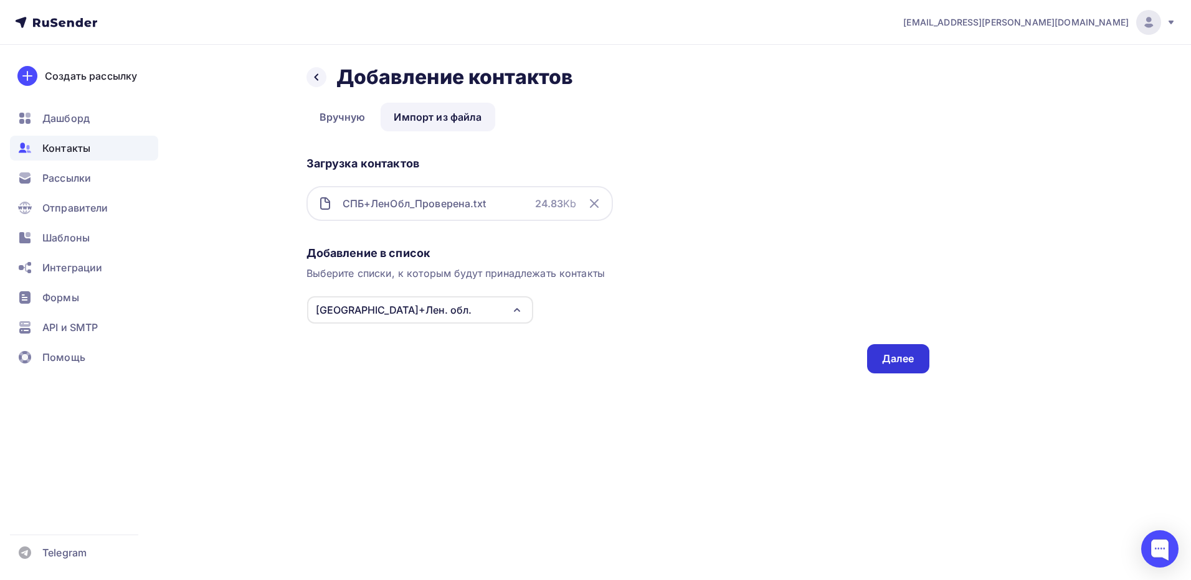
click at [901, 364] on div "Далее" at bounding box center [898, 359] width 32 height 14
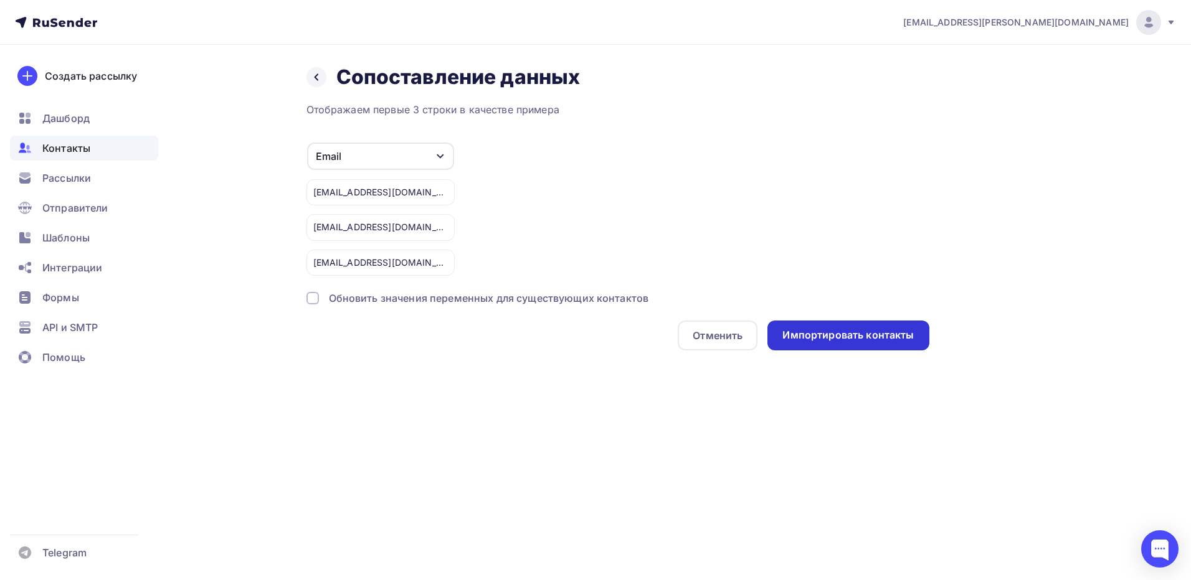
click at [873, 340] on div "Импортировать контакты" at bounding box center [847, 335] width 131 height 14
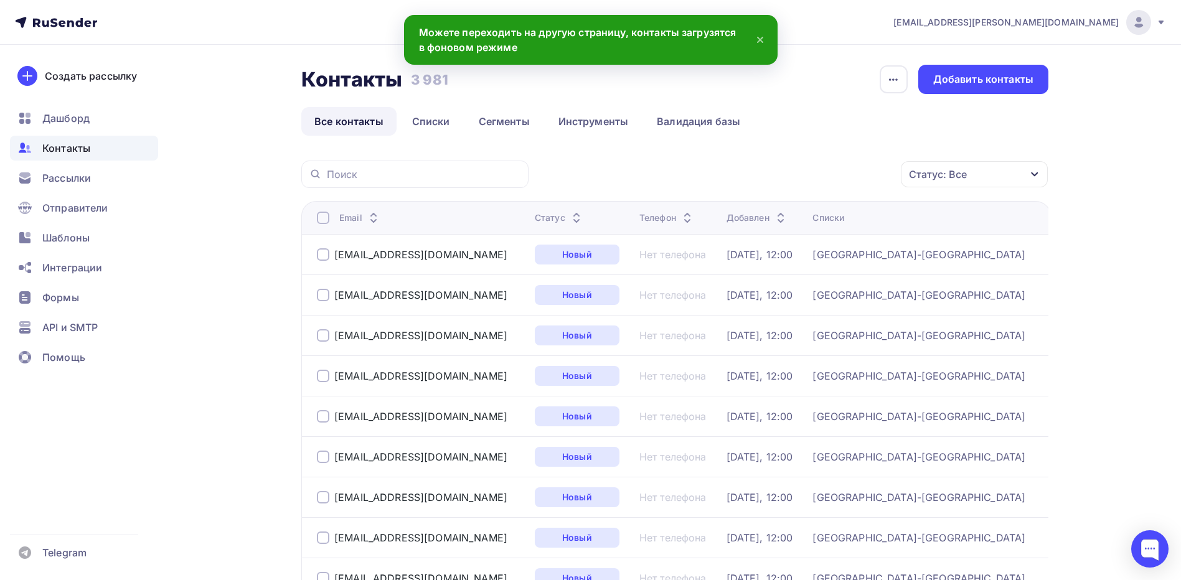
click at [76, 146] on span "Контакты" at bounding box center [66, 148] width 48 height 15
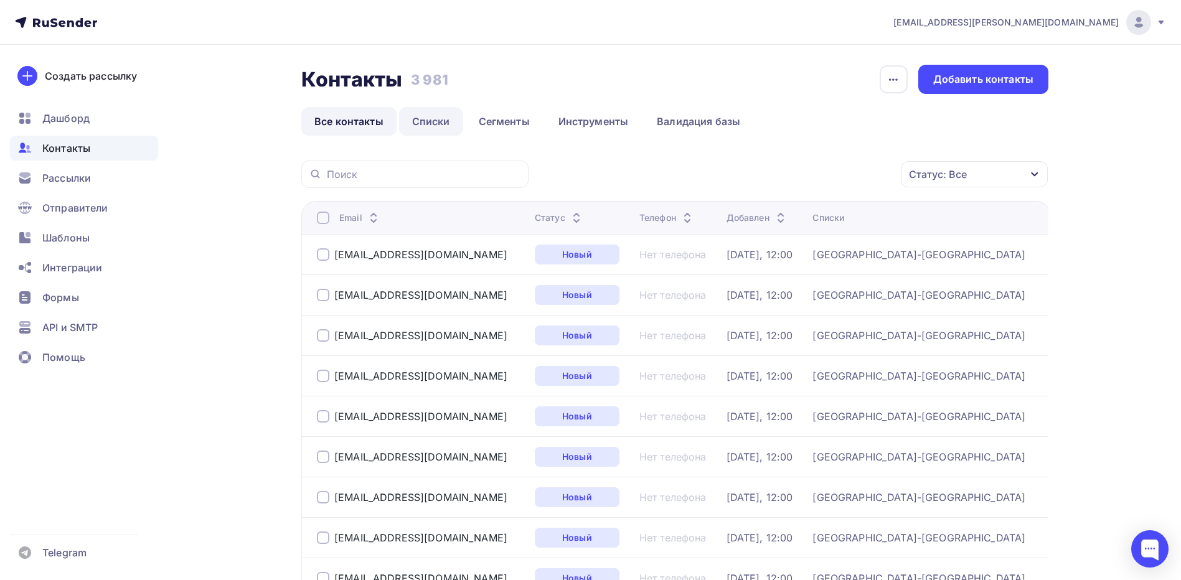
click at [448, 120] on link "Списки" at bounding box center [431, 121] width 64 height 29
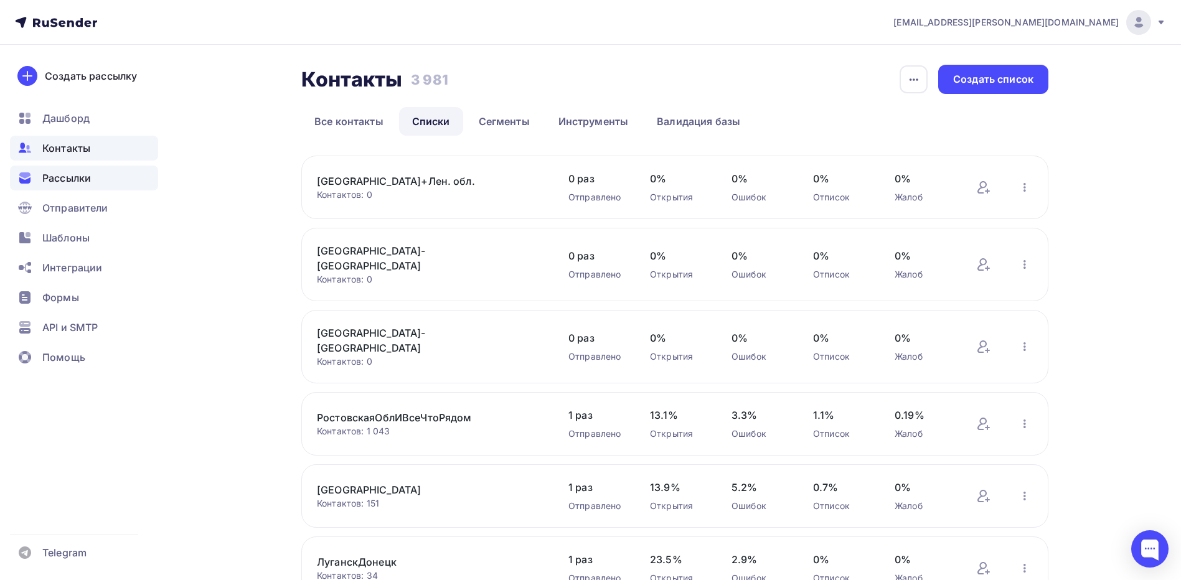
click at [92, 190] on div "Рассылки" at bounding box center [84, 178] width 148 height 25
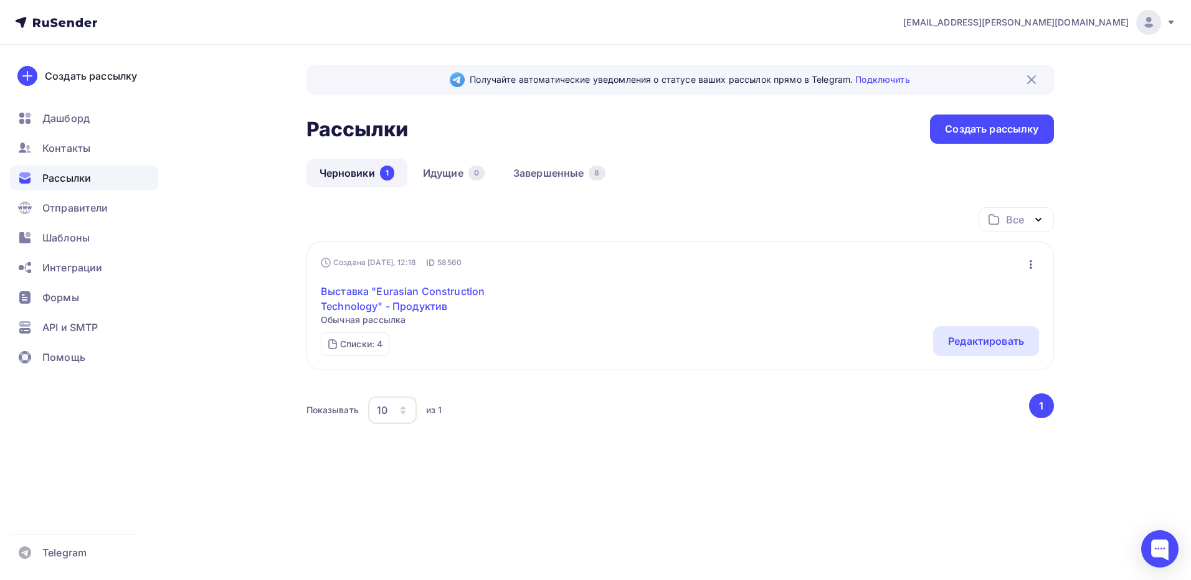
click at [442, 305] on link "Выставка "Eurasian Construction Technology" - Продуктив" at bounding box center [428, 299] width 214 height 30
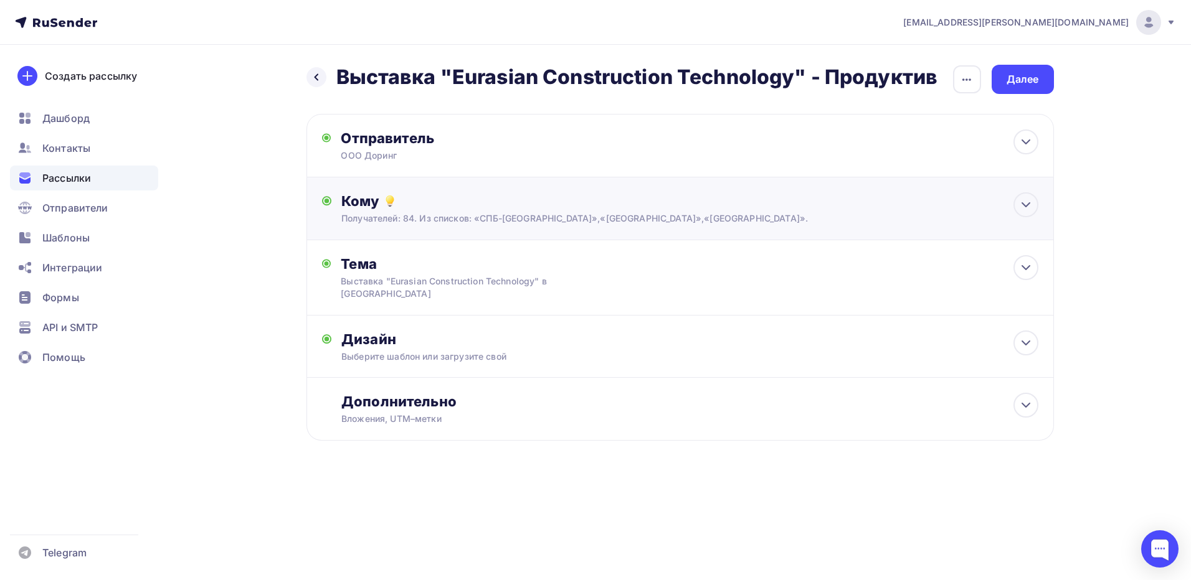
click at [421, 216] on div "Получателей: 84. Из списков: «СПБ-[GEOGRAPHIC_DATA]»,«[GEOGRAPHIC_DATA]»,«[GEOG…" at bounding box center [654, 218] width 627 height 12
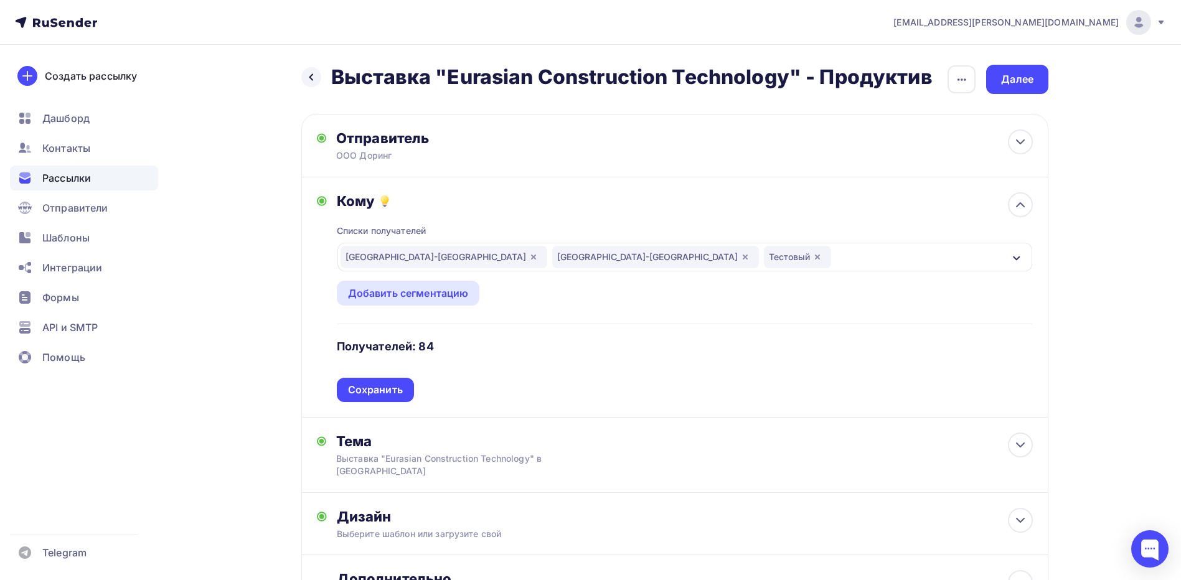
click at [1007, 254] on div "[GEOGRAPHIC_DATA]-[GEOGRAPHIC_DATA] [GEOGRAPHIC_DATA] обл Тестовый" at bounding box center [685, 257] width 695 height 29
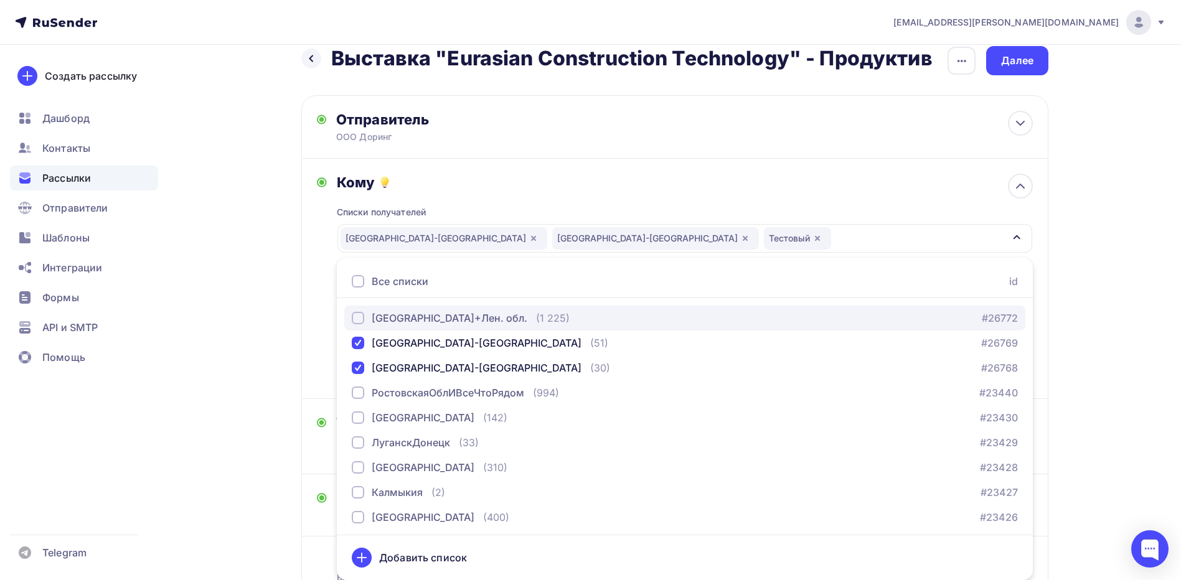
click at [363, 319] on div "button" at bounding box center [358, 318] width 12 height 12
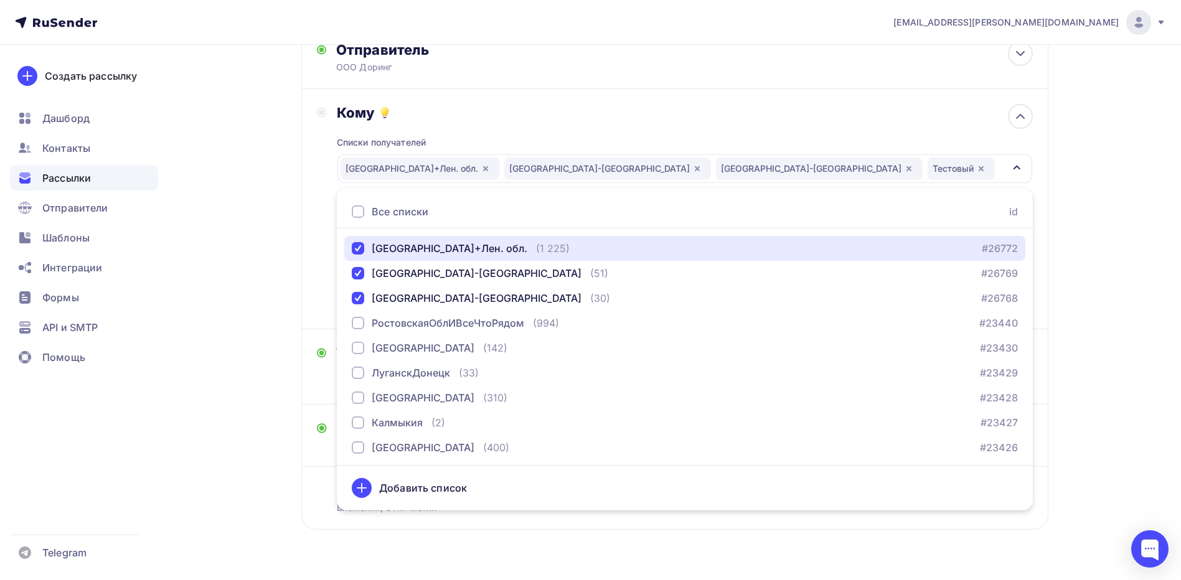
scroll to position [118, 0]
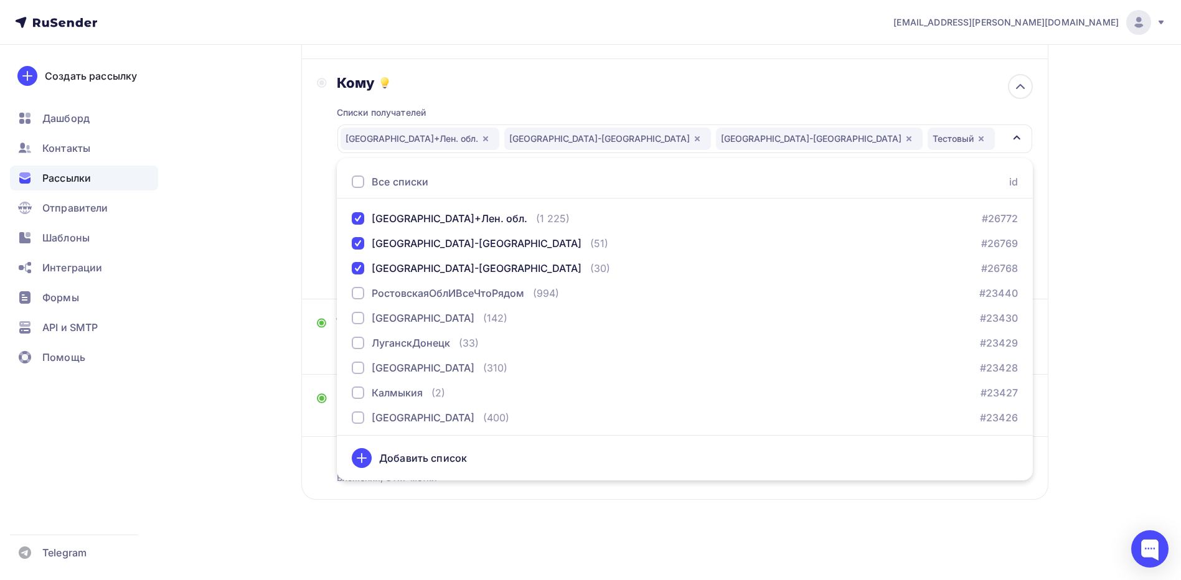
click at [1116, 416] on div "[EMAIL_ADDRESS][PERSON_NAME][DOMAIN_NAME] Аккаунт Тарифы Выйти Создать рассылку…" at bounding box center [590, 231] width 1181 height 699
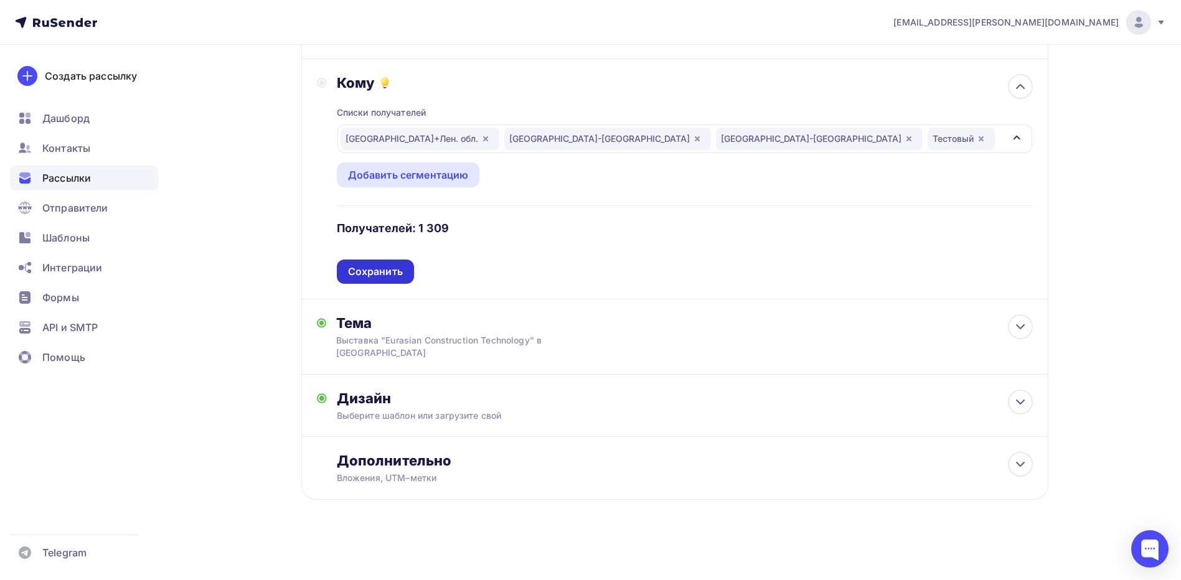
click at [383, 272] on div "Сохранить" at bounding box center [375, 272] width 55 height 14
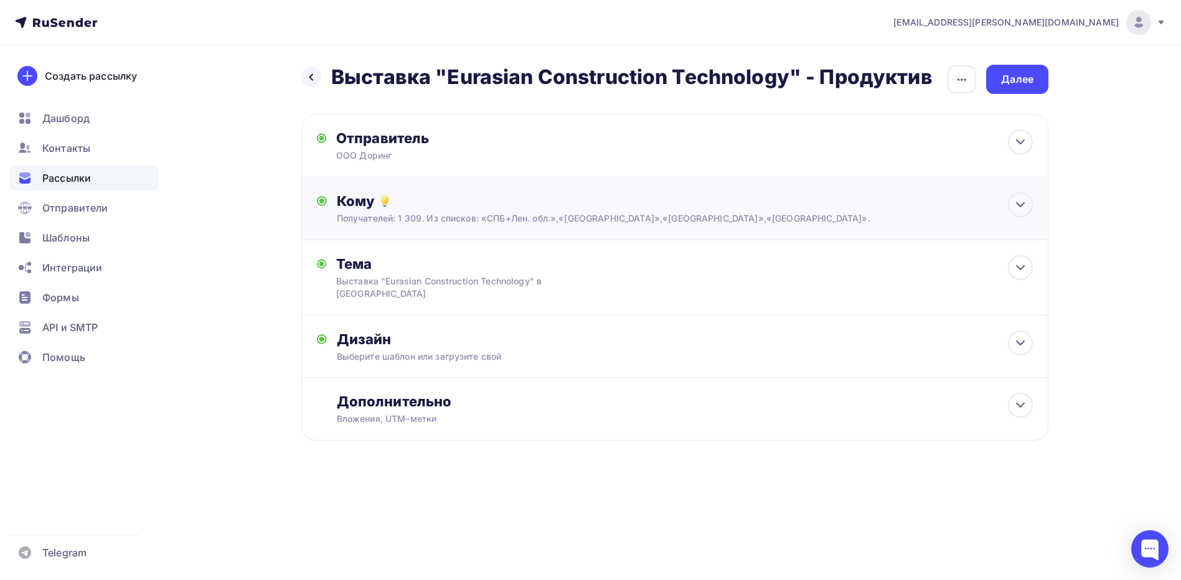
scroll to position [0, 0]
click at [1019, 75] on div "Далее" at bounding box center [1022, 79] width 32 height 14
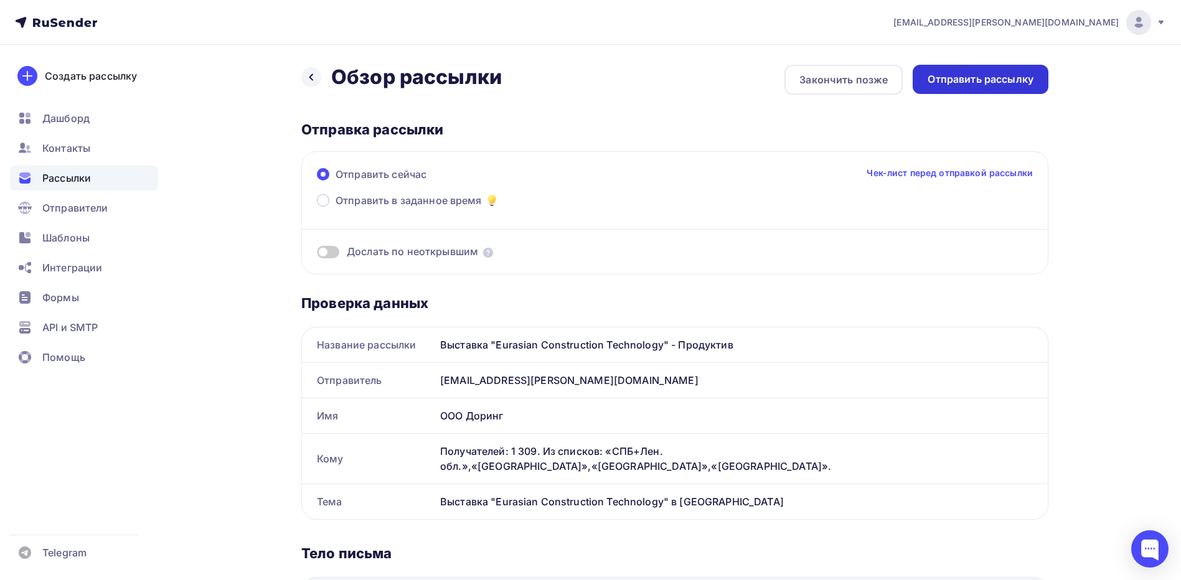
click at [970, 81] on div "Отправить рассылку" at bounding box center [981, 79] width 106 height 14
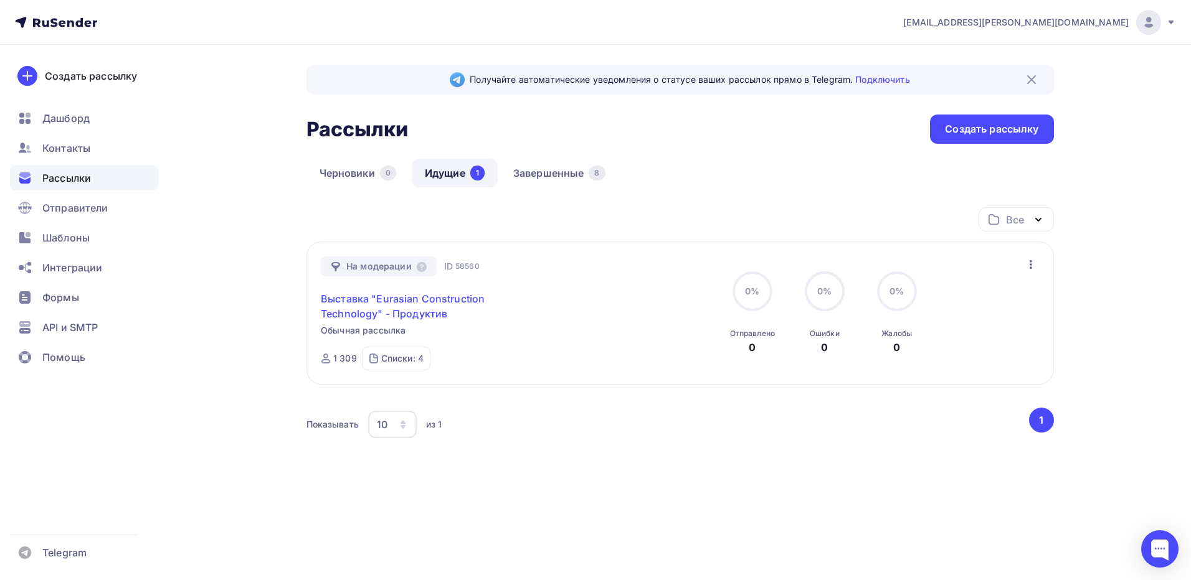
click at [432, 303] on link "Выставка "Eurasian Construction Technology" - Продуктив" at bounding box center [428, 306] width 214 height 30
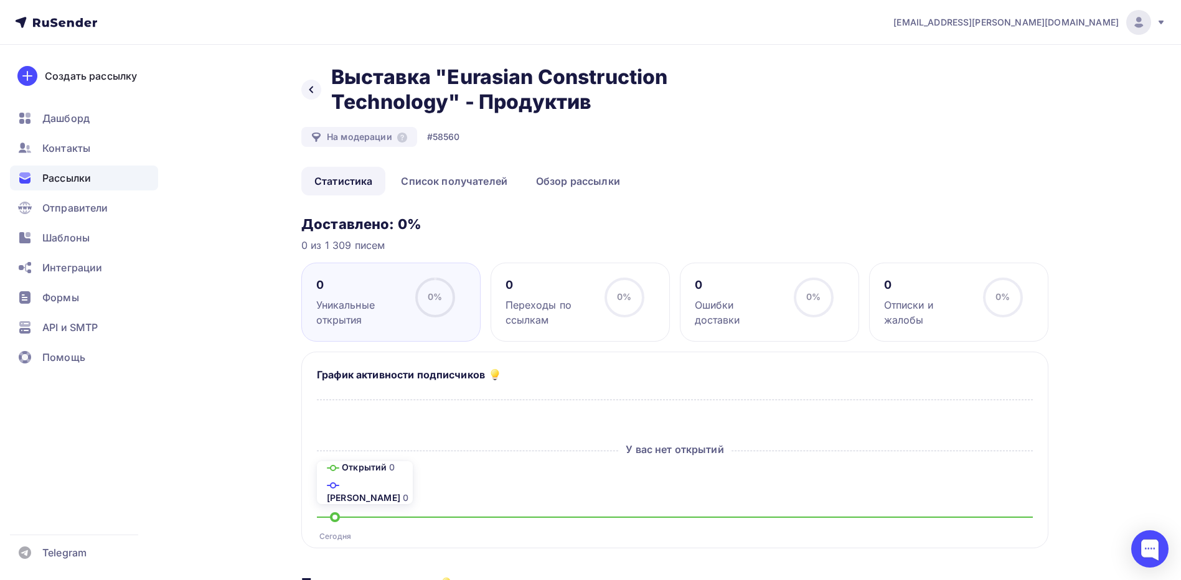
click at [78, 185] on div "Рассылки" at bounding box center [84, 178] width 148 height 25
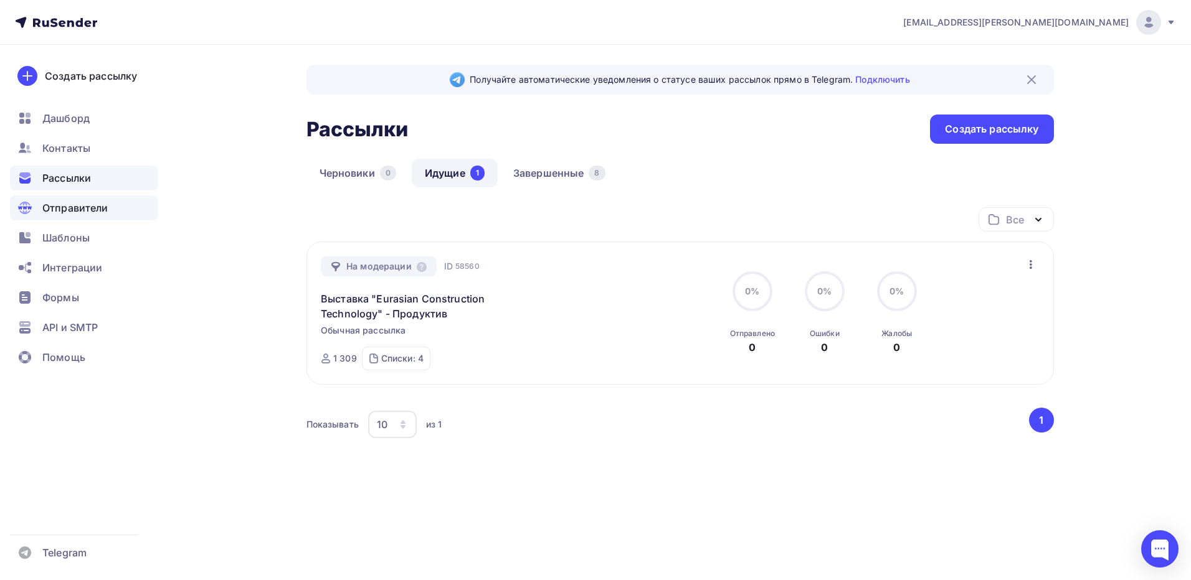
click at [80, 203] on span "Отправители" at bounding box center [75, 208] width 66 height 15
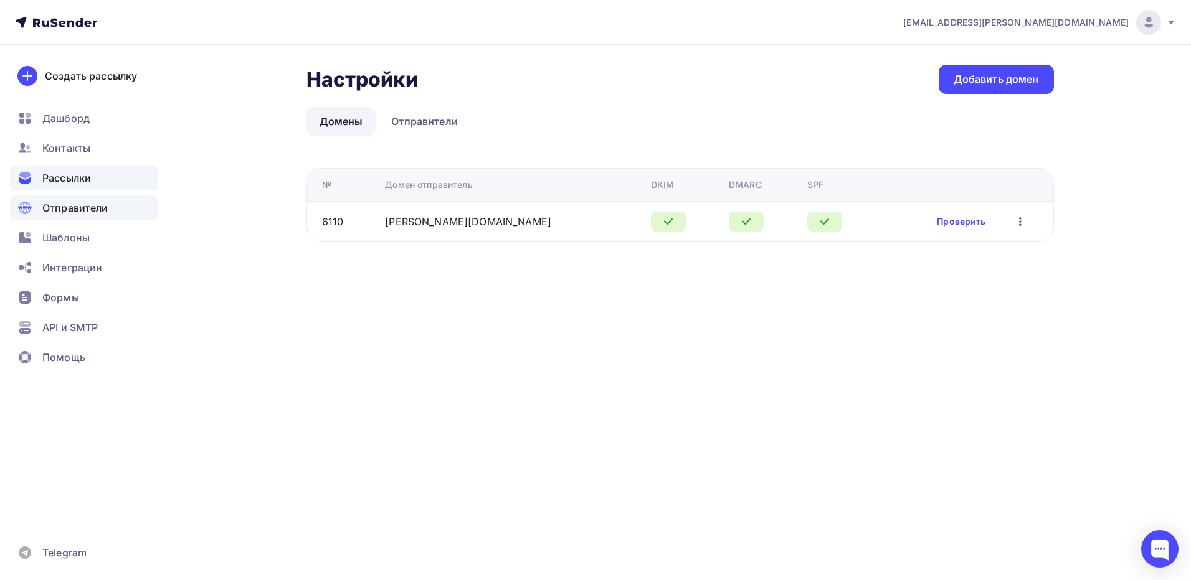
click at [90, 168] on div "Рассылки" at bounding box center [84, 178] width 148 height 25
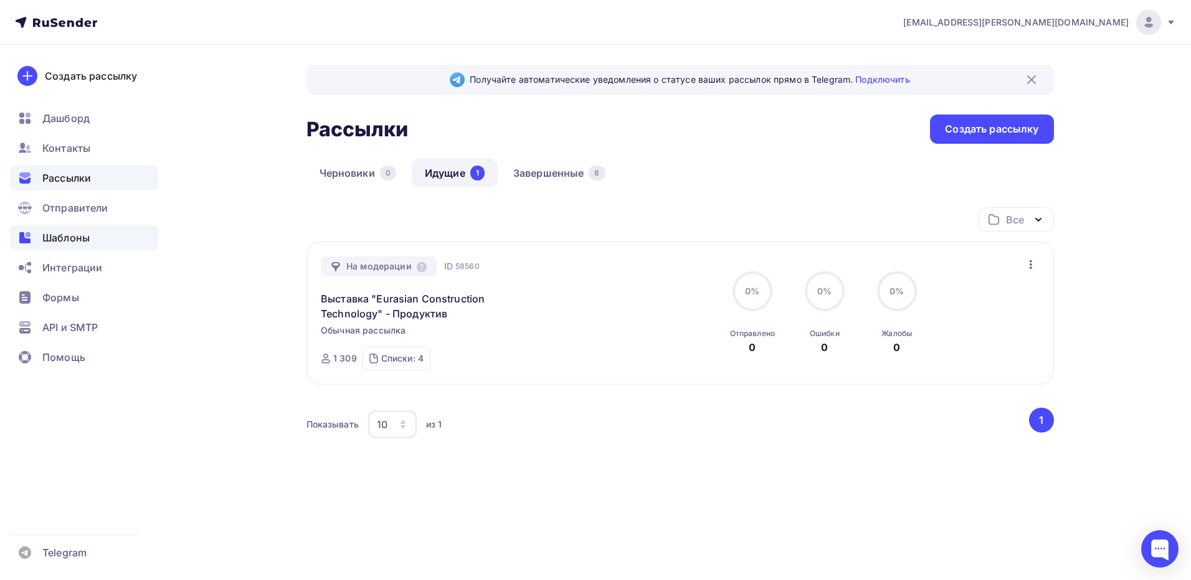
click at [83, 247] on div "Шаблоны" at bounding box center [84, 237] width 148 height 25
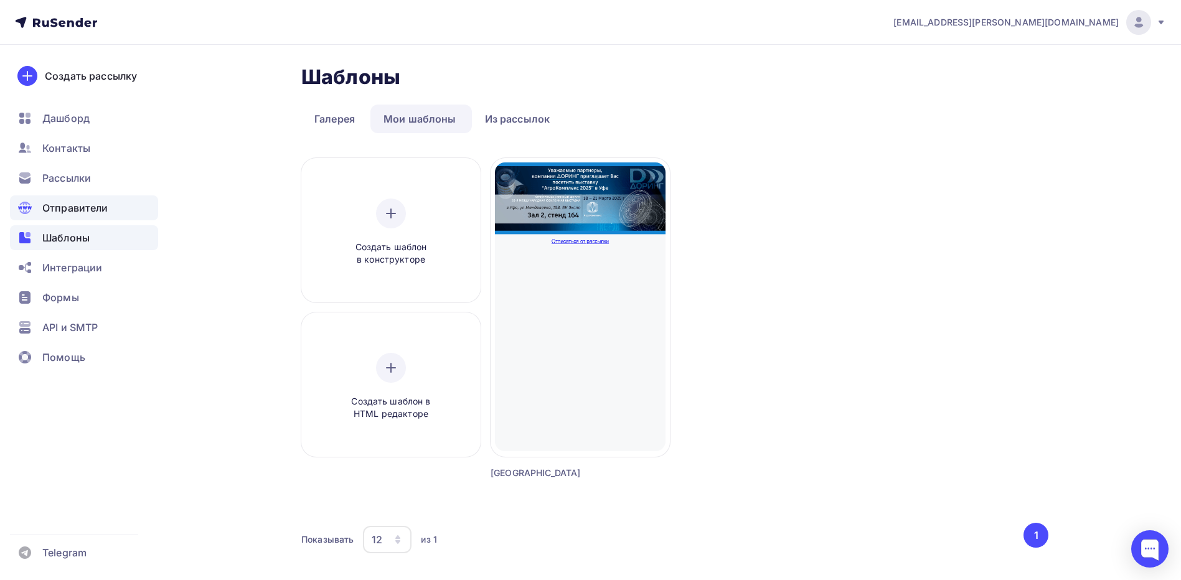
click at [88, 207] on span "Отправители" at bounding box center [75, 208] width 66 height 15
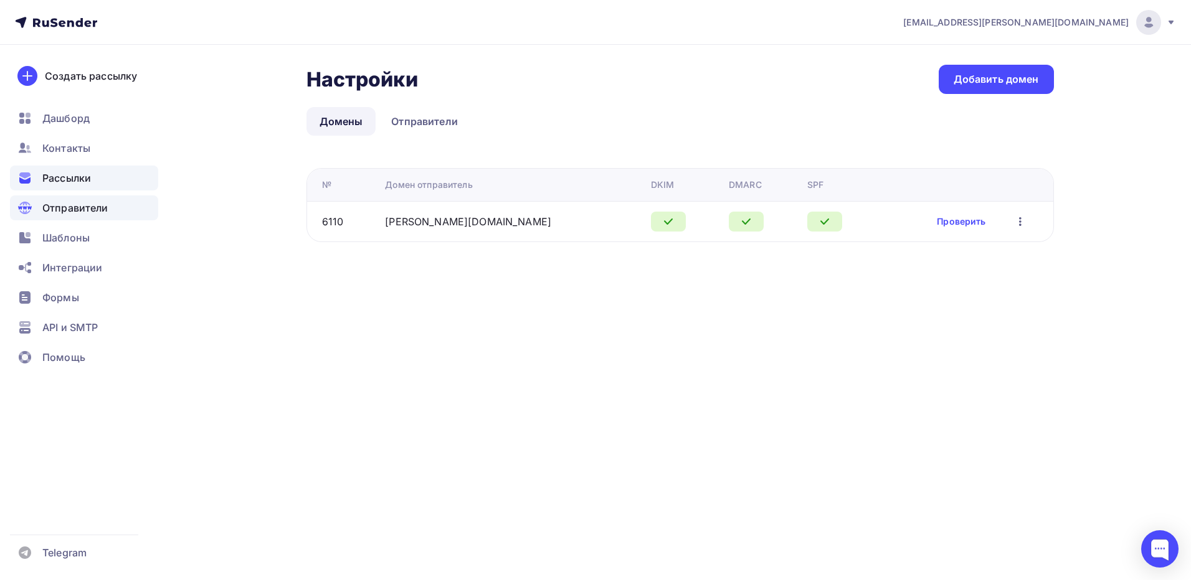
click at [93, 182] on div "Рассылки" at bounding box center [84, 178] width 148 height 25
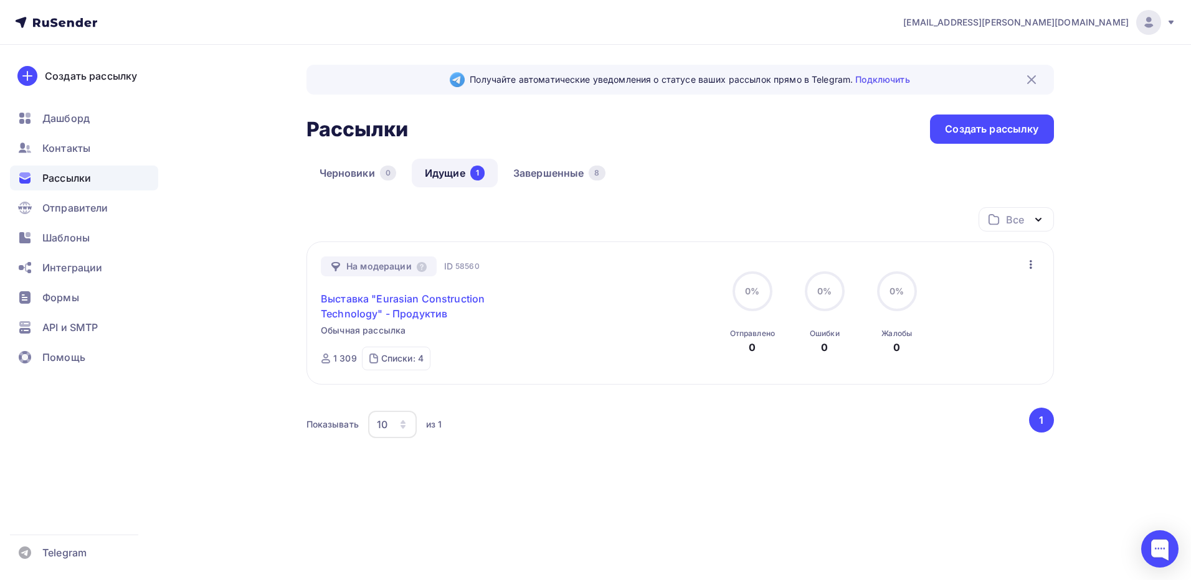
click at [436, 298] on link "Выставка "Eurasian Construction Technology" - Продуктив" at bounding box center [428, 306] width 214 height 30
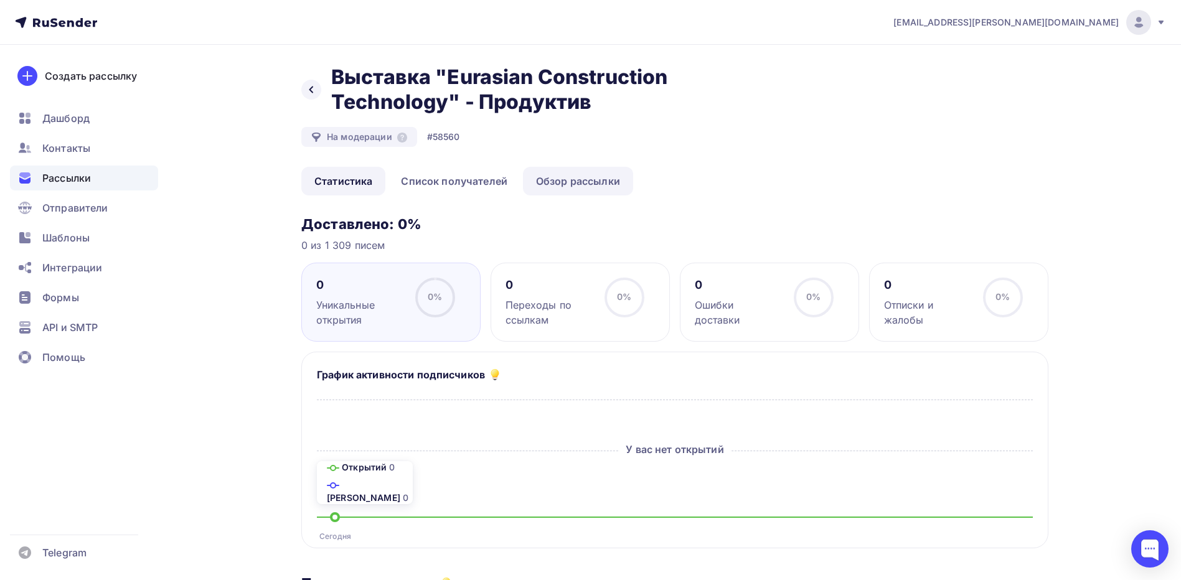
click at [544, 181] on link "Обзор рассылки" at bounding box center [578, 181] width 110 height 29
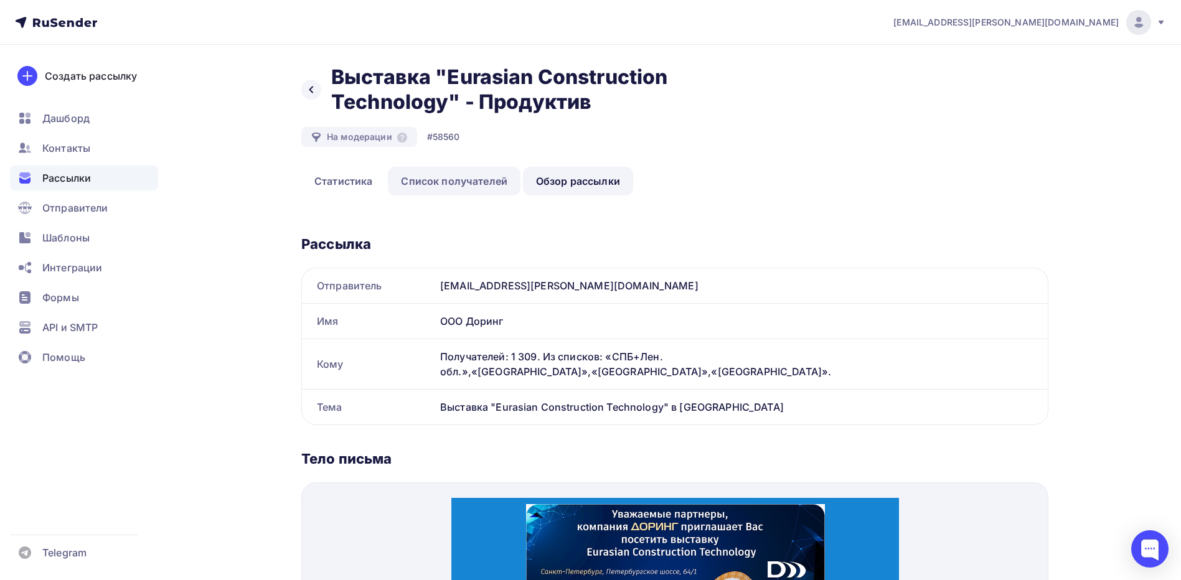
click at [476, 179] on link "Список получателей" at bounding box center [454, 181] width 133 height 29
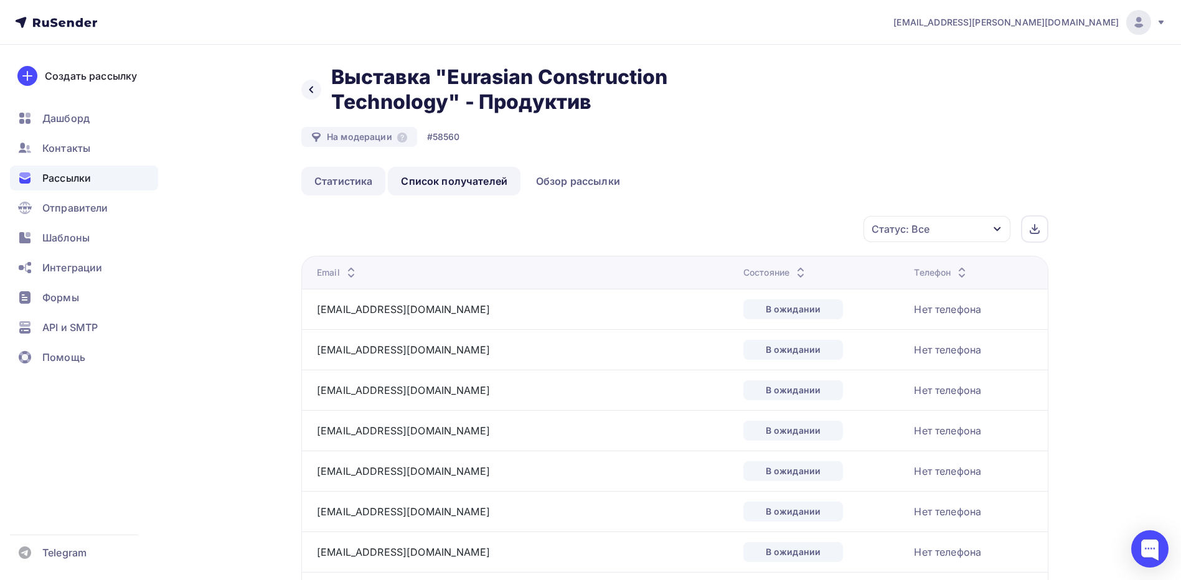
click at [362, 179] on link "Статистика" at bounding box center [343, 181] width 84 height 29
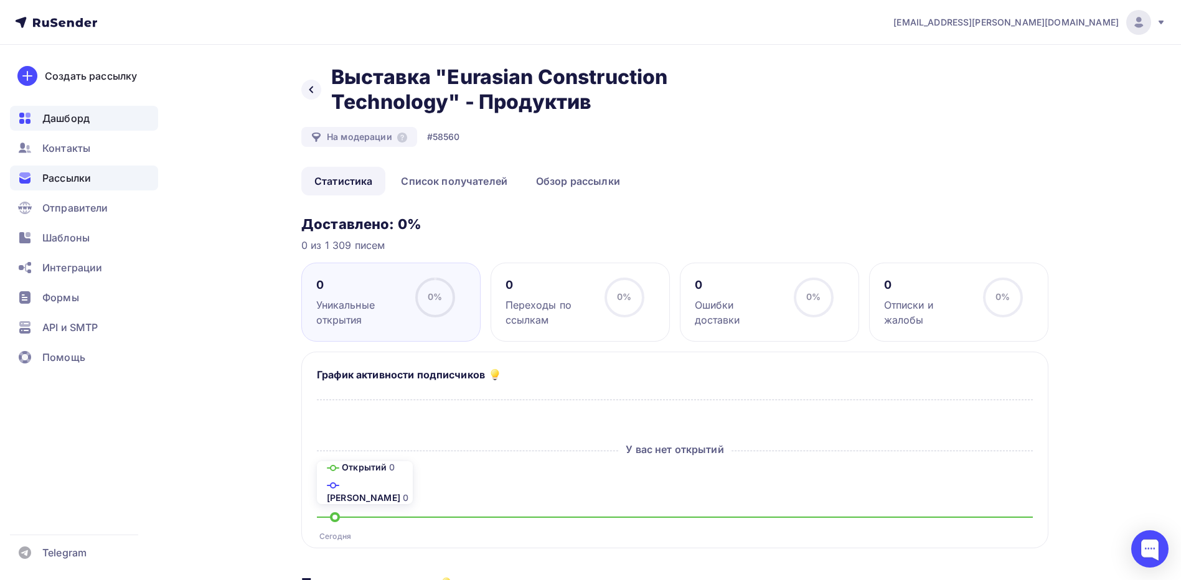
click at [66, 117] on span "Дашборд" at bounding box center [65, 118] width 47 height 15
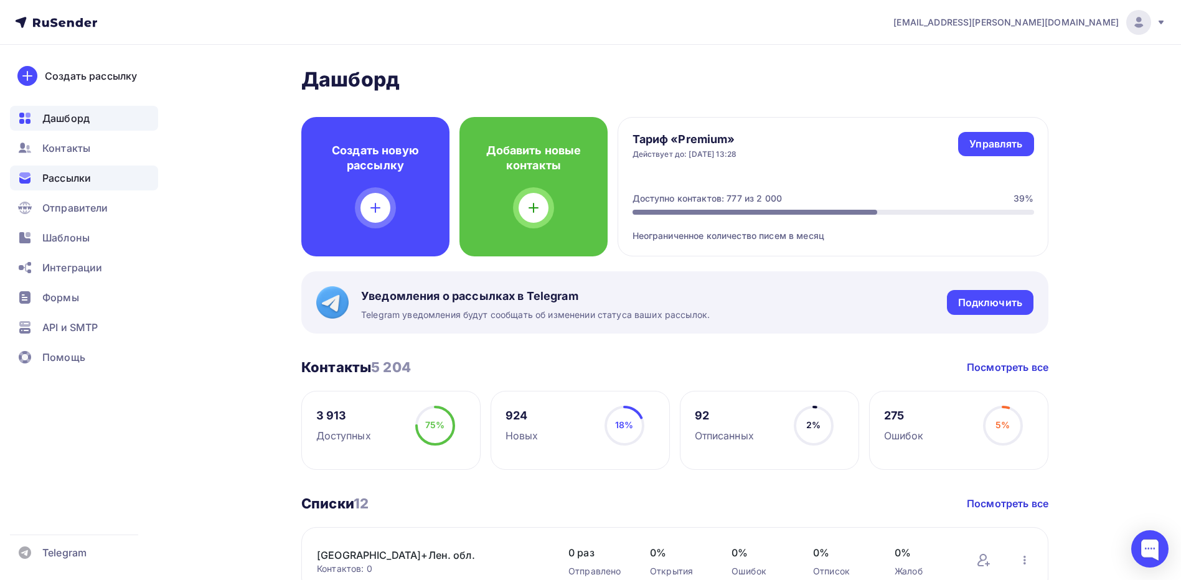
click at [73, 173] on span "Рассылки" at bounding box center [66, 178] width 49 height 15
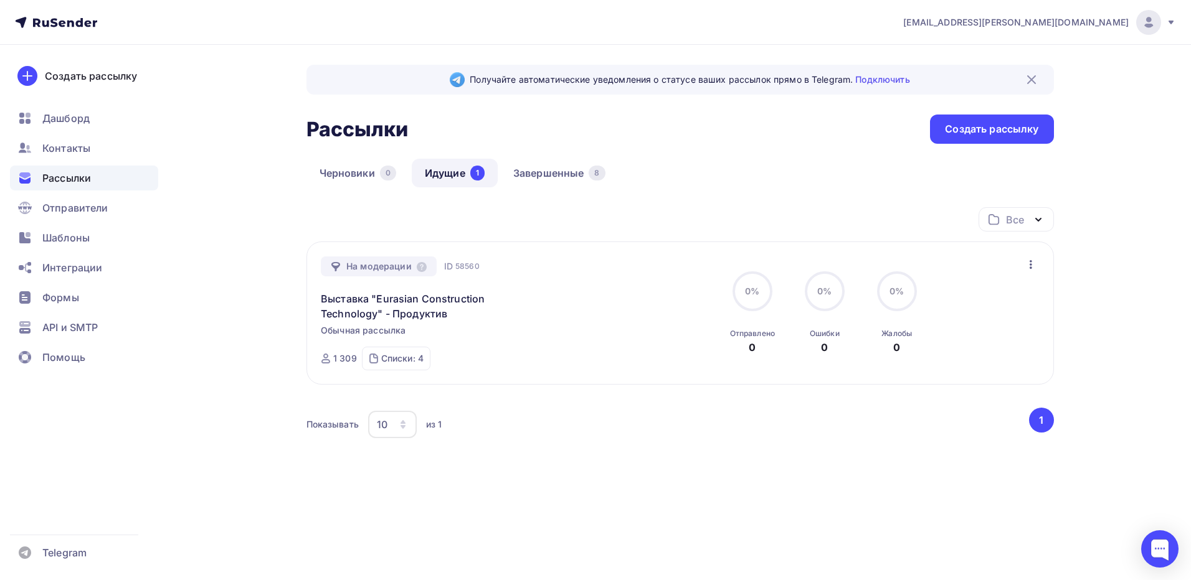
click at [81, 174] on span "Рассылки" at bounding box center [66, 178] width 49 height 15
click at [351, 309] on link "Выставка "Eurasian Construction Technology" - Продуктив" at bounding box center [428, 306] width 214 height 30
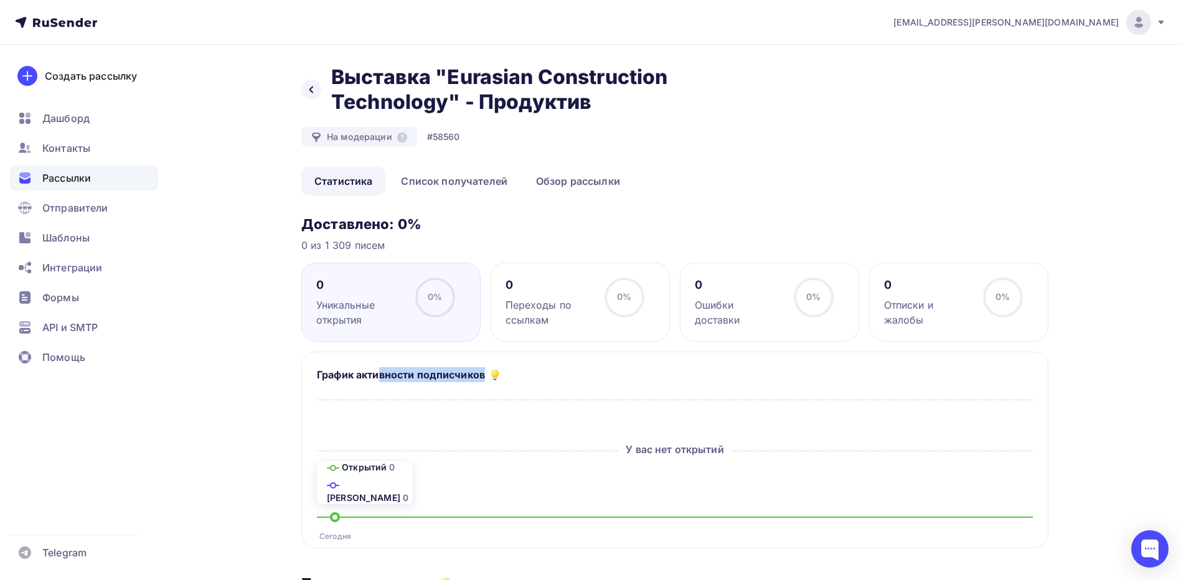
drag, startPoint x: 377, startPoint y: 375, endPoint x: 487, endPoint y: 373, distance: 109.6
click at [487, 373] on div "График активности подписчиков" at bounding box center [675, 376] width 716 height 19
drag, startPoint x: 487, startPoint y: 373, endPoint x: 567, endPoint y: 378, distance: 80.5
click at [567, 378] on div "График активности подписчиков" at bounding box center [675, 376] width 716 height 19
click at [461, 177] on link "Список получателей" at bounding box center [454, 181] width 133 height 29
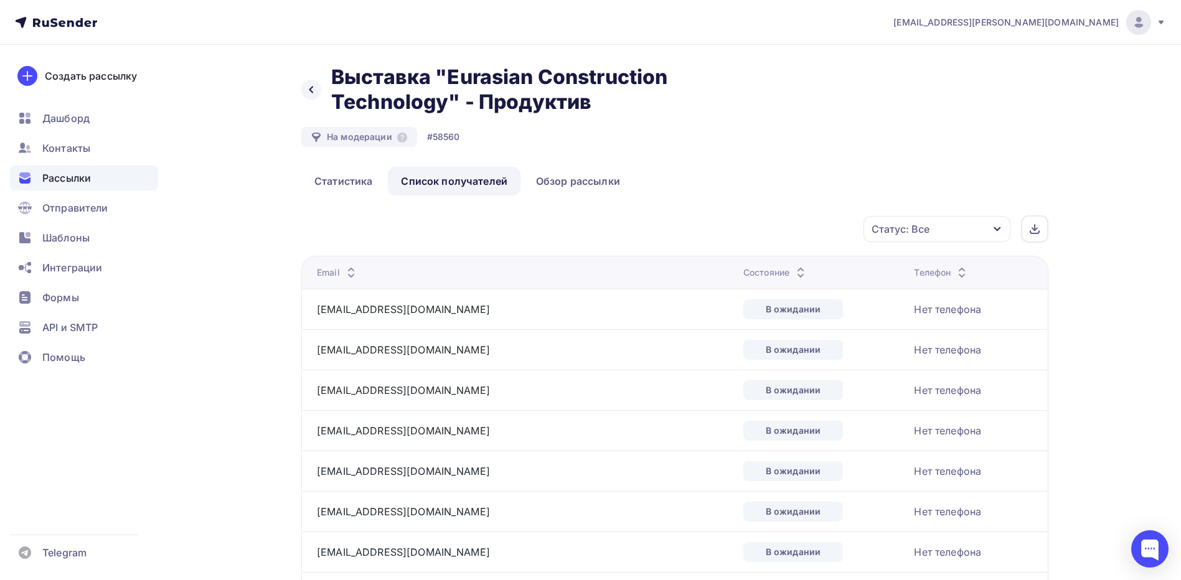
click at [76, 174] on span "Рассылки" at bounding box center [66, 178] width 49 height 15
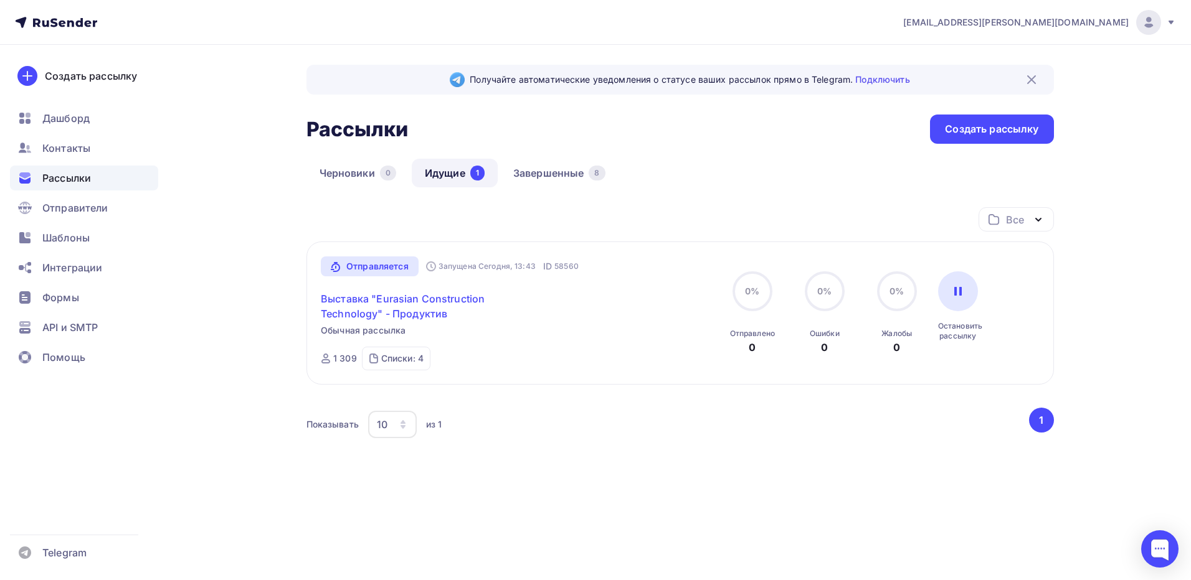
click at [362, 313] on link "Выставка "Eurasian Construction Technology" - Продуктив" at bounding box center [428, 306] width 214 height 30
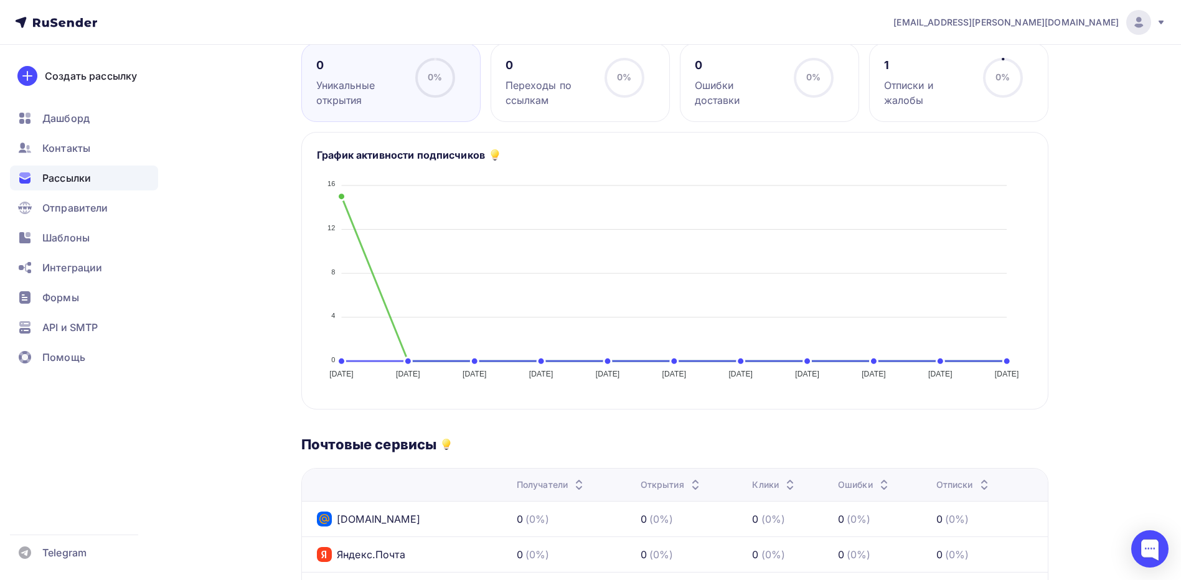
scroll to position [62, 0]
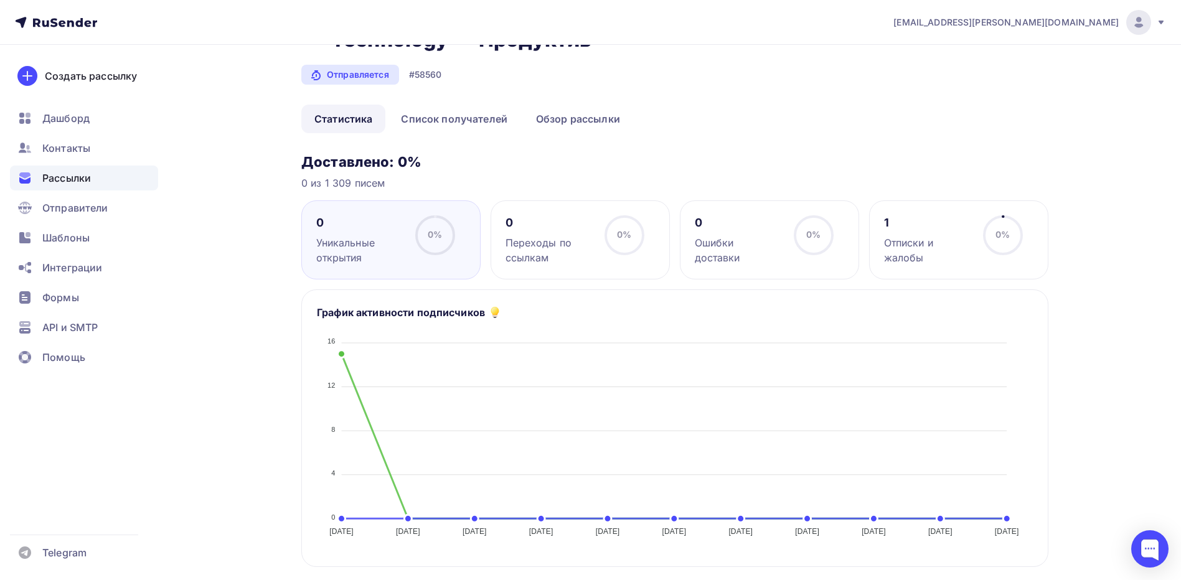
click at [80, 171] on span "Рассылки" at bounding box center [66, 178] width 49 height 15
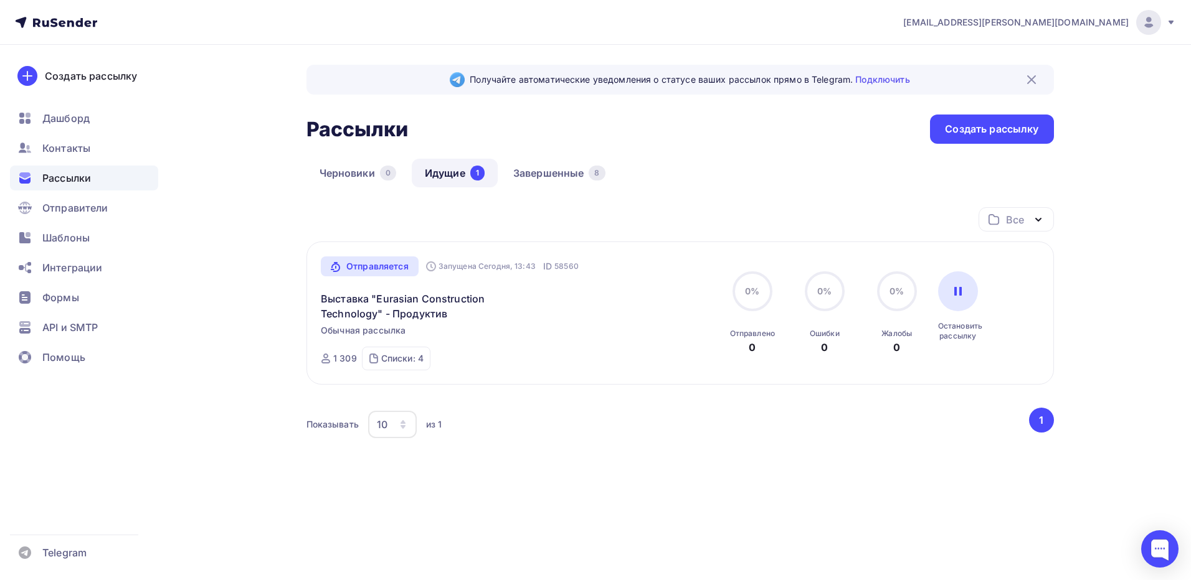
click at [79, 184] on span "Рассылки" at bounding box center [66, 178] width 49 height 15
click at [80, 212] on span "Отправители" at bounding box center [75, 208] width 66 height 15
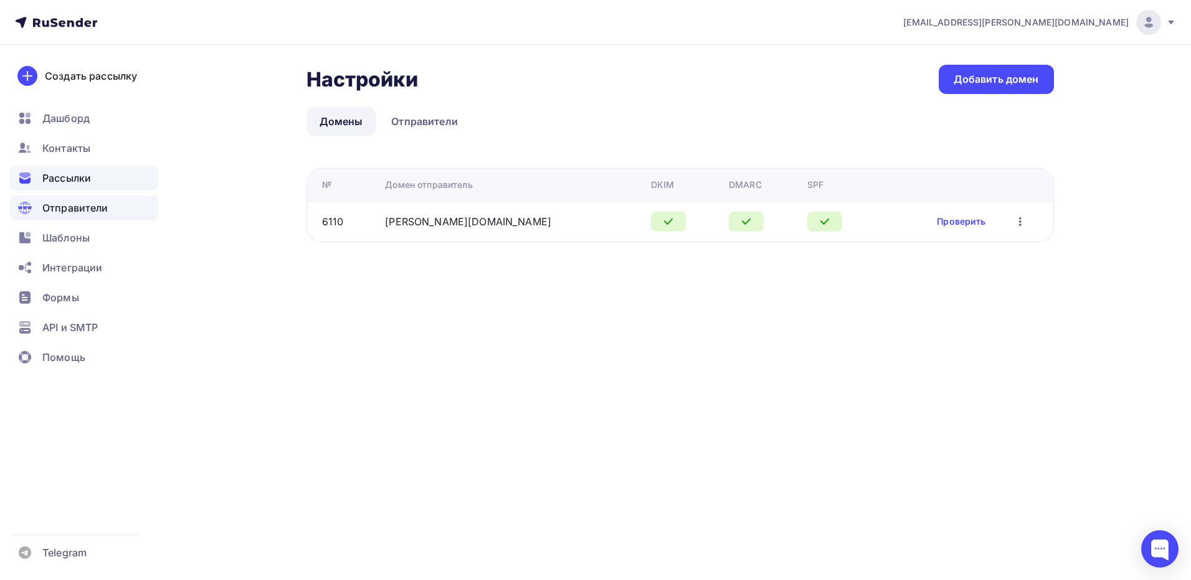
click at [77, 173] on span "Рассылки" at bounding box center [66, 178] width 49 height 15
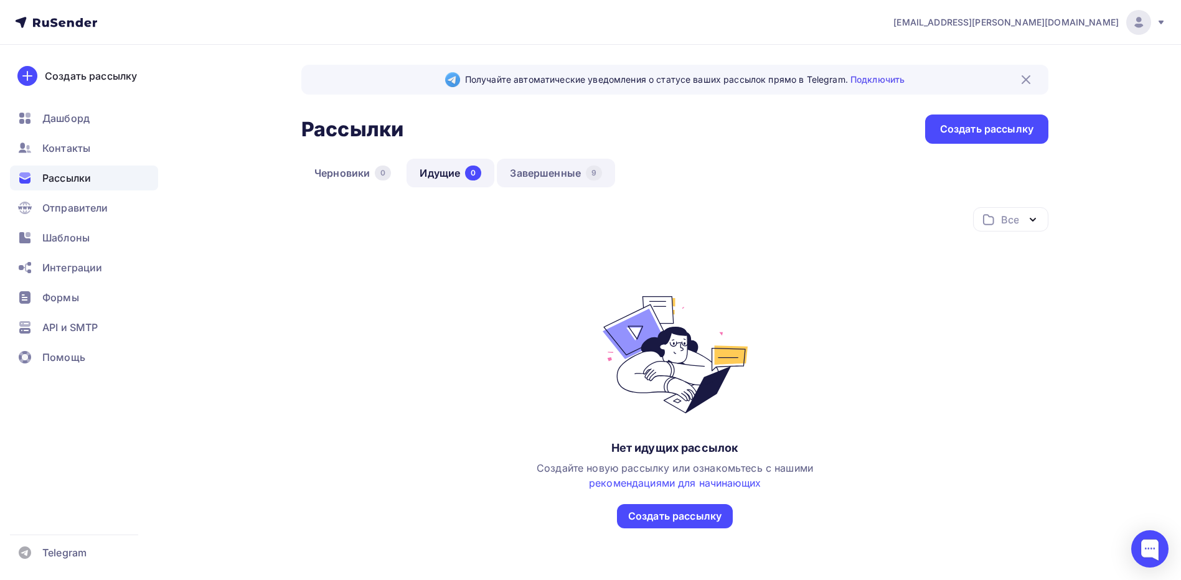
click at [528, 181] on link "Завершенные 9" at bounding box center [556, 173] width 118 height 29
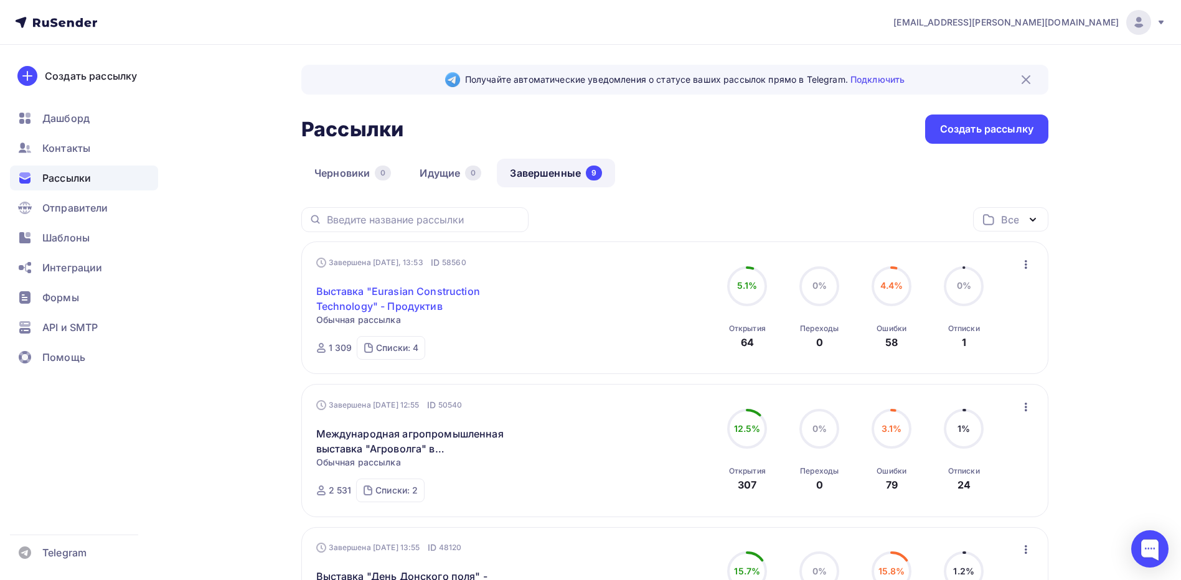
click at [424, 295] on link "Выставка "Eurasian Construction Technology" - Продуктив" at bounding box center [423, 299] width 214 height 30
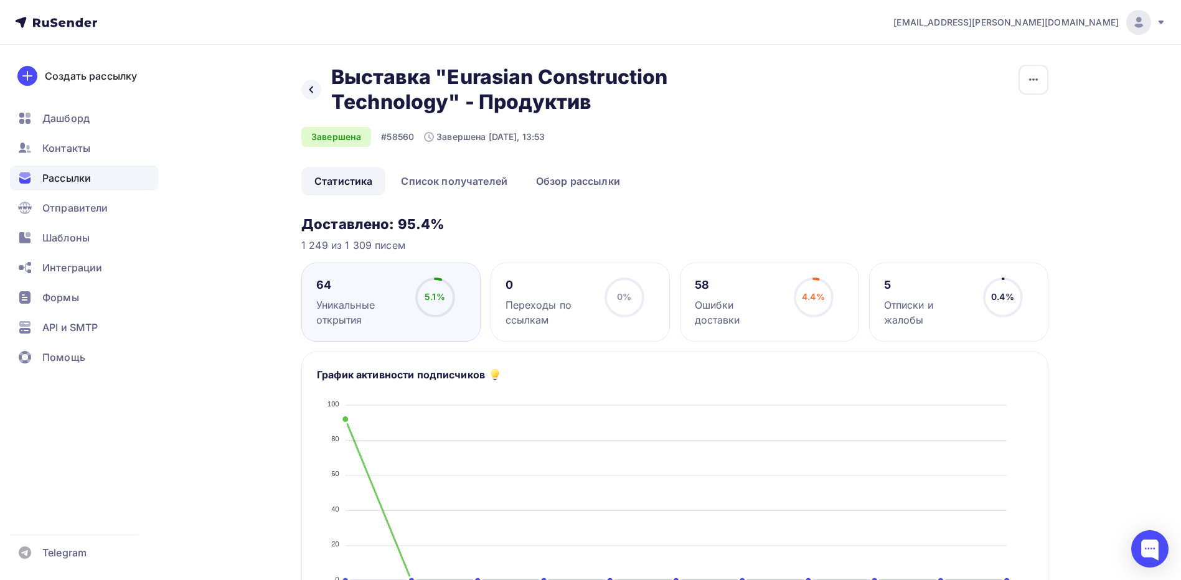
click at [80, 174] on span "Рассылки" at bounding box center [66, 178] width 49 height 15
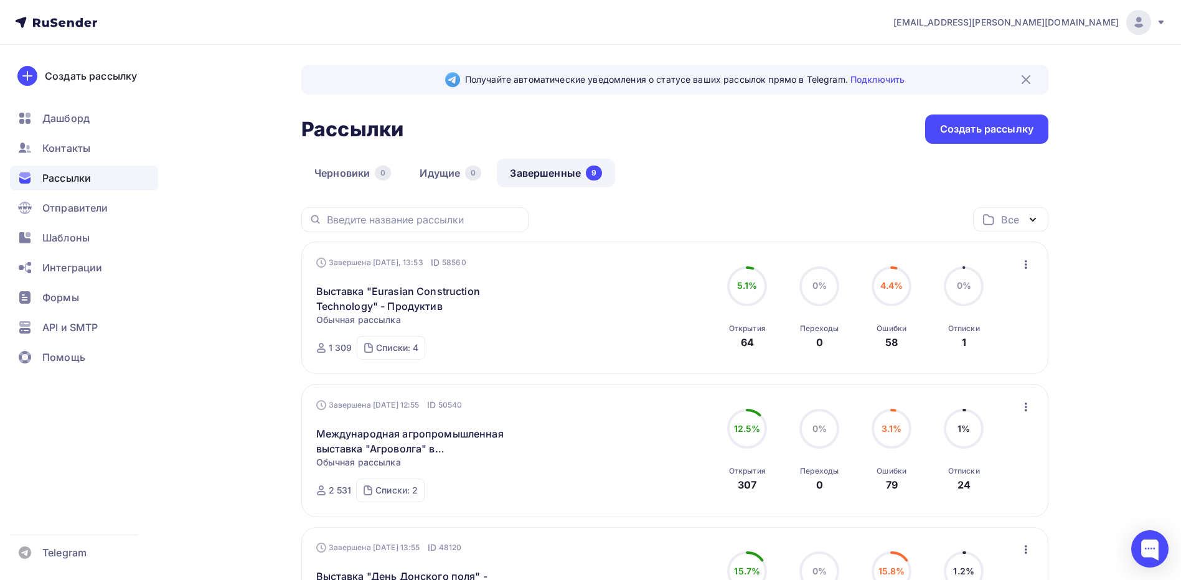
click at [61, 175] on span "Рассылки" at bounding box center [66, 178] width 49 height 15
click at [92, 149] on div "Контакты" at bounding box center [84, 148] width 148 height 25
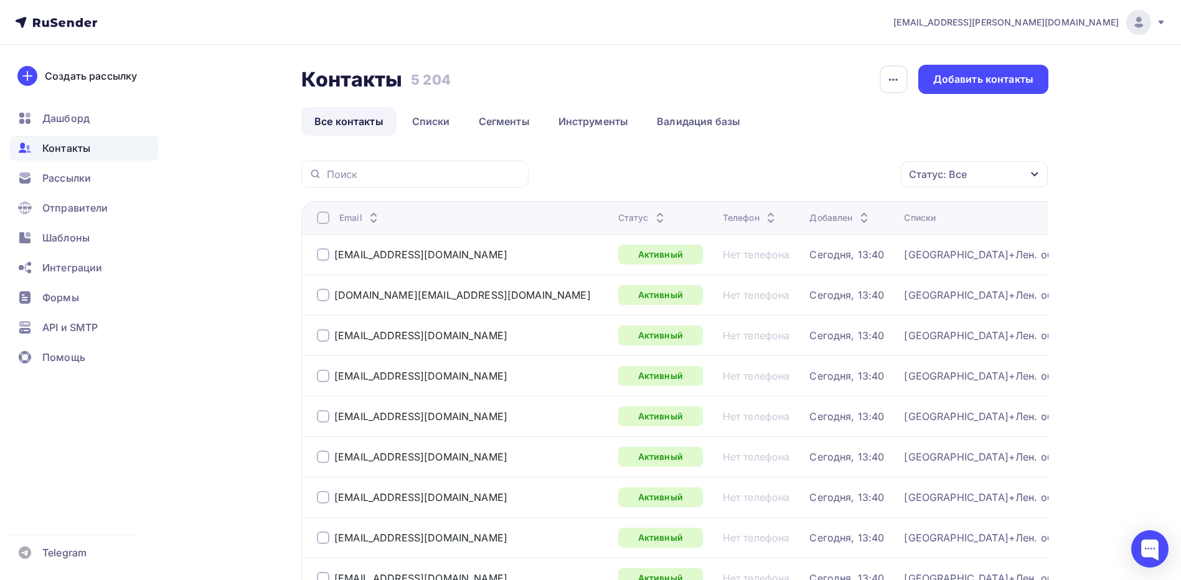
click at [80, 144] on span "Контакты" at bounding box center [66, 148] width 48 height 15
click at [61, 181] on span "Рассылки" at bounding box center [66, 178] width 49 height 15
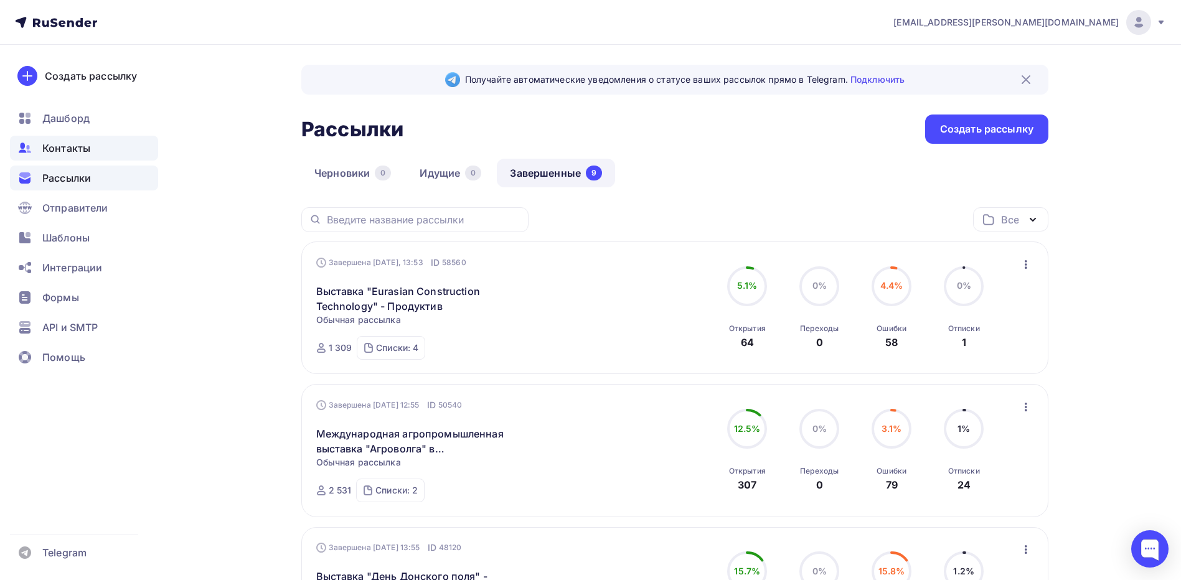
click at [62, 144] on span "Контакты" at bounding box center [66, 148] width 48 height 15
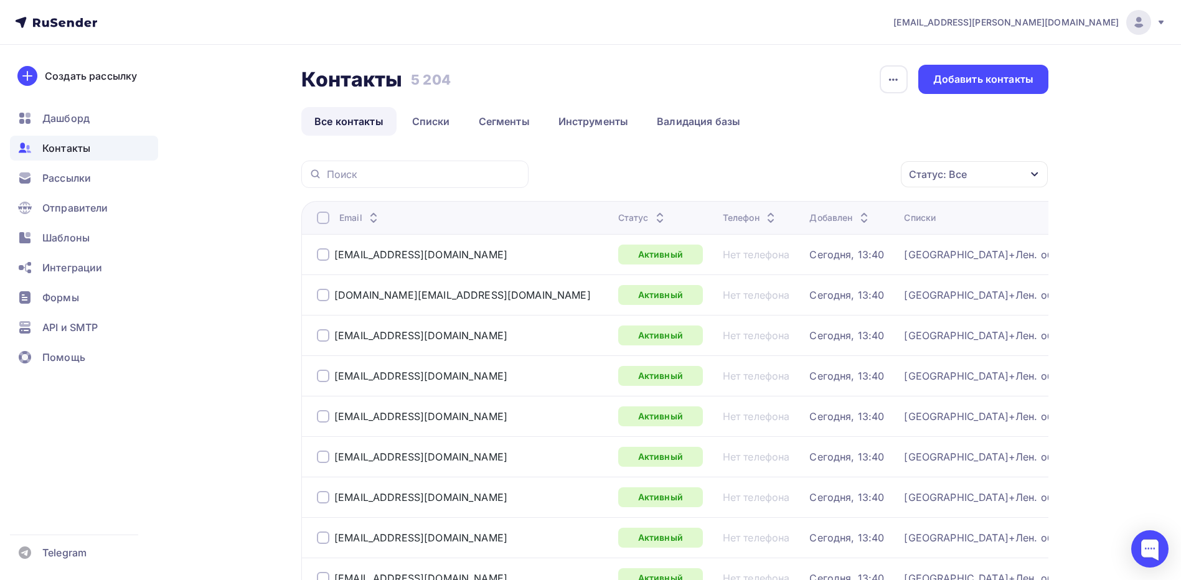
click at [67, 164] on ul "Дашборд Контакты Рассылки Отправители Шаблоны Интеграции Формы API и SMTP Помощь" at bounding box center [84, 241] width 148 height 271
click at [70, 180] on span "Рассылки" at bounding box center [66, 178] width 49 height 15
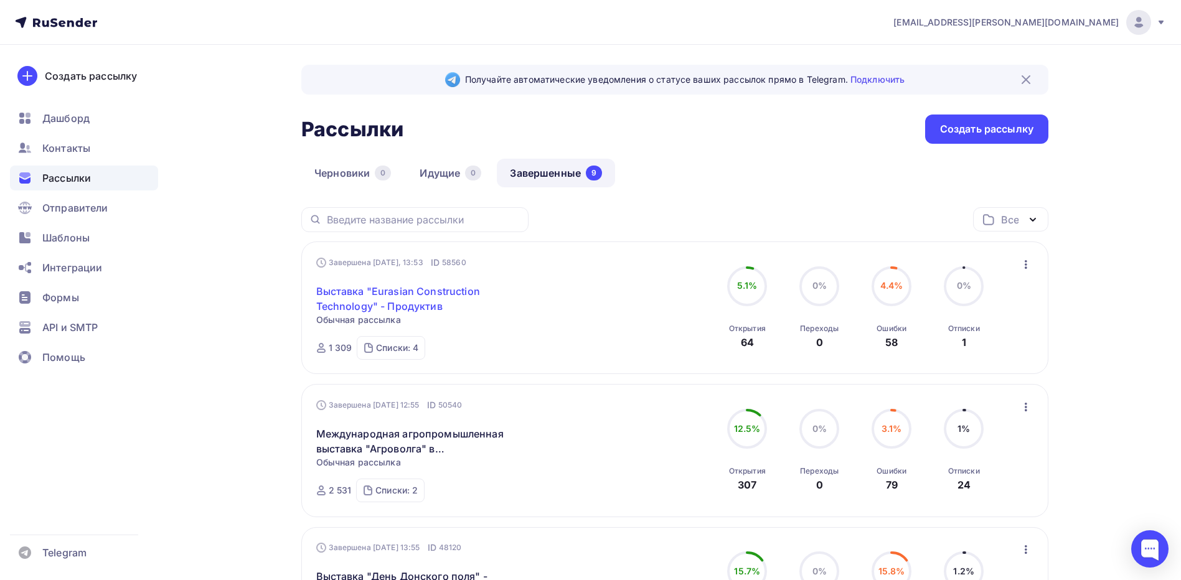
click at [398, 295] on link "Выставка "Eurasian Construction Technology" - Продуктив" at bounding box center [423, 299] width 214 height 30
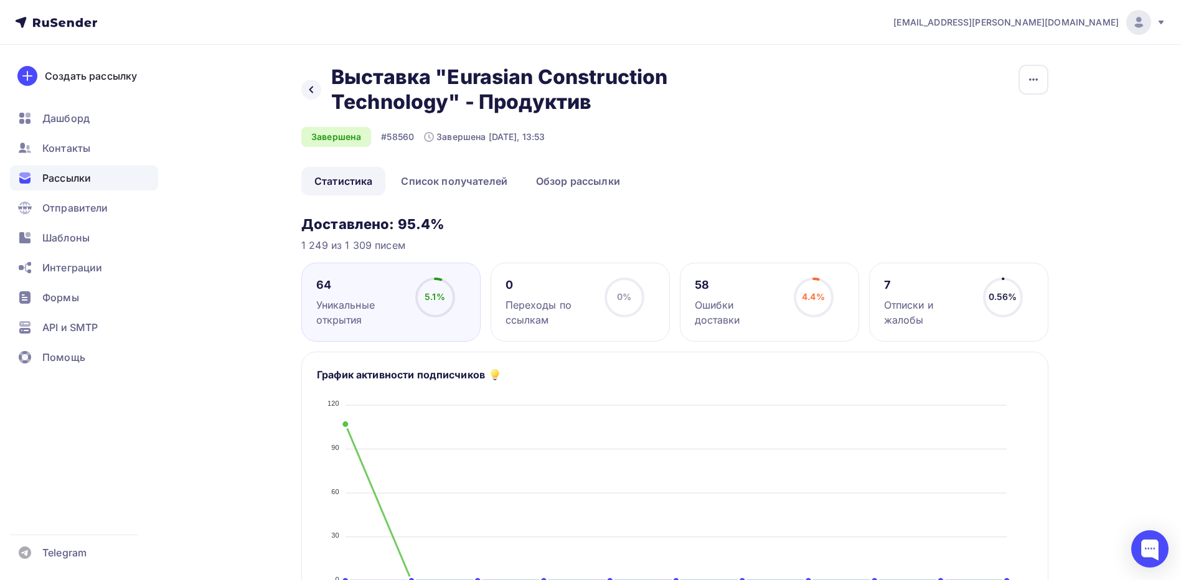
drag, startPoint x: 425, startPoint y: 225, endPoint x: 357, endPoint y: 220, distance: 68.7
click at [357, 220] on h3 "Доставлено: 95.4%" at bounding box center [674, 223] width 747 height 17
drag, startPoint x: 357, startPoint y: 220, endPoint x: 317, endPoint y: 218, distance: 39.9
click at [317, 218] on h3 "Доставлено: 95.4%" at bounding box center [674, 223] width 747 height 17
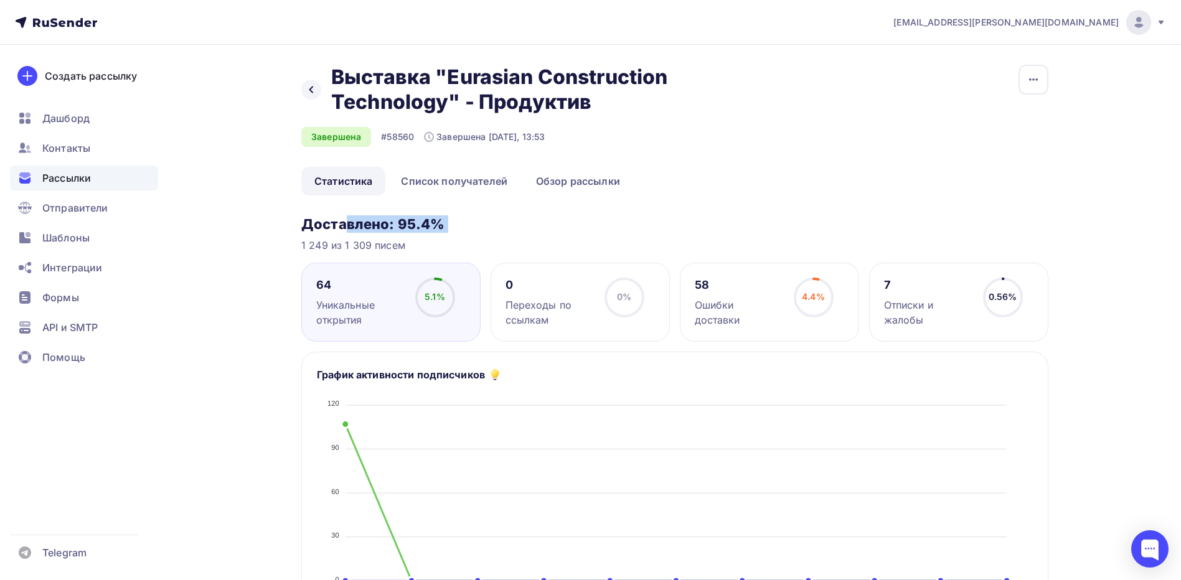
click at [317, 218] on h3 "Доставлено: 95.4%" at bounding box center [674, 223] width 747 height 17
drag, startPoint x: 317, startPoint y: 218, endPoint x: 448, endPoint y: 221, distance: 131.4
click at [448, 221] on h3 "Доставлено: 95.4%" at bounding box center [674, 223] width 747 height 17
click at [69, 174] on span "Рассылки" at bounding box center [66, 178] width 49 height 15
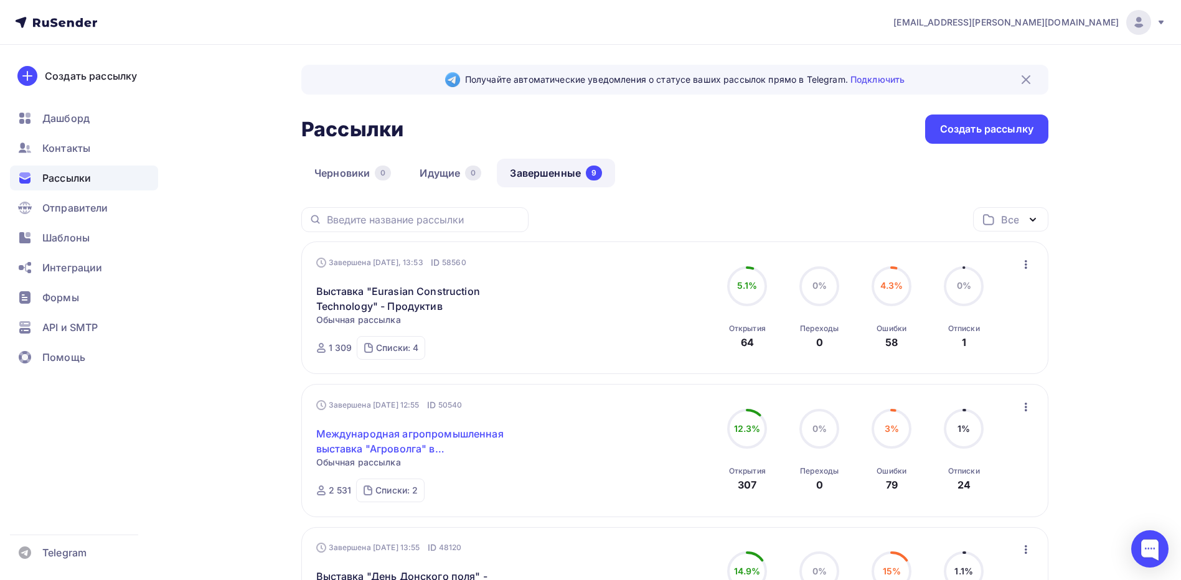
click at [402, 433] on link "Международная агропромышленная выставка "Агроволга" в [GEOGRAPHIC_DATA]" at bounding box center [423, 442] width 214 height 30
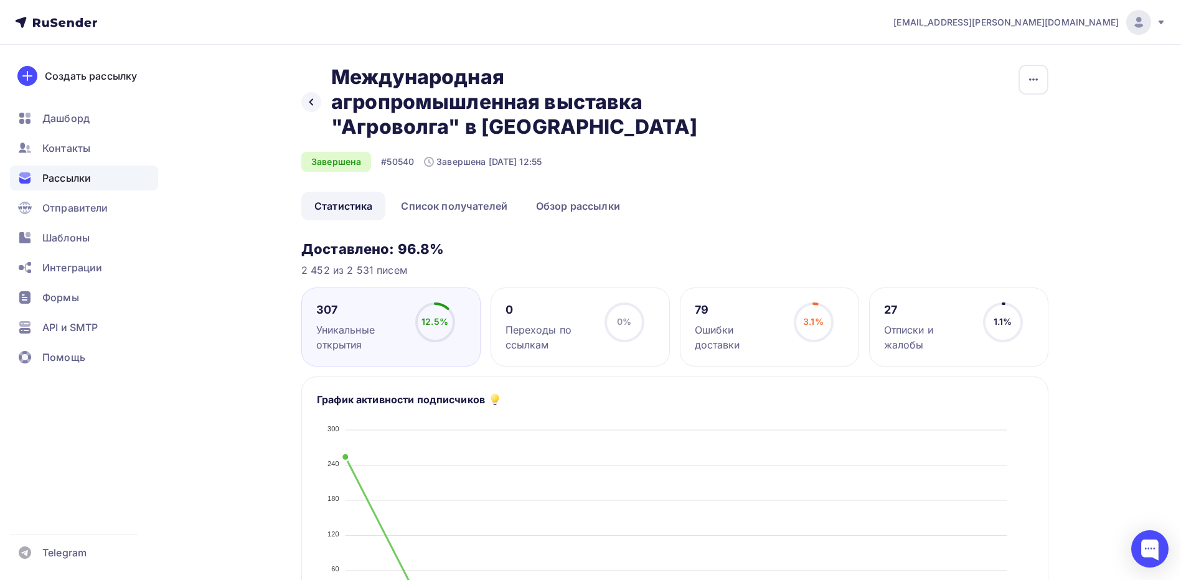
click at [83, 181] on span "Рассылки" at bounding box center [66, 178] width 49 height 15
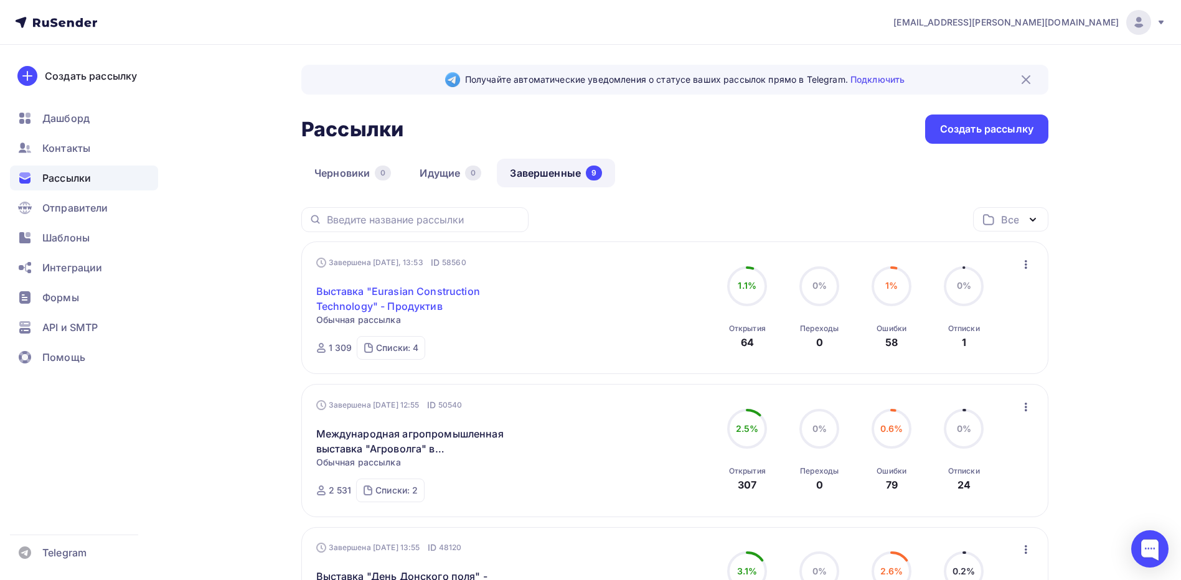
click at [436, 297] on link "Выставка "Eurasian Construction Technology" - Продуктив" at bounding box center [423, 299] width 214 height 30
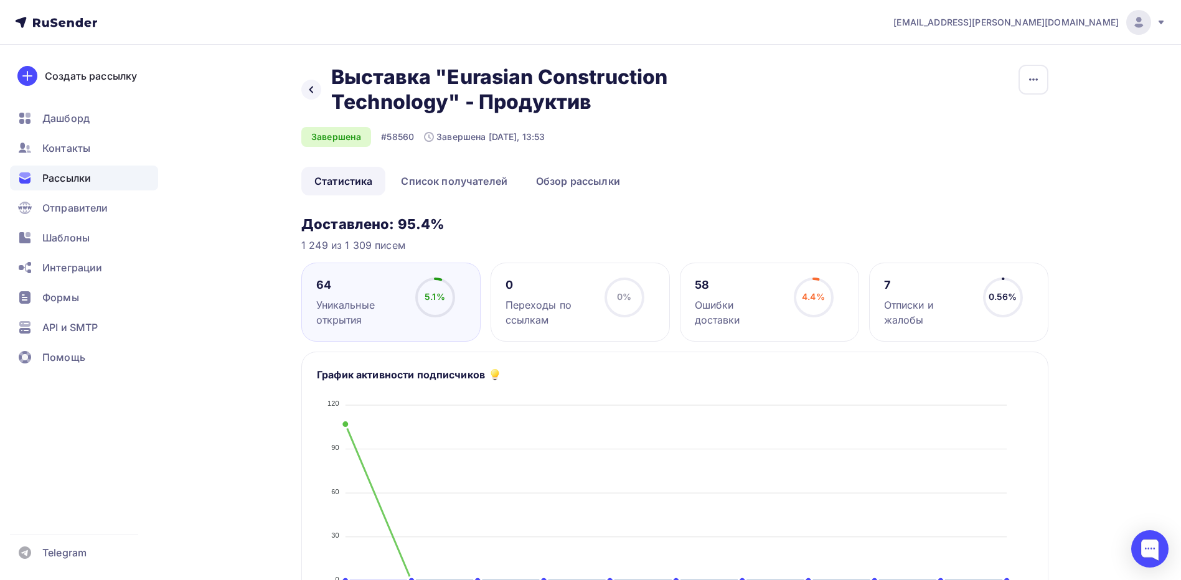
click at [43, 181] on span "Рассылки" at bounding box center [66, 178] width 49 height 15
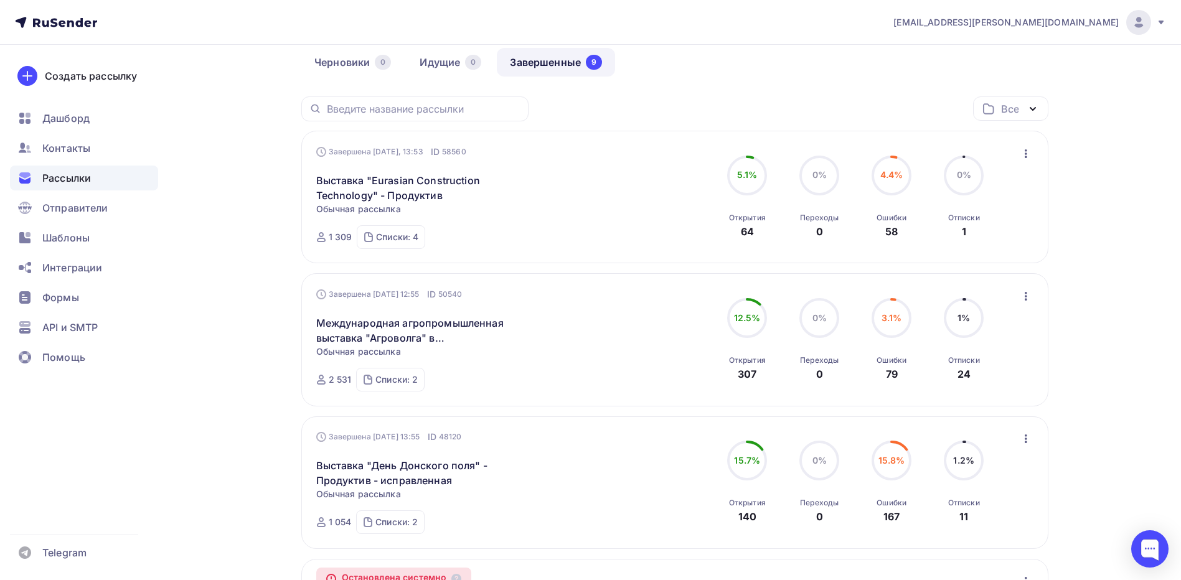
scroll to position [62, 0]
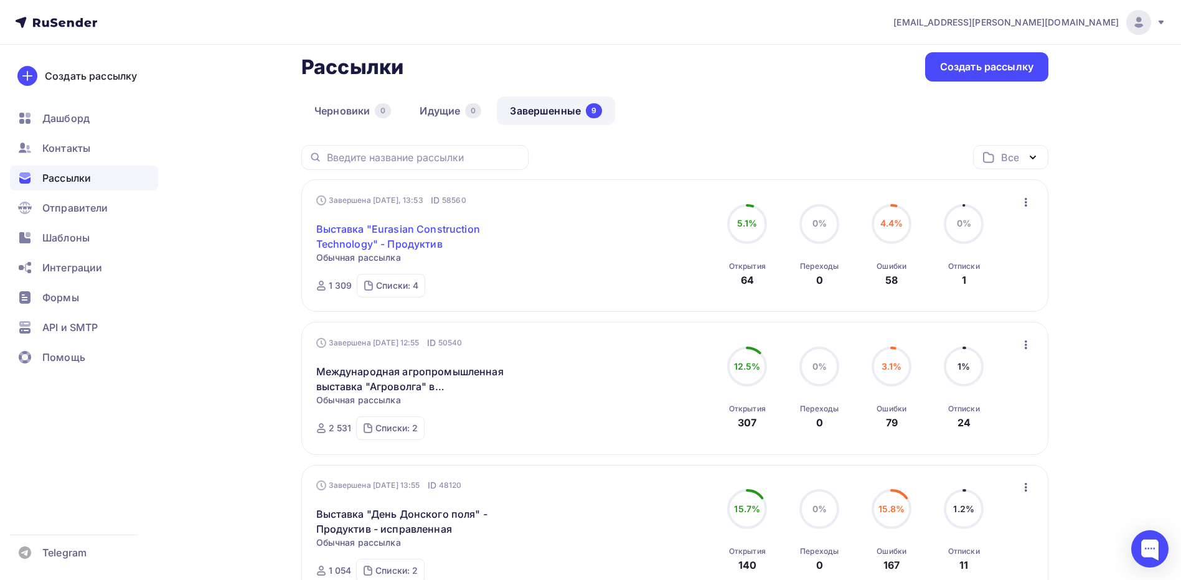
click at [412, 231] on link "Выставка "Eurasian Construction Technology" - Продуктив" at bounding box center [423, 237] width 214 height 30
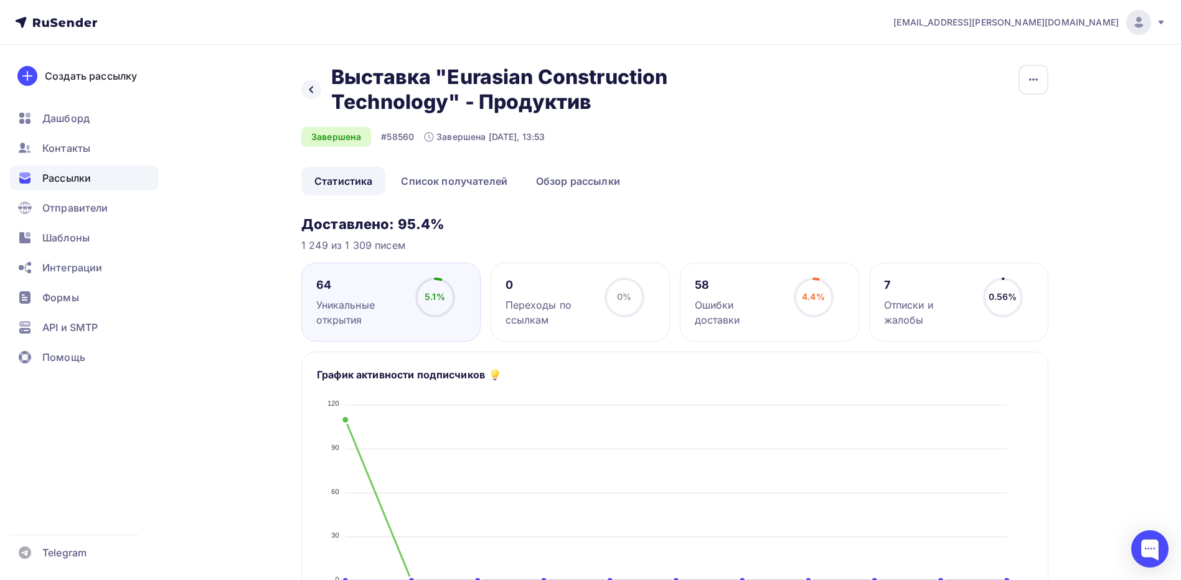
drag, startPoint x: 413, startPoint y: 245, endPoint x: 282, endPoint y: 220, distance: 133.1
drag, startPoint x: 282, startPoint y: 220, endPoint x: 369, endPoint y: 237, distance: 88.1
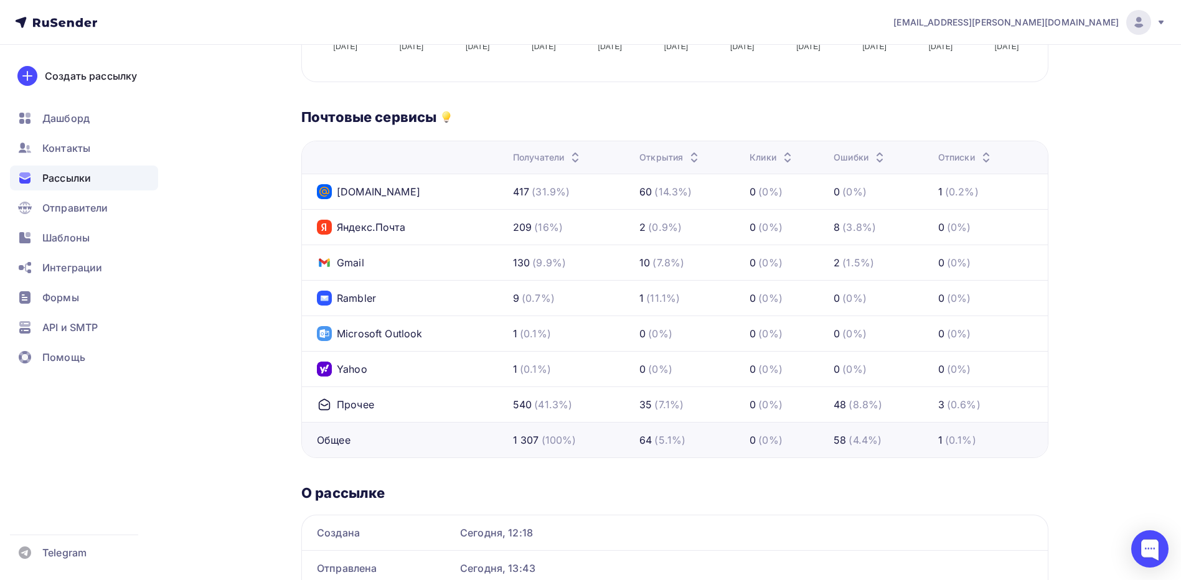
scroll to position [560, 0]
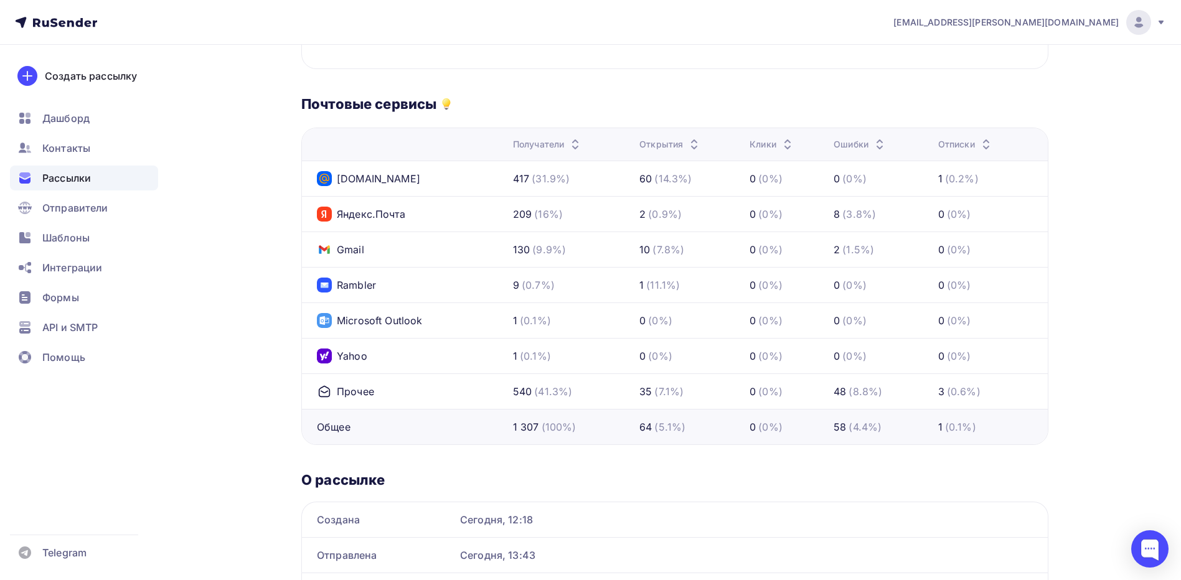
drag, startPoint x: 686, startPoint y: 393, endPoint x: 518, endPoint y: 392, distance: 168.8
click at [518, 392] on tr "Прочее 540 (41.3%) 35 (7.1%) 0 (0%) 48 (8.8%) 3 (0.6%)" at bounding box center [675, 391] width 746 height 35
drag, startPoint x: 518, startPoint y: 392, endPoint x: 688, endPoint y: 422, distance: 172.7
click at [688, 422] on tbody "[DOMAIN_NAME] 417 (31.9%) 60 (14.3%) 0 (0%) 0 (0%) 1 (0.2%) Яндекс.Почта 209 (1…" at bounding box center [675, 303] width 746 height 284
drag, startPoint x: 688, startPoint y: 422, endPoint x: 668, endPoint y: 422, distance: 19.3
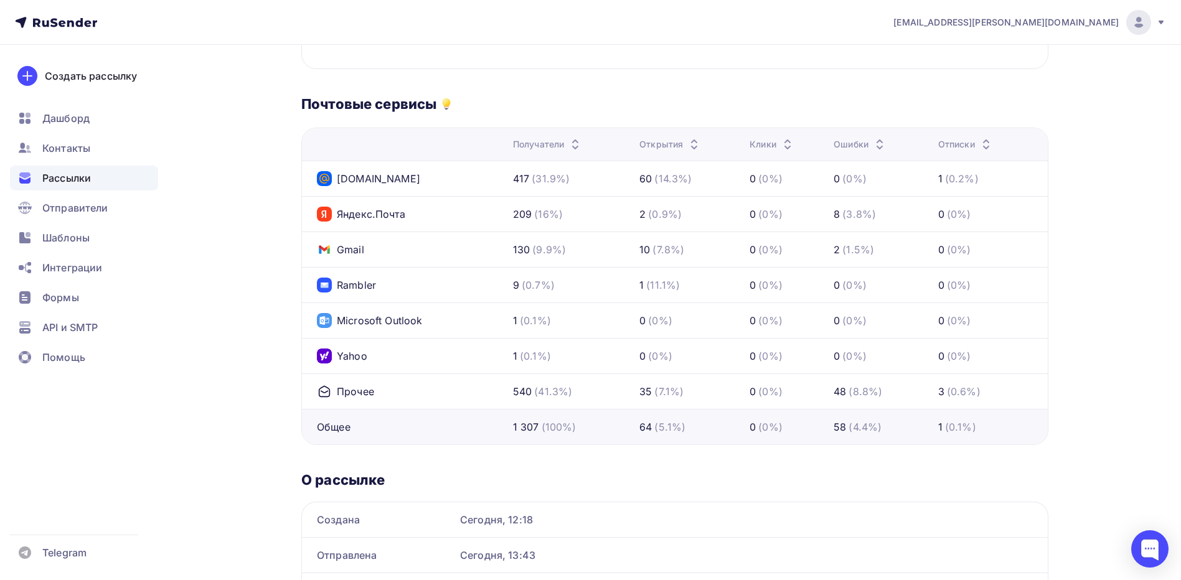
click at [668, 422] on div "(5.1%)" at bounding box center [670, 427] width 31 height 15
drag, startPoint x: 674, startPoint y: 397, endPoint x: 513, endPoint y: 398, distance: 160.7
click at [513, 398] on tr "Прочее 540 (41.3%) 35 (7.1%) 0 (0%) 48 (8.8%) 3 (0.6%)" at bounding box center [675, 391] width 746 height 35
drag, startPoint x: 513, startPoint y: 398, endPoint x: 525, endPoint y: 402, distance: 12.4
click at [525, 402] on td "540 (41.3%)" at bounding box center [571, 391] width 126 height 35
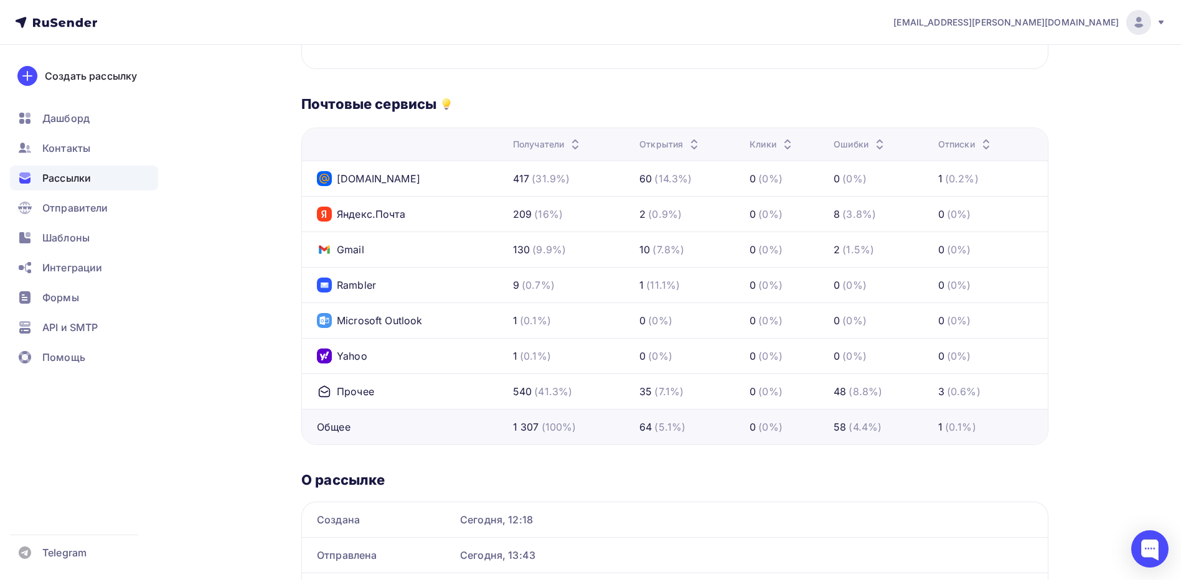
drag, startPoint x: 514, startPoint y: 398, endPoint x: 687, endPoint y: 400, distance: 173.1
click at [687, 400] on tr "Прочее 540 (41.3%) 35 (7.1%) 0 (0%) 48 (8.8%) 3 (0.6%)" at bounding box center [675, 391] width 746 height 35
drag, startPoint x: 687, startPoint y: 400, endPoint x: 645, endPoint y: 399, distance: 41.7
click at [645, 399] on td "35 (7.1%)" at bounding box center [690, 391] width 110 height 35
drag, startPoint x: 518, startPoint y: 177, endPoint x: 743, endPoint y: 389, distance: 309.7
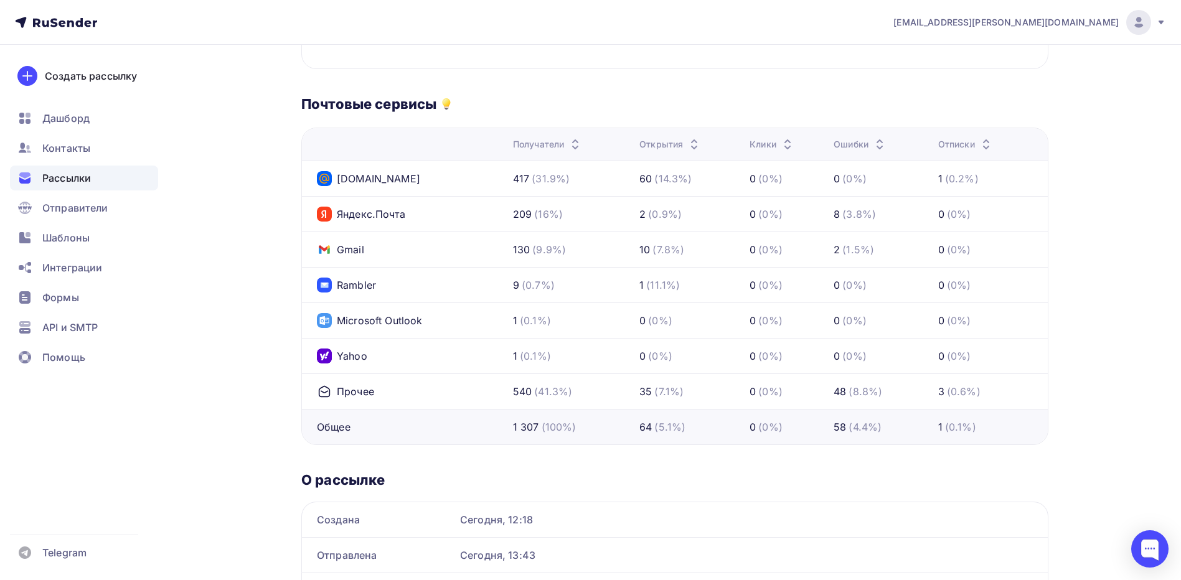
click at [743, 389] on tbody "[DOMAIN_NAME] 417 (31.9%) 60 (14.3%) 0 (0%) 0 (0%) 1 (0.2%) Яндекс.Почта 209 (1…" at bounding box center [675, 303] width 746 height 284
drag, startPoint x: 743, startPoint y: 389, endPoint x: 665, endPoint y: 417, distance: 83.3
click at [665, 417] on td "64 (5.1%)" at bounding box center [690, 426] width 110 height 35
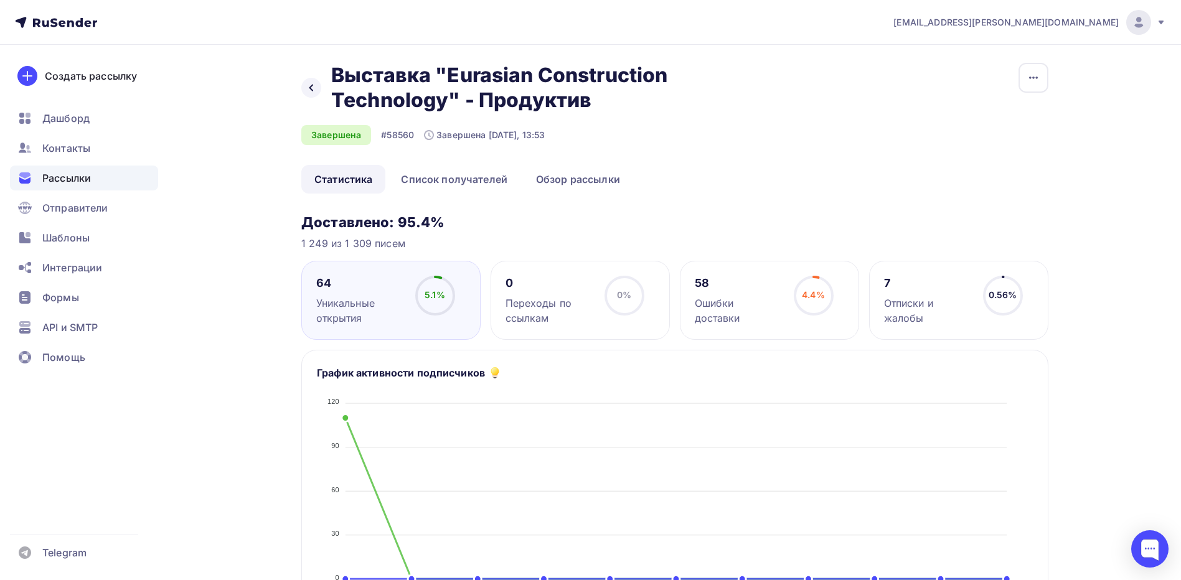
scroll to position [0, 0]
